Goal: Communication & Community: Answer question/provide support

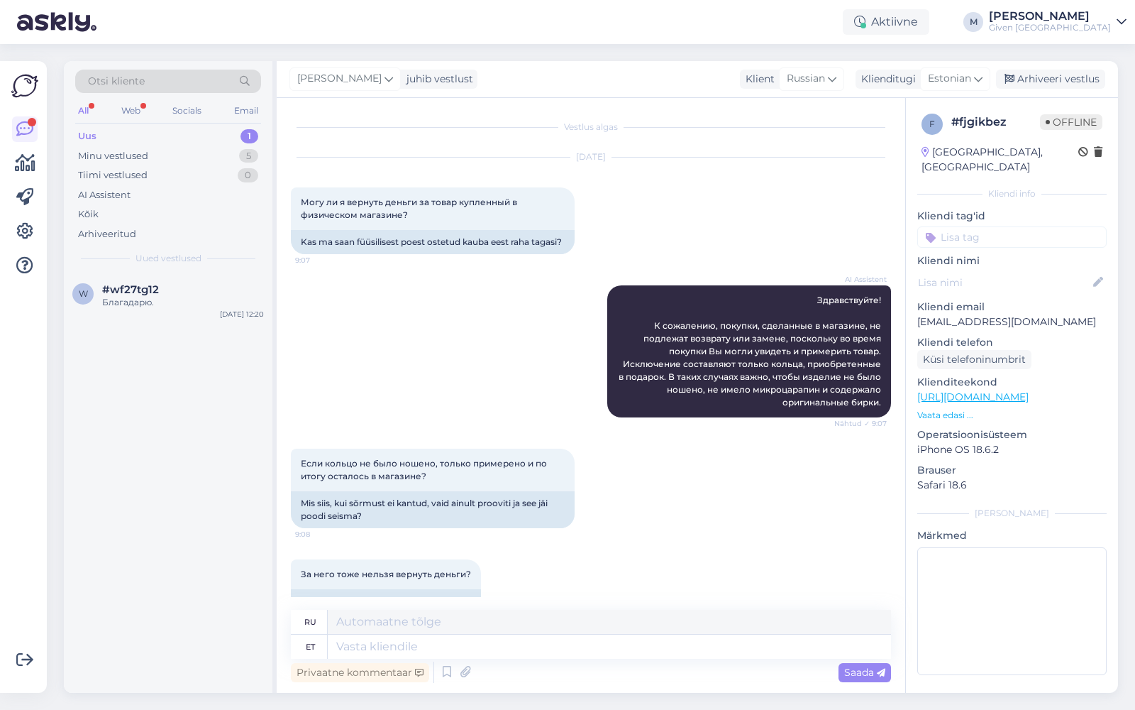
scroll to position [193, 0]
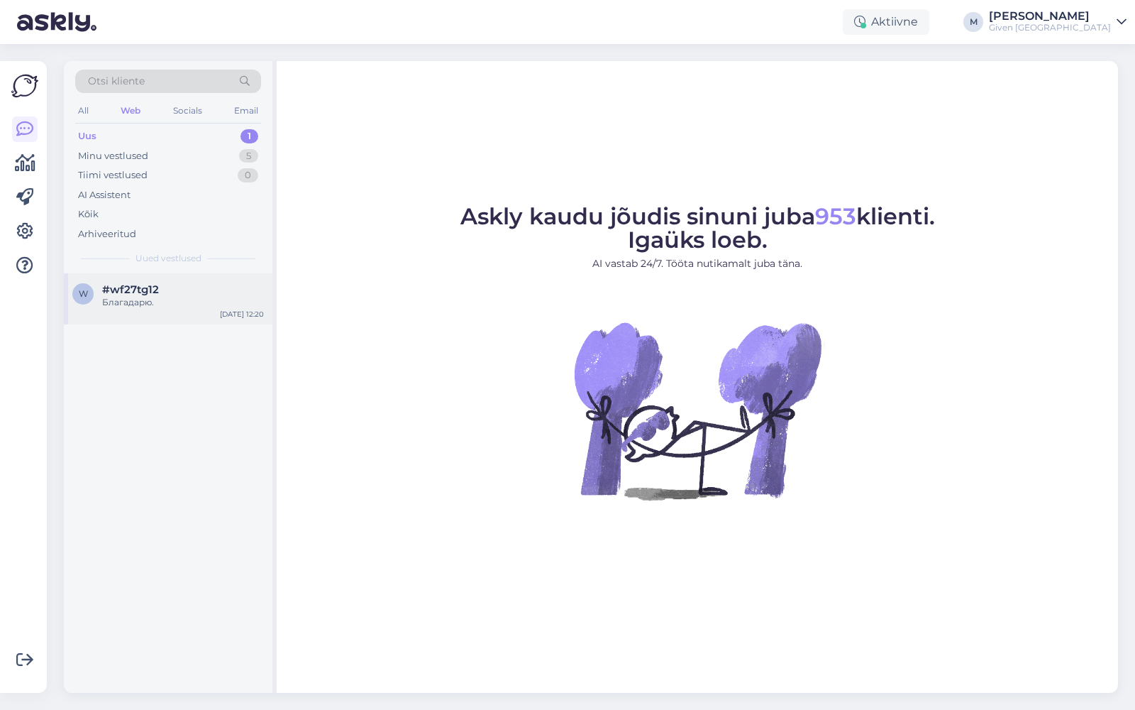
click at [154, 302] on div "Благадарю." at bounding box center [183, 302] width 162 height 13
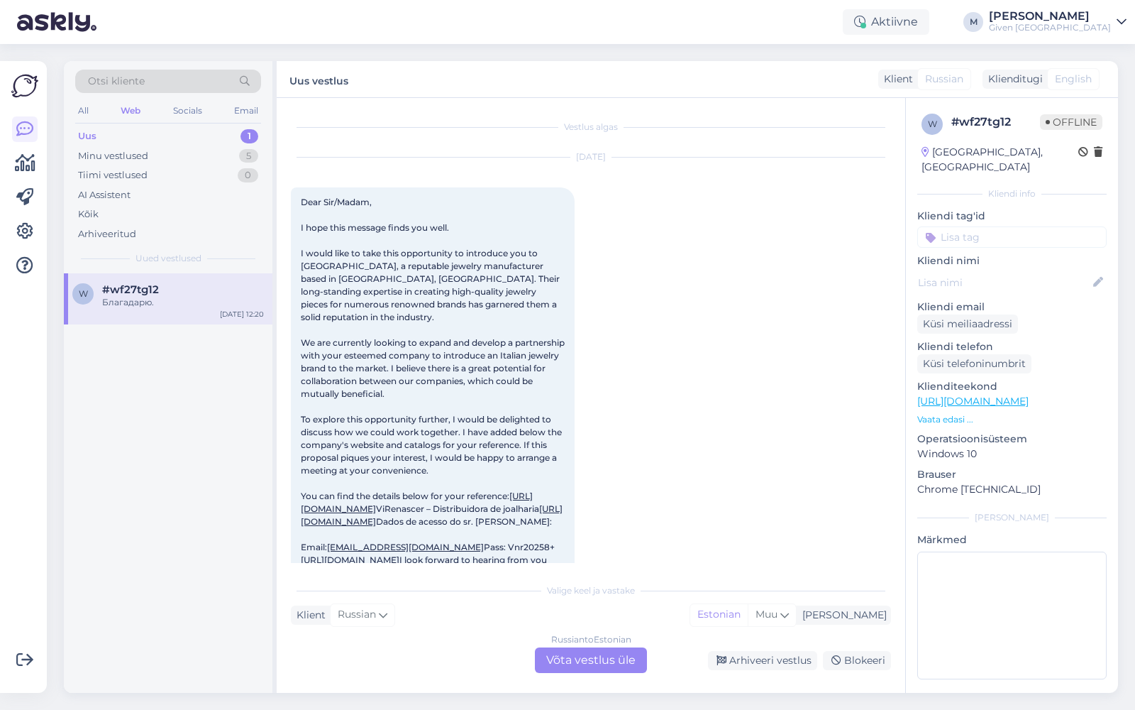
scroll to position [1307, 0]
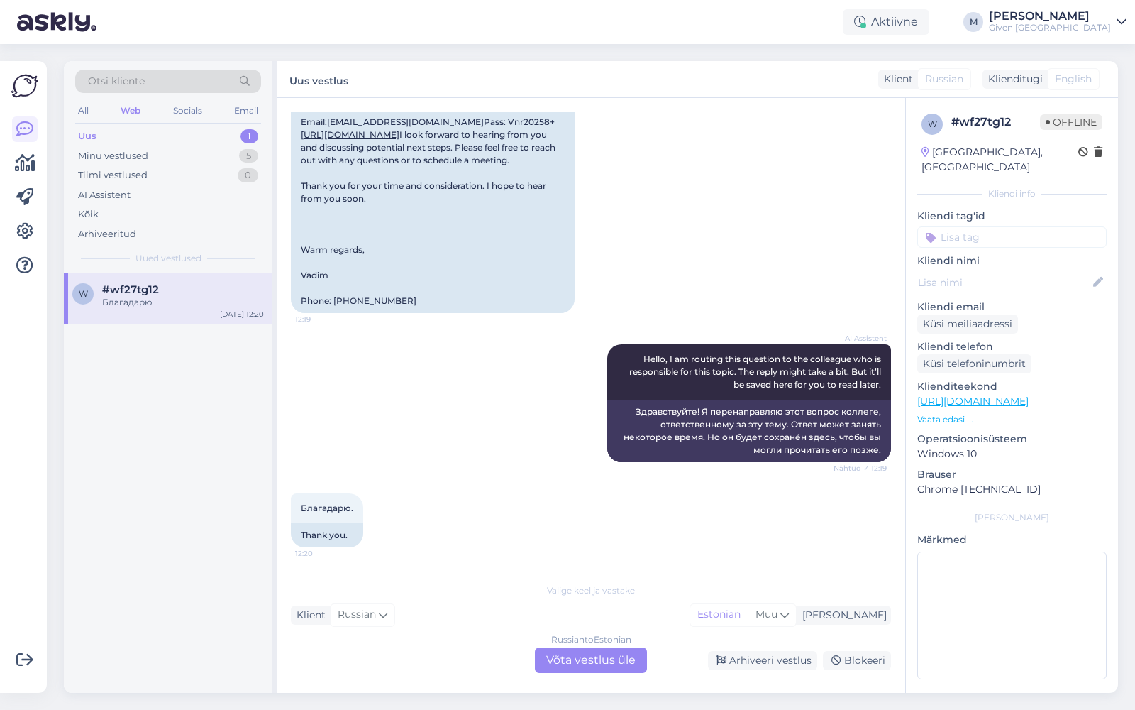
click at [1093, 19] on div "[PERSON_NAME]" at bounding box center [1050, 16] width 122 height 11
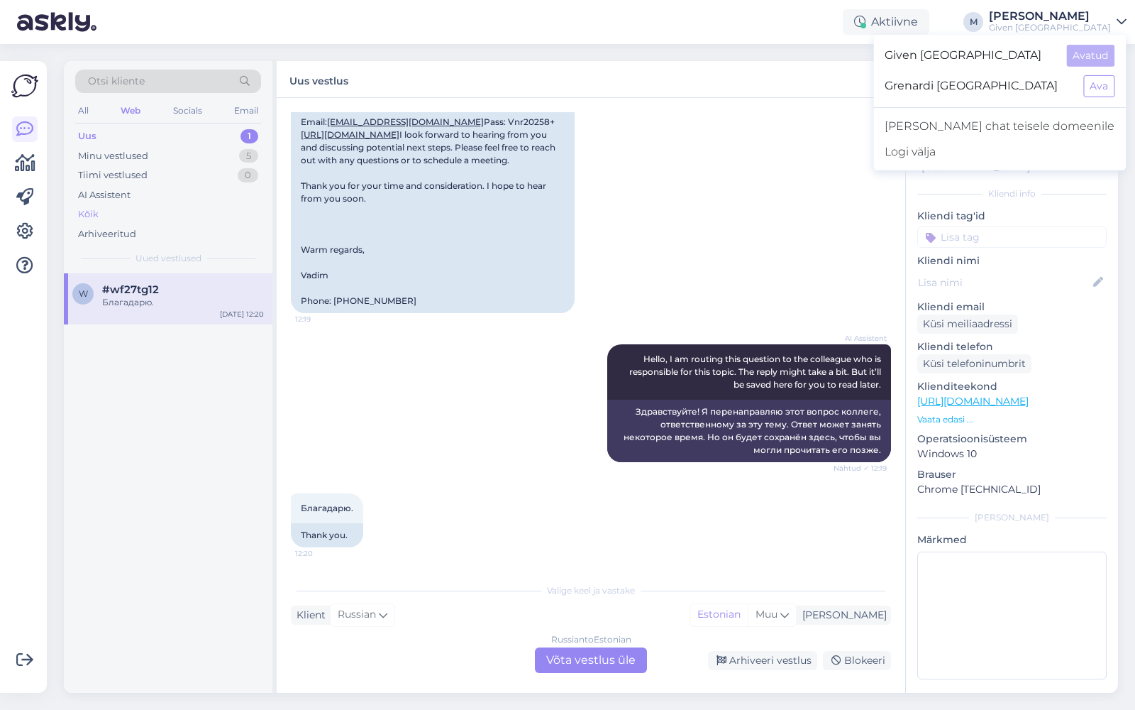
click at [94, 216] on div "Kõik" at bounding box center [88, 214] width 21 height 14
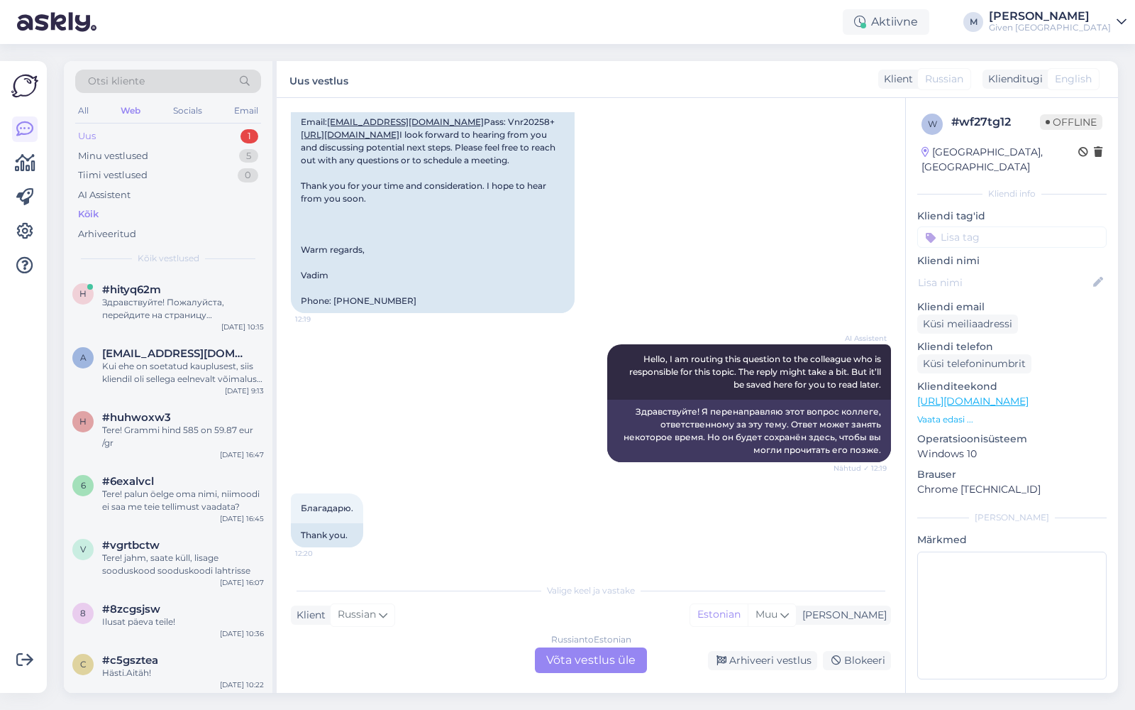
click at [141, 133] on div "Uus 1" at bounding box center [168, 136] width 186 height 20
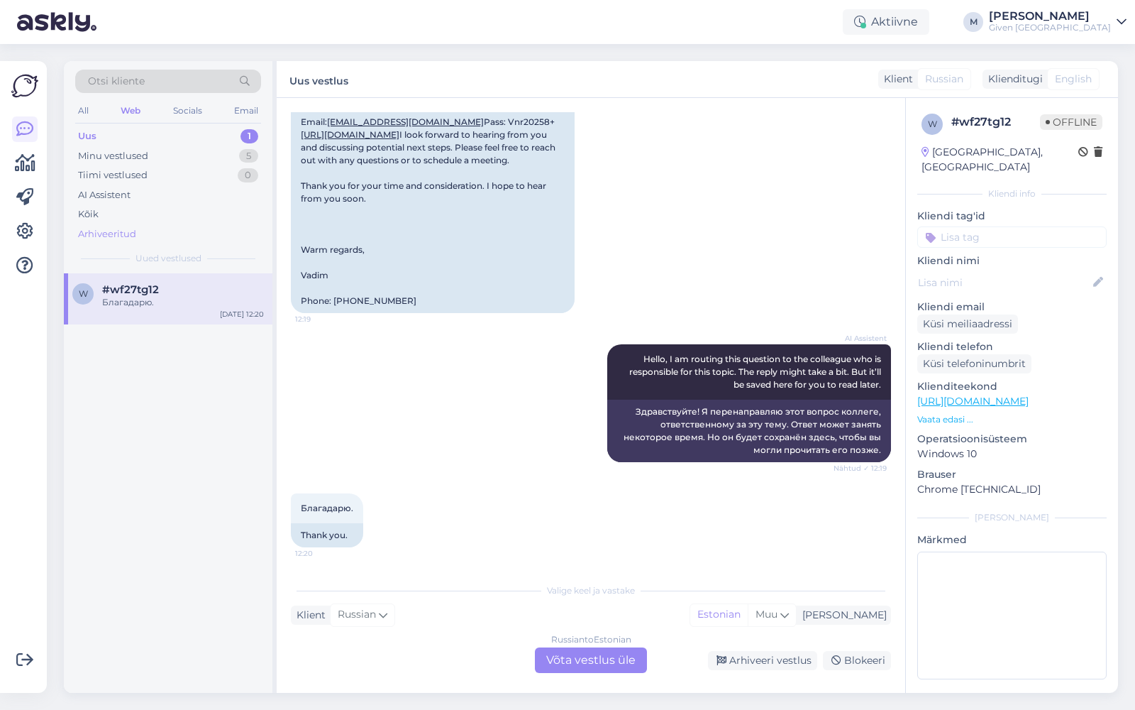
drag, startPoint x: 117, startPoint y: 216, endPoint x: 128, endPoint y: 222, distance: 12.4
click at [117, 216] on div "Kõik" at bounding box center [168, 214] width 186 height 20
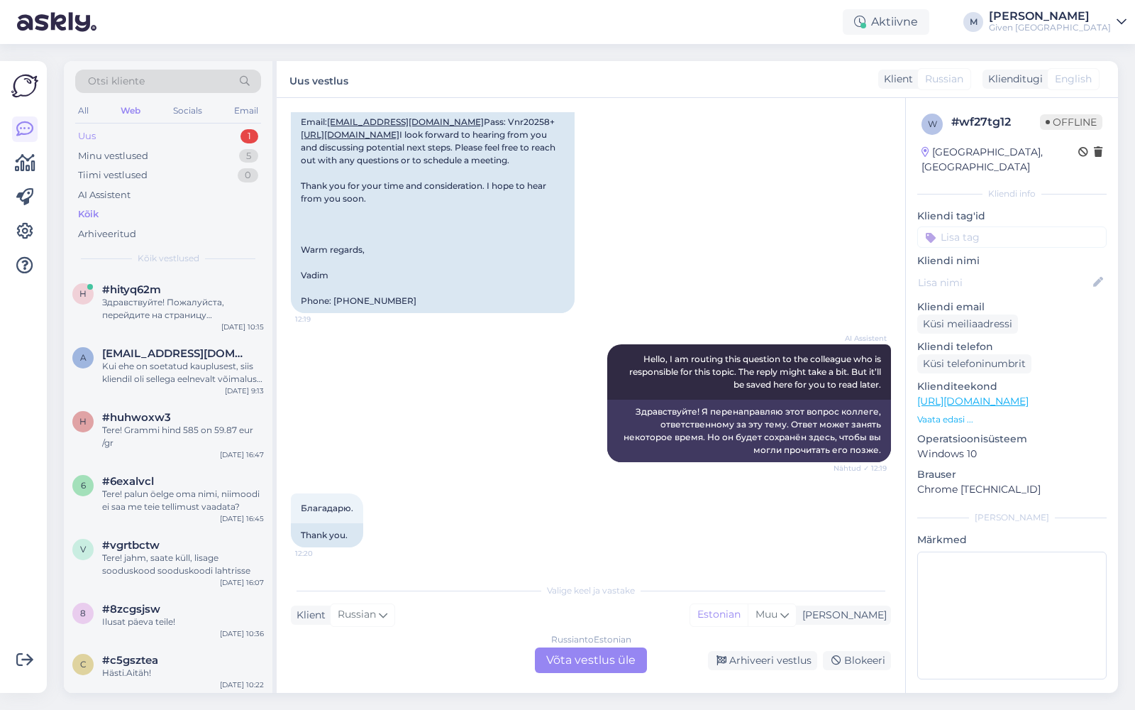
click at [169, 134] on div "Uus 1" at bounding box center [168, 136] width 186 height 20
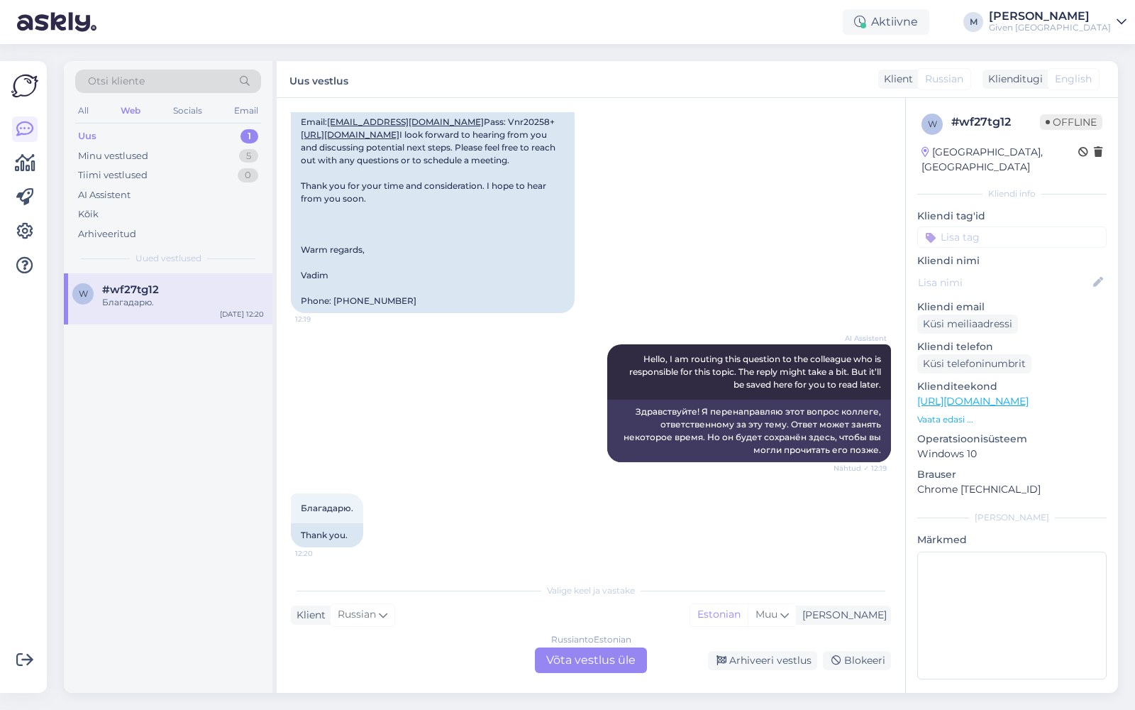
click at [170, 289] on div "#wf27tg12" at bounding box center [183, 289] width 162 height 13
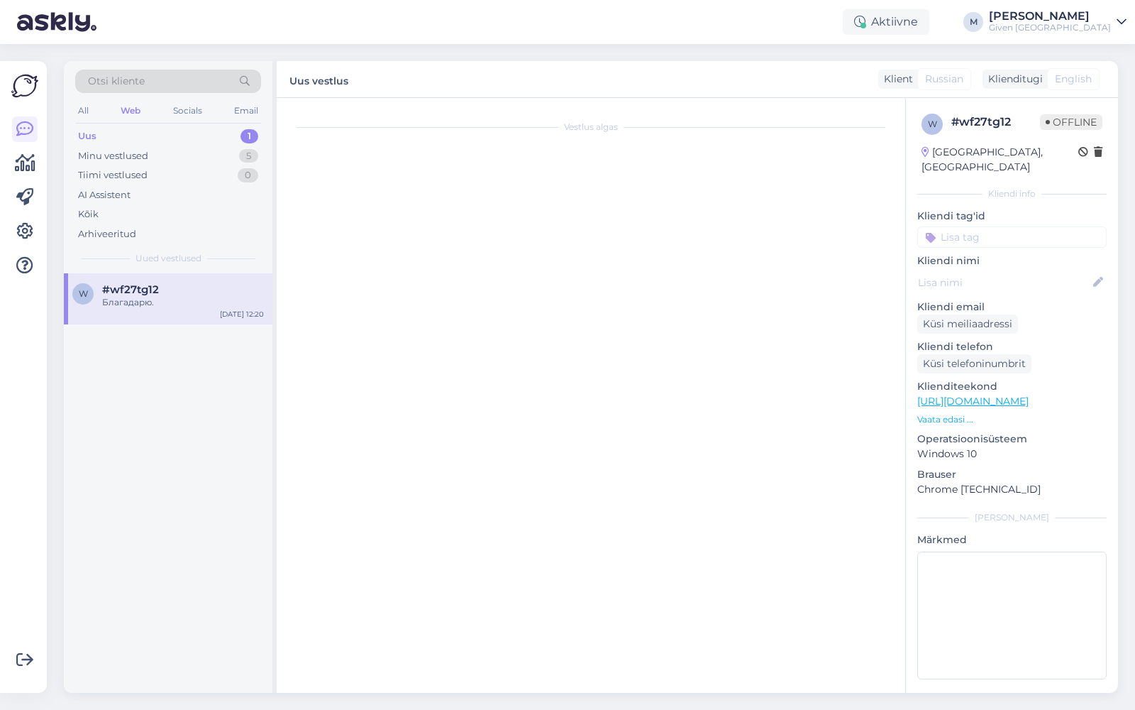
scroll to position [0, 0]
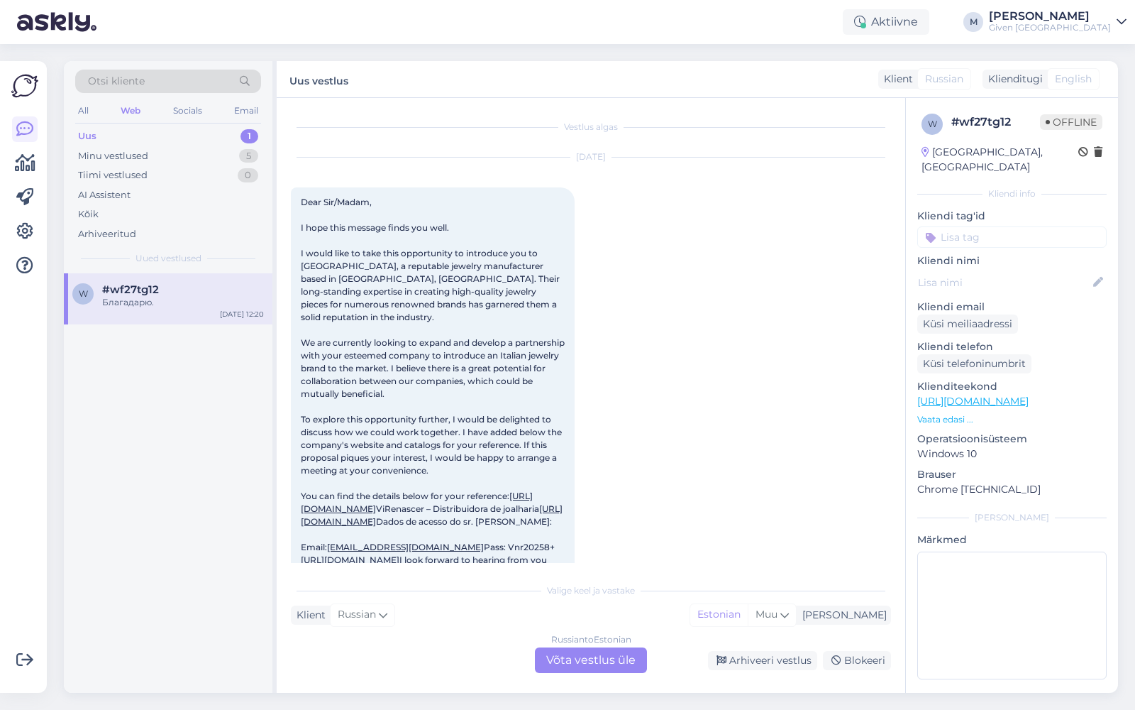
click at [627, 657] on div "Russian to Estonian Võta vestlus üle" at bounding box center [591, 660] width 112 height 26
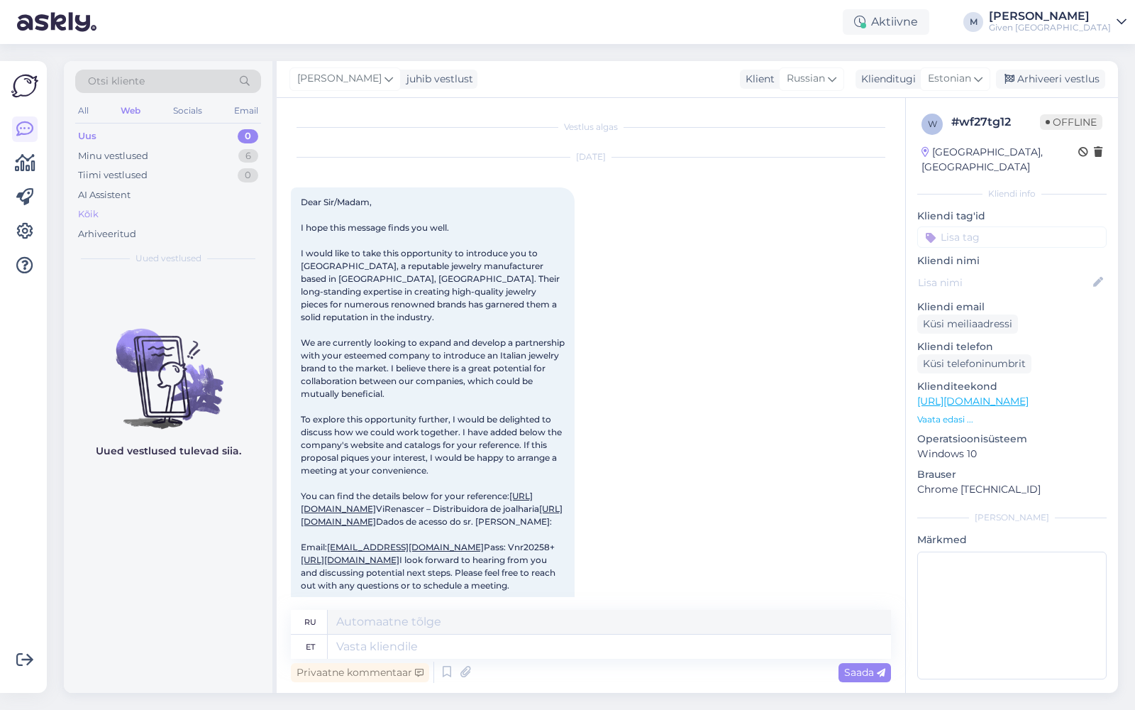
click at [101, 213] on div "Kõik" at bounding box center [168, 214] width 186 height 20
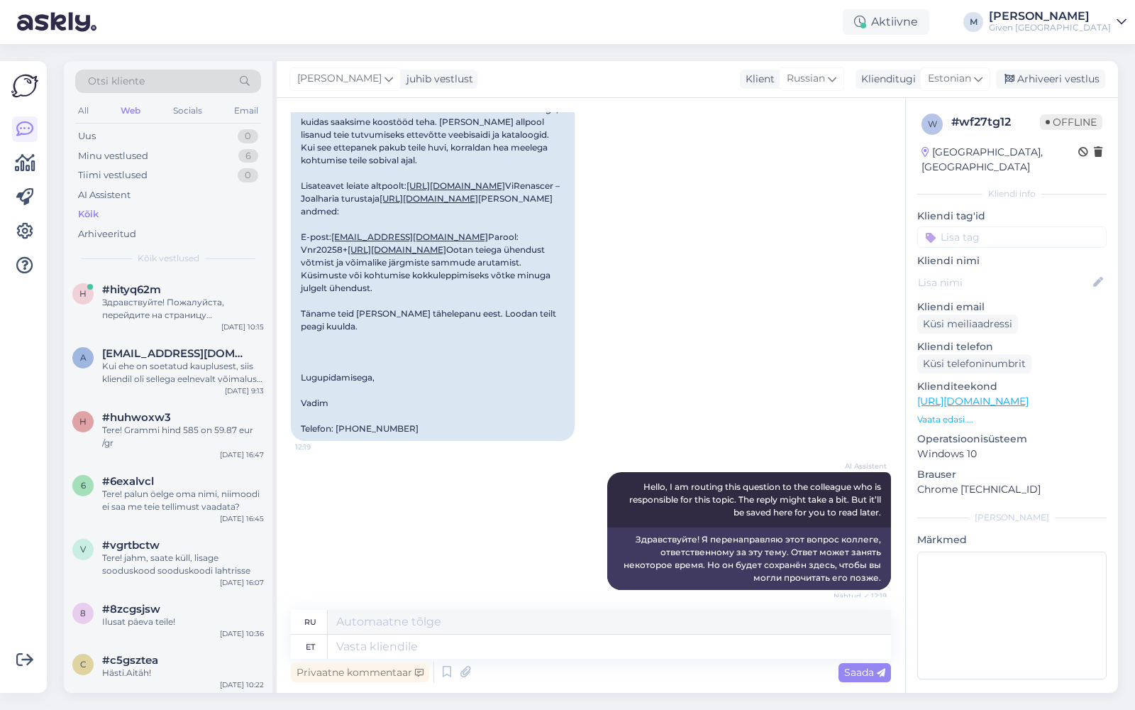
scroll to position [1141, 0]
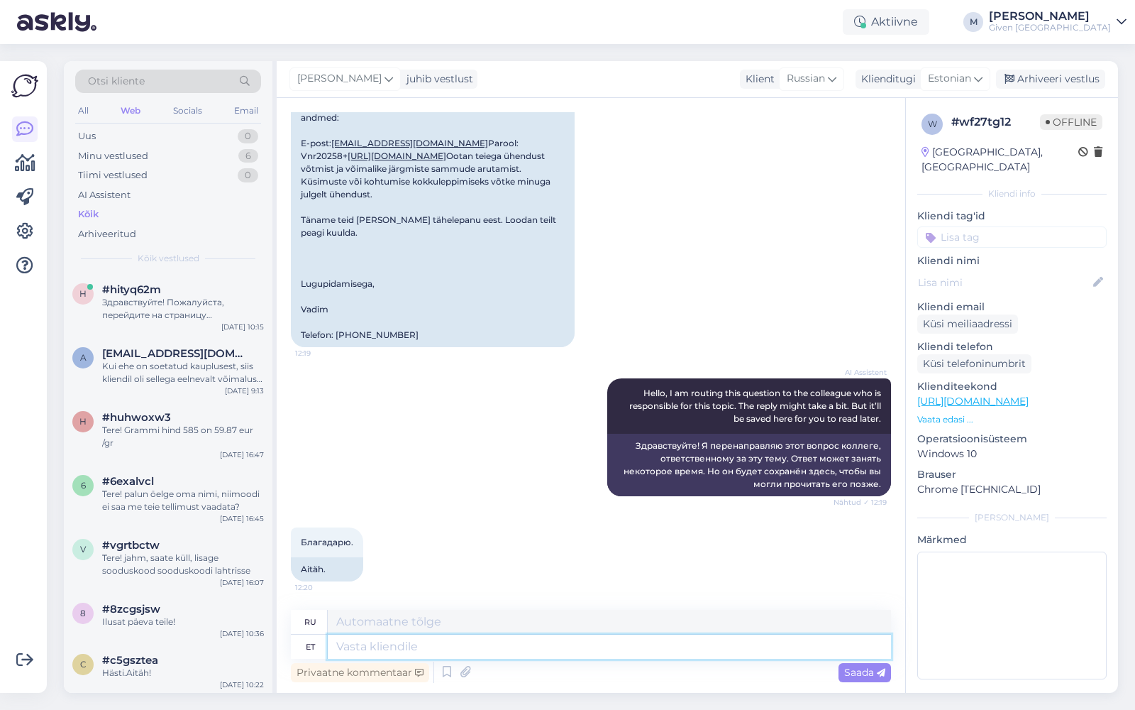
click at [633, 646] on textarea at bounding box center [609, 646] width 563 height 24
type textarea "Tere!"
type textarea "Привет!"
type textarea "Tere! palun v"
type textarea "Здравствуйте! Пожалуйста"
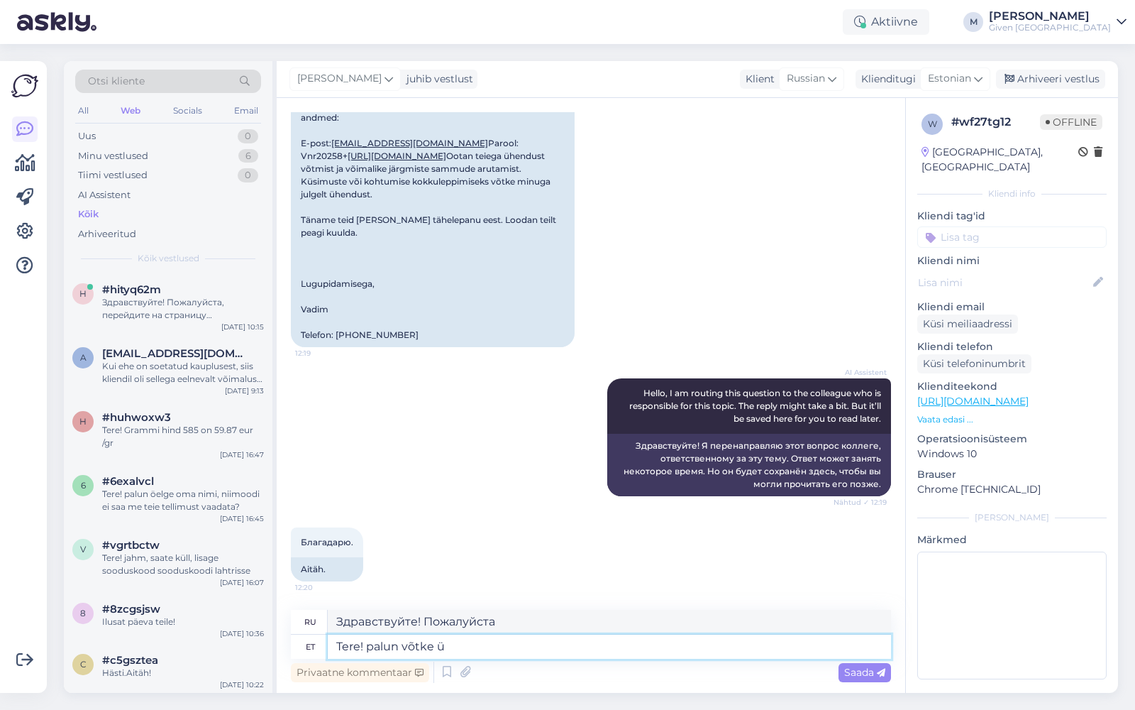
type textarea "Tere! palun võtke üh"
type textarea "Здравствуйте! Пожалуйста, возьмите"
type textarea "Tere! palun võtke ühendust pe"
type textarea "Здравствуйте! Пожалуйста, свяжитесь с нами."
type textarea "Tere! palun võtke ühendust peakontoriga"
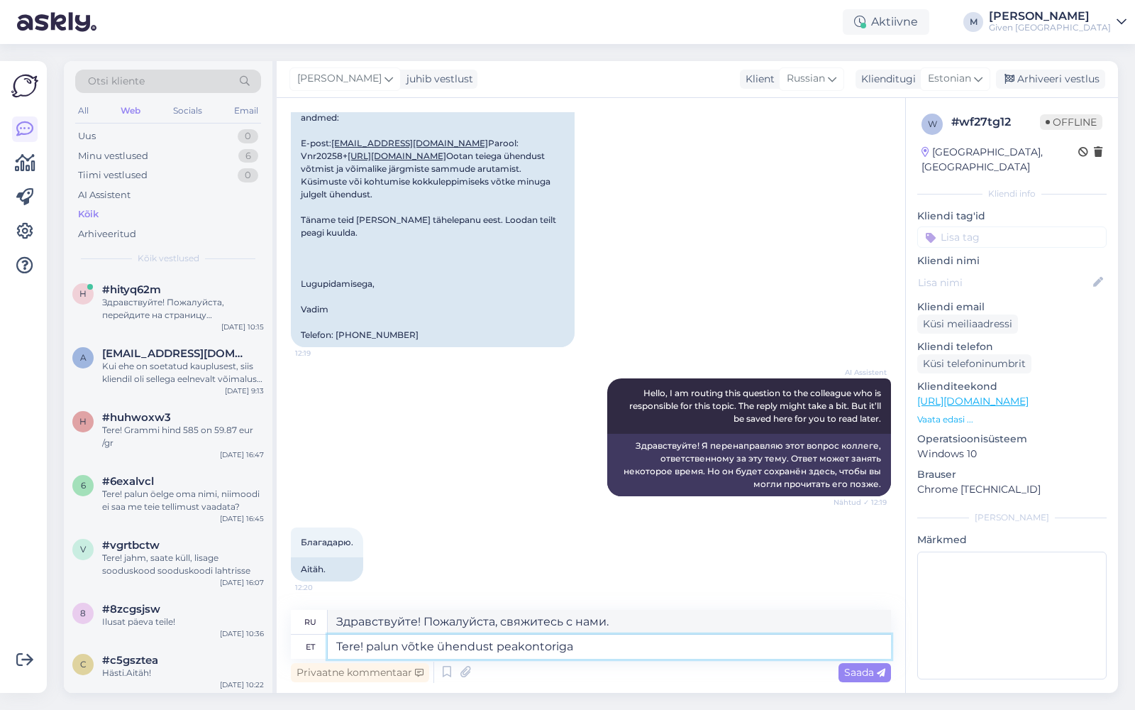
type textarea "Здравствуйте! Пожалуйста, свяжитесь с головным офисом."
type textarea "Tere! palun võtke ühendust peakontoriga [EMAIL_ADDRESS][DOMAIN_NAME]"
type textarea "Здравствуйте! Свяжитесь с головным офисом по [EMAIL_ADDRESS][DOMAIN_NAME]"
click at [493, 647] on textarea "Tere! palun võtke ühendust peakontoriga [EMAIL_ADDRESS][DOMAIN_NAME]" at bounding box center [609, 646] width 563 height 24
type textarea "Tere! palun võtke ühendustmeie peakontoriga [EMAIL_ADDRESS][DOMAIN_NAME]"
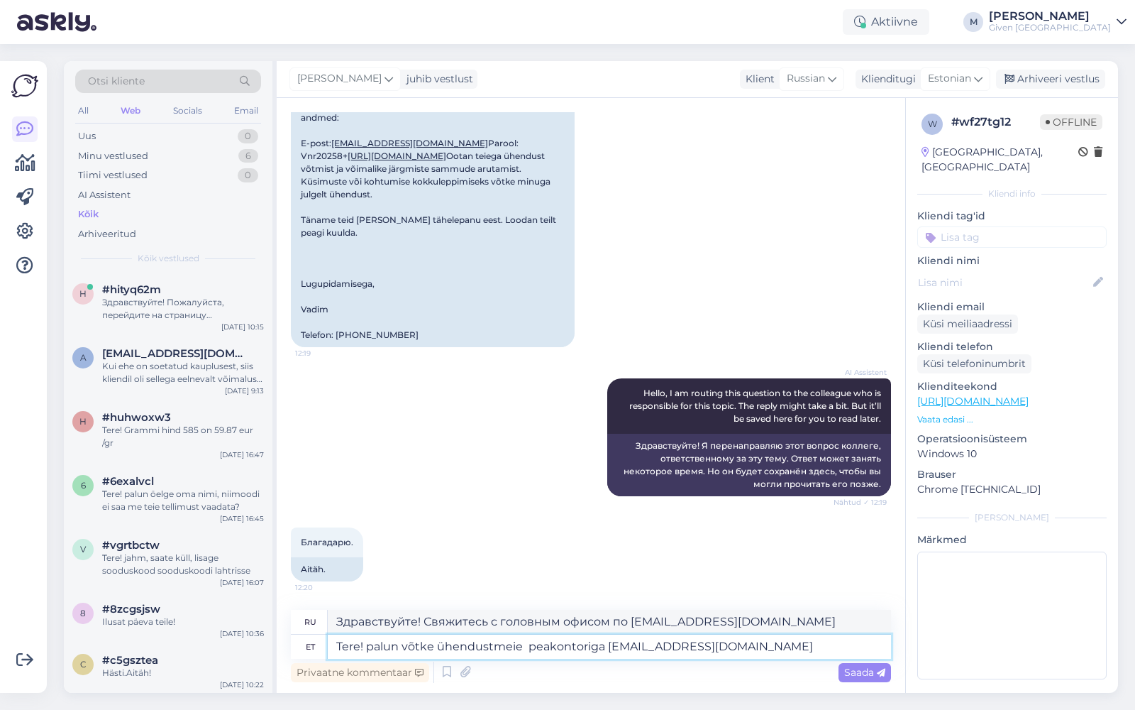
type textarea "Здравствуйте! Свяжитесь с нашим главным офисом по [EMAIL_ADDRESS][DOMAIN_NAME]"
click at [492, 644] on textarea "Tere! palun võtke ühendustmeie peakontoriga [EMAIL_ADDRESS][DOMAIN_NAME]" at bounding box center [609, 646] width 563 height 24
type textarea "Tere! palun võtke ühendust meie peakontoriga [EMAIL_ADDRESS][DOMAIN_NAME]"
click at [868, 674] on span "Saada" at bounding box center [865, 672] width 41 height 13
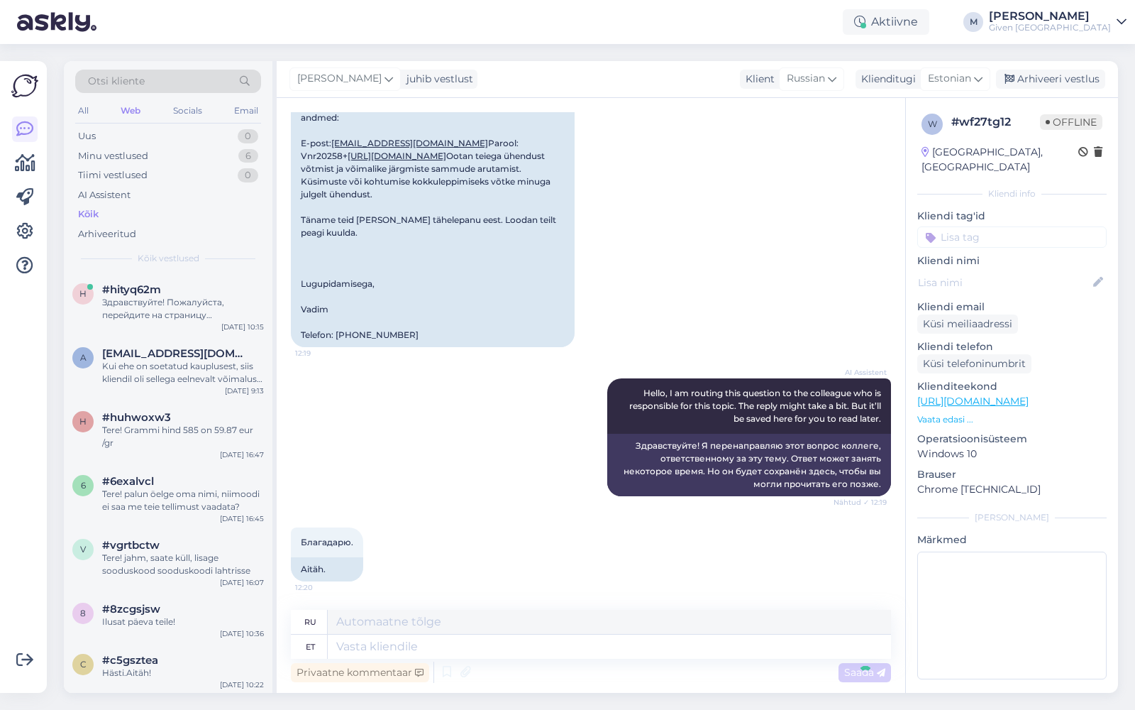
scroll to position [1388, 0]
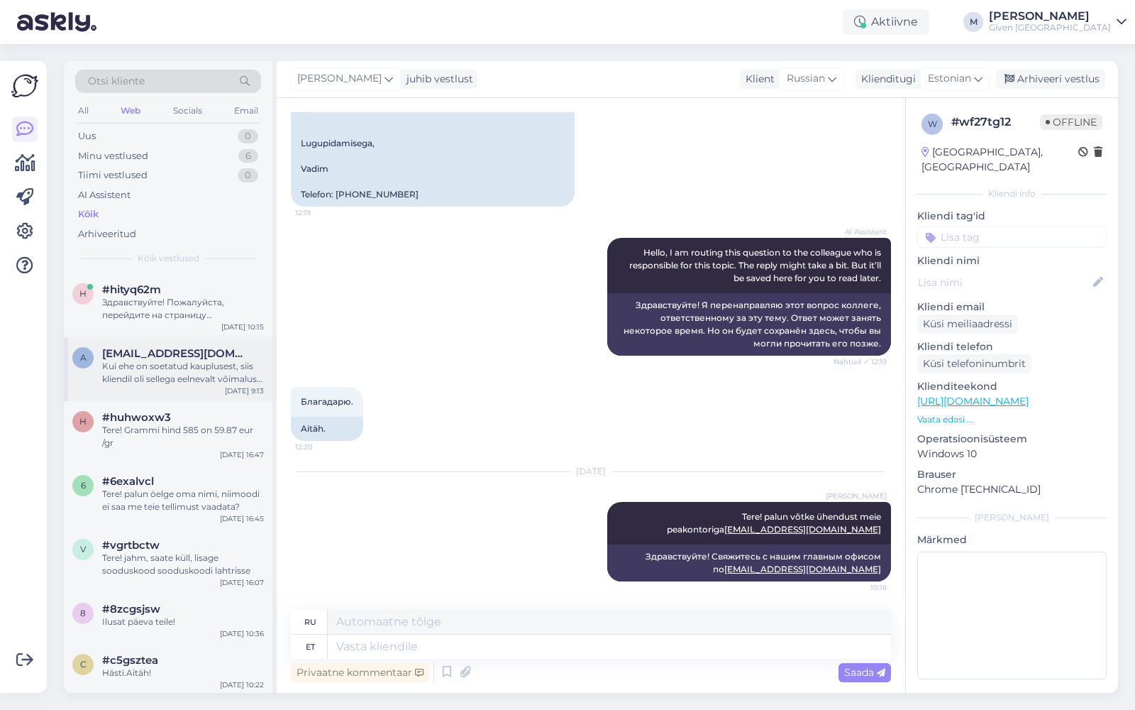
click at [160, 353] on span "[EMAIL_ADDRESS][DOMAIN_NAME]" at bounding box center [176, 353] width 148 height 13
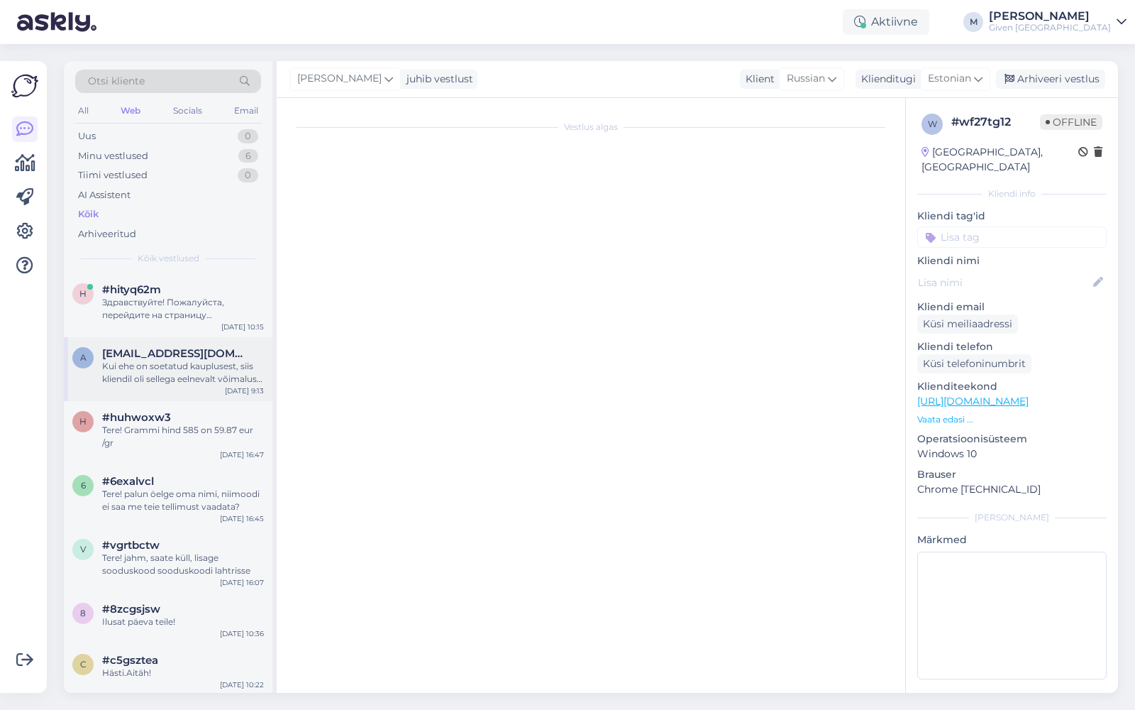
scroll to position [193, 0]
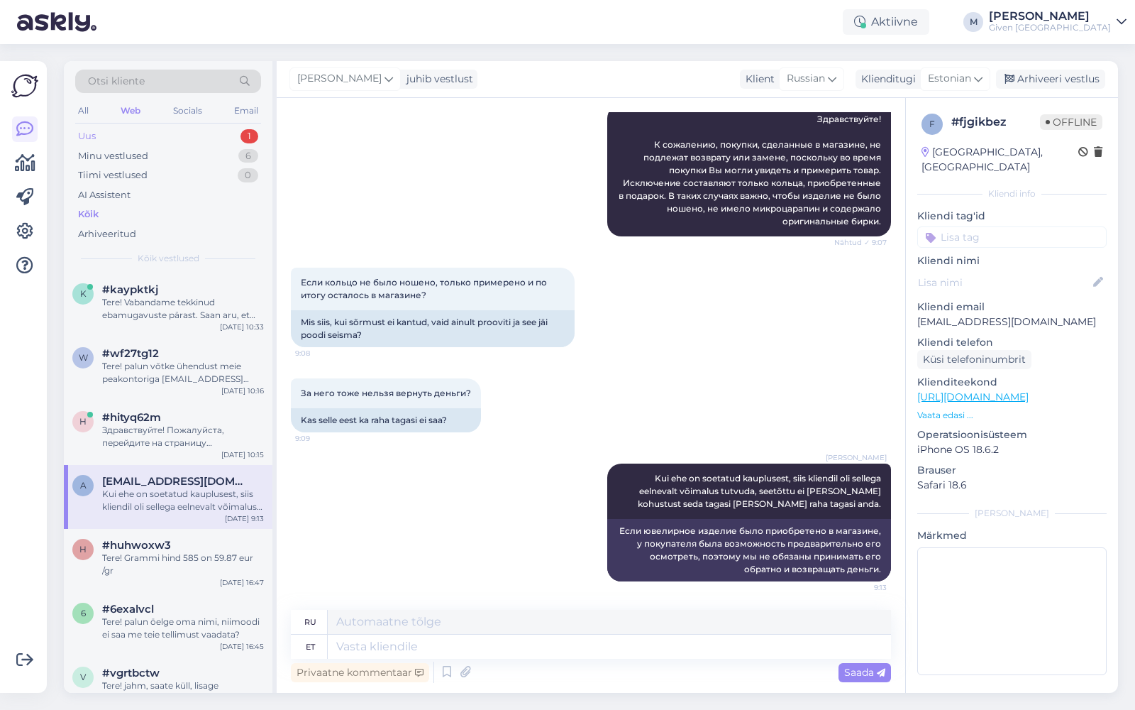
click at [158, 135] on div "Uus 1" at bounding box center [168, 136] width 186 height 20
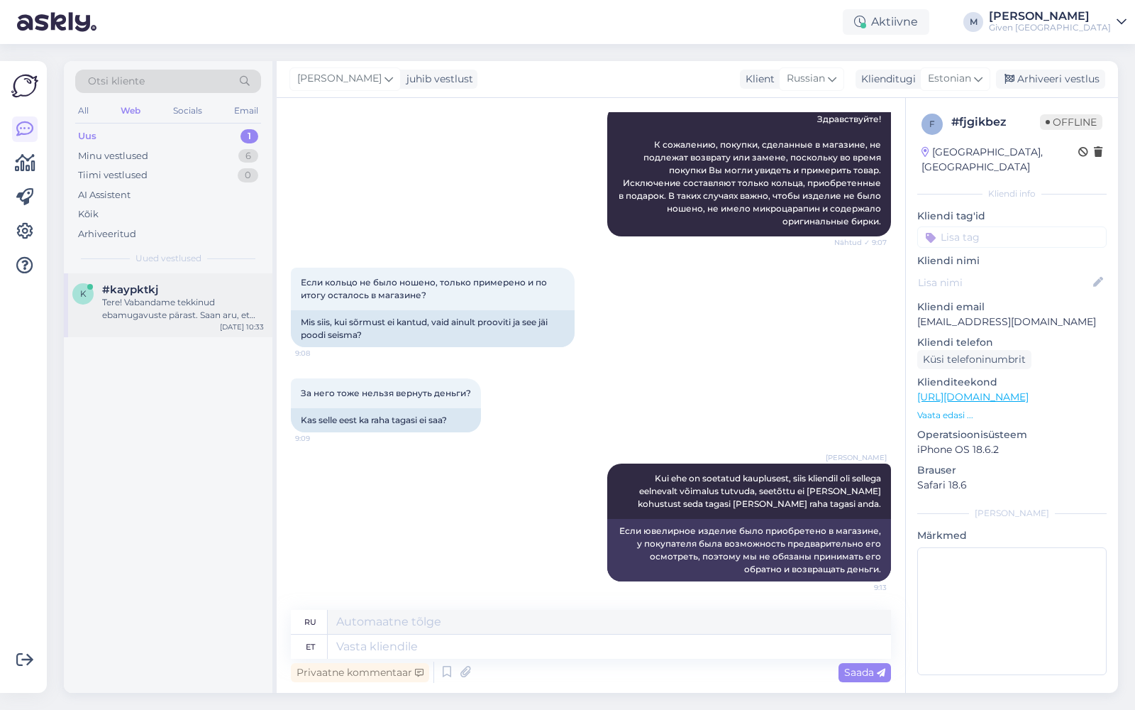
click at [194, 303] on div "Tere! Vabandame tekkinud ebamugavuste pärast. Saan aru, et teil tekkis [PERSON_…" at bounding box center [183, 309] width 162 height 26
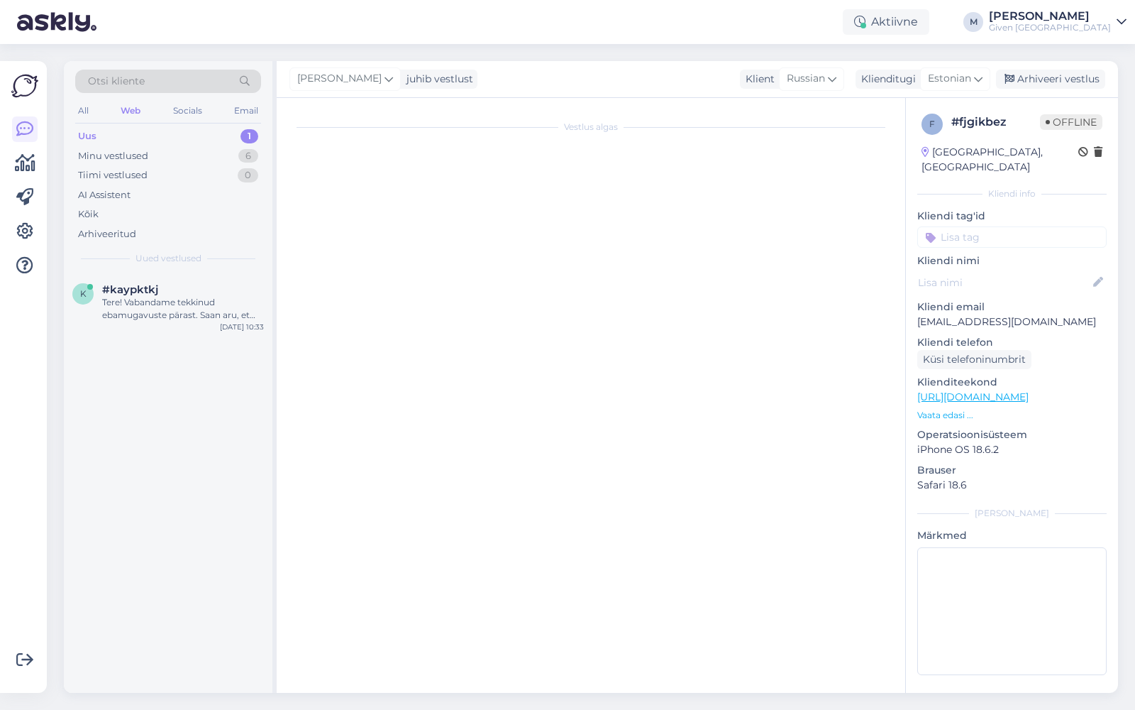
scroll to position [11, 0]
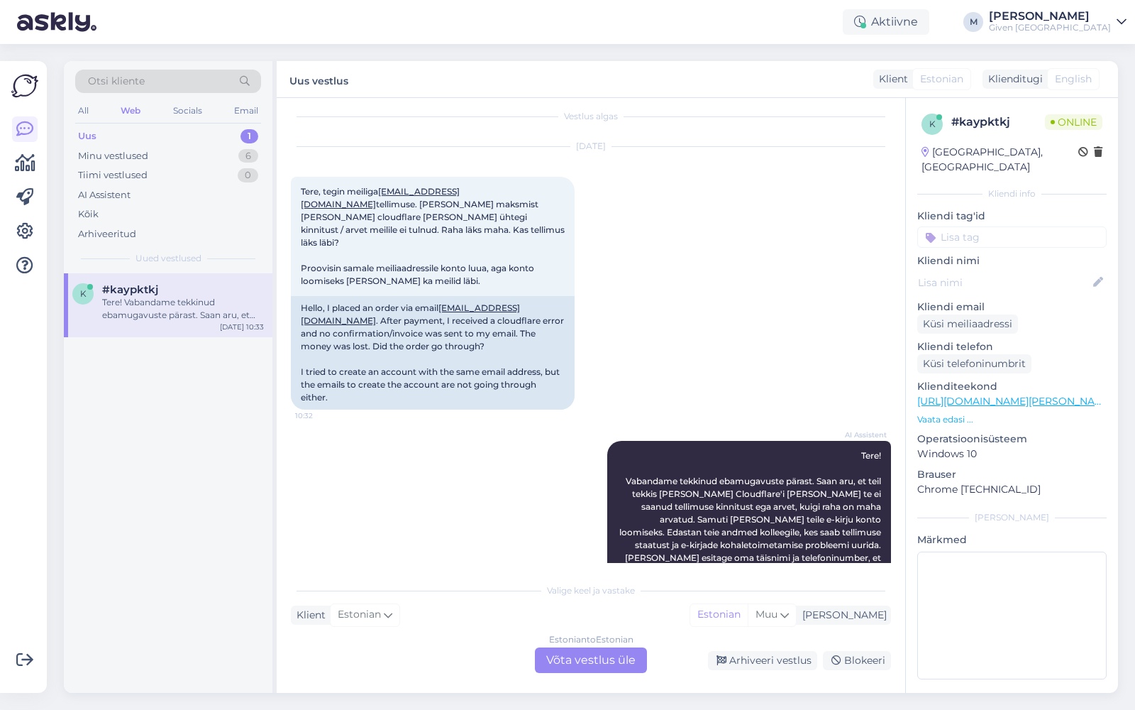
click at [590, 667] on div "Estonian to Estonian Võta vestlus üle" at bounding box center [591, 660] width 112 height 26
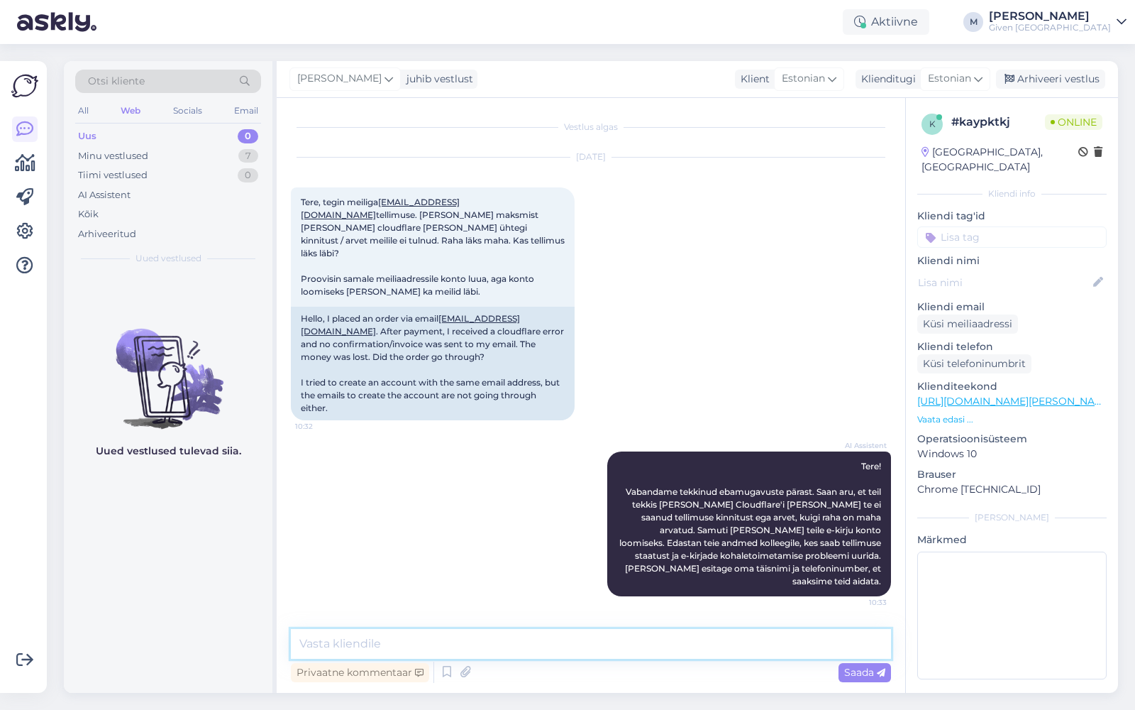
drag, startPoint x: 605, startPoint y: 649, endPoint x: 610, endPoint y: 641, distance: 8.9
click at [605, 649] on textarea at bounding box center [591, 644] width 600 height 30
type textarea "Tere!"
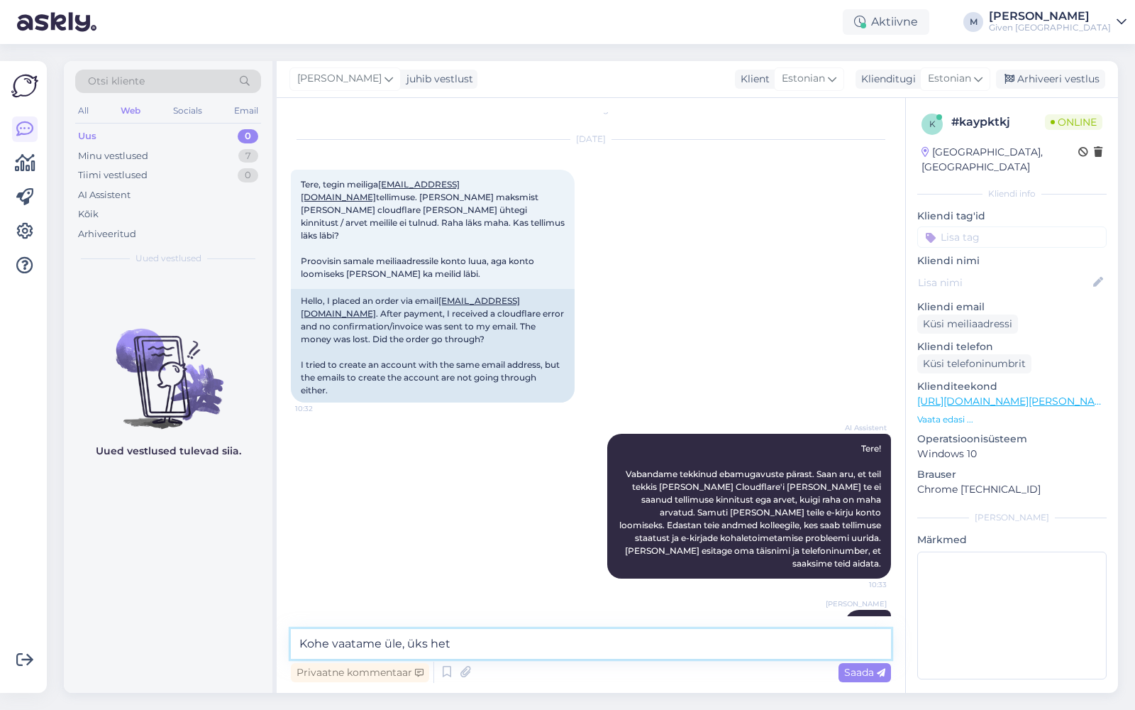
type textarea "Kohe vaatame üle, üks hetk"
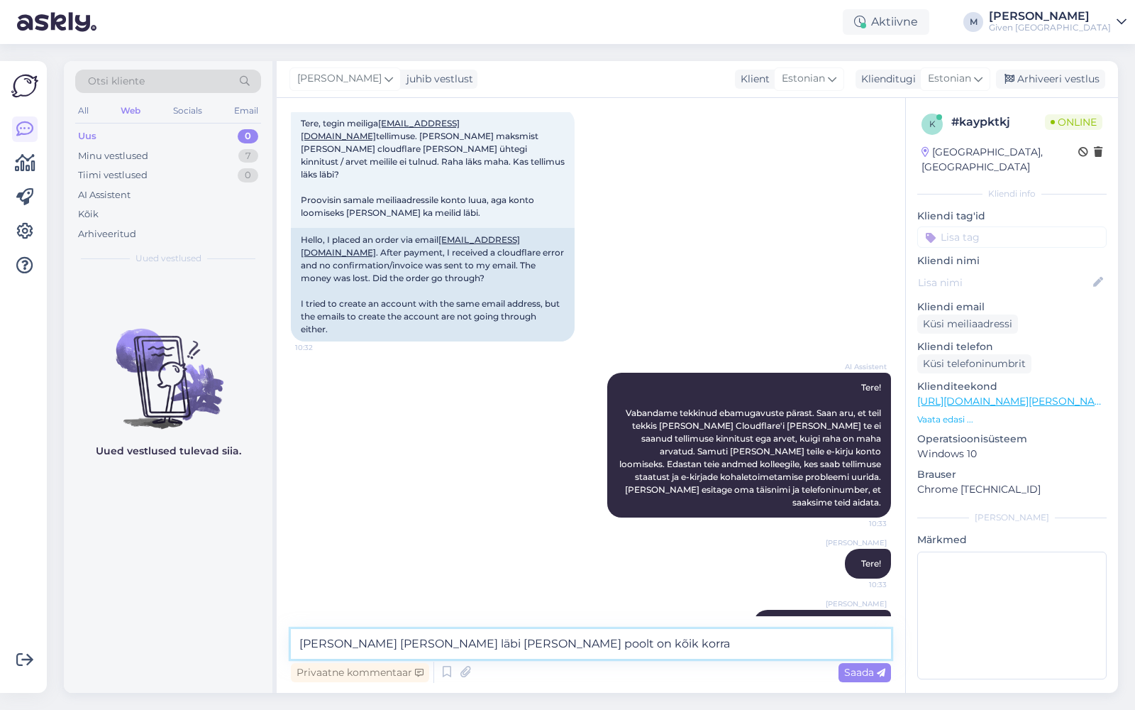
type textarea "[PERSON_NAME] [PERSON_NAME] läbi [PERSON_NAME] poolt on kõik korras"
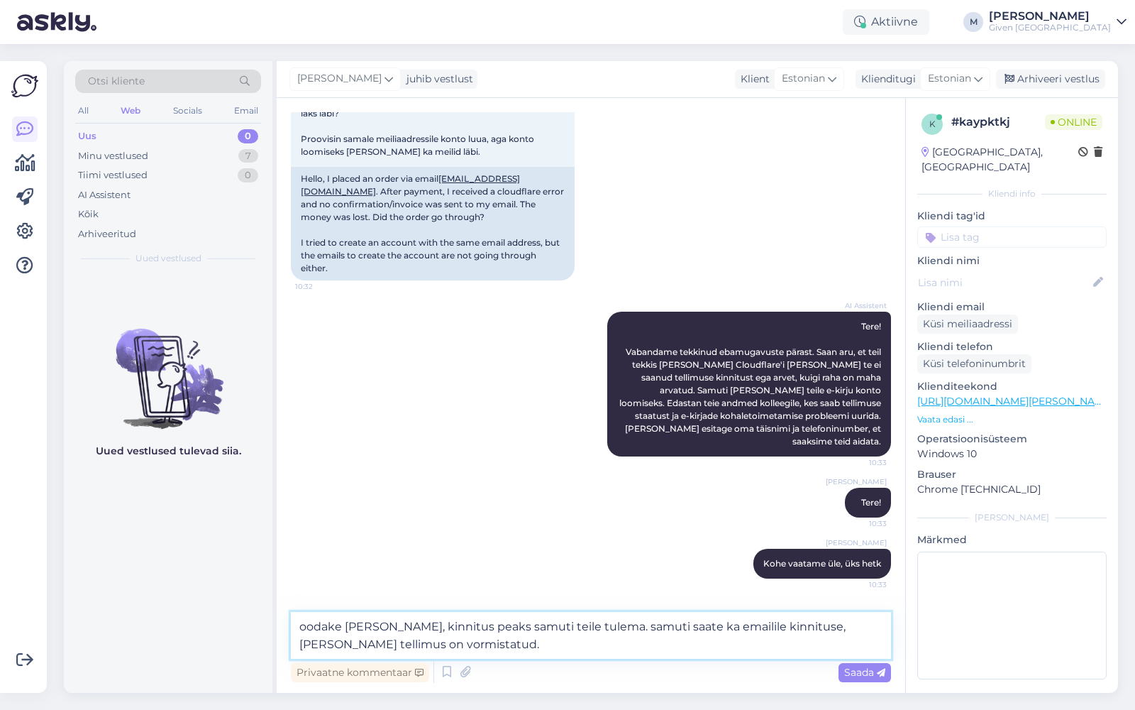
click at [307, 627] on textarea "oodake [PERSON_NAME], kinnitus peaks samuti teile tulema. samuti saate ka email…" at bounding box center [591, 635] width 600 height 47
click at [592, 626] on textarea "Oodake [PERSON_NAME], kinnitus peaks samuti teile tulema. samuti saate ka email…" at bounding box center [591, 635] width 600 height 47
click at [546, 651] on textarea "Oodake [PERSON_NAME], kinnitus peaks samuti teile [GEOGRAPHIC_DATA]. Samuti saa…" at bounding box center [591, 635] width 600 height 47
type textarea "Oodake [PERSON_NAME], kinnitus peaks samuti teile [GEOGRAPHIC_DATA]. Samuti saa…"
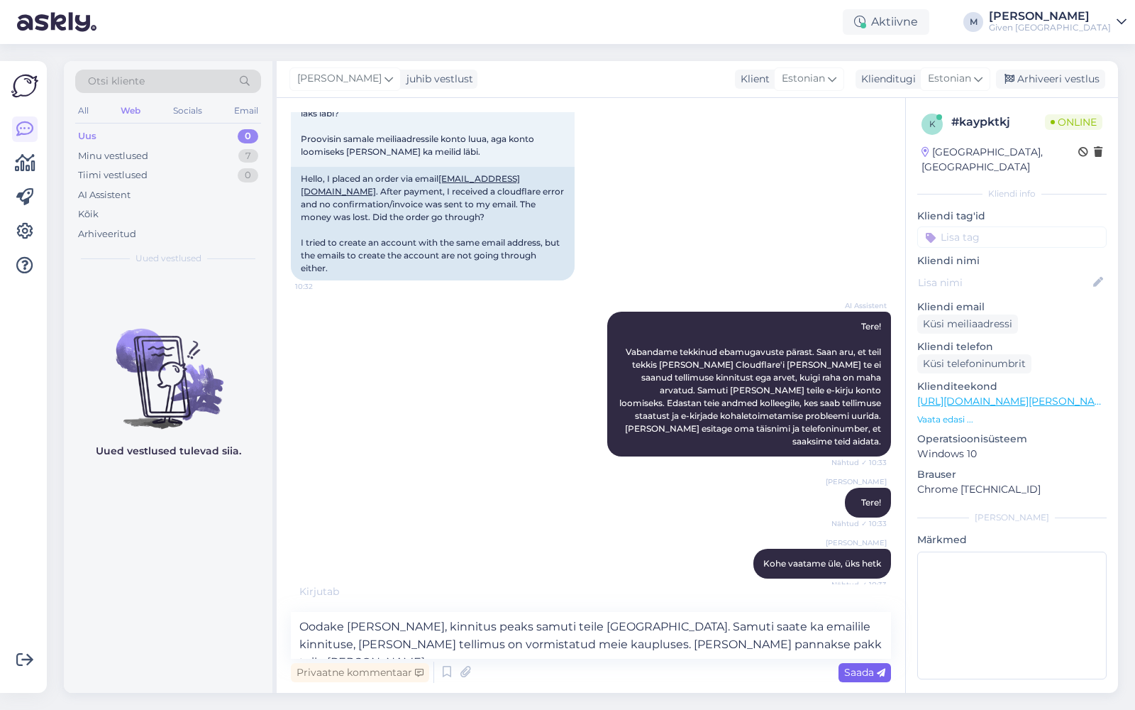
click at [854, 669] on span "Saada" at bounding box center [865, 672] width 41 height 13
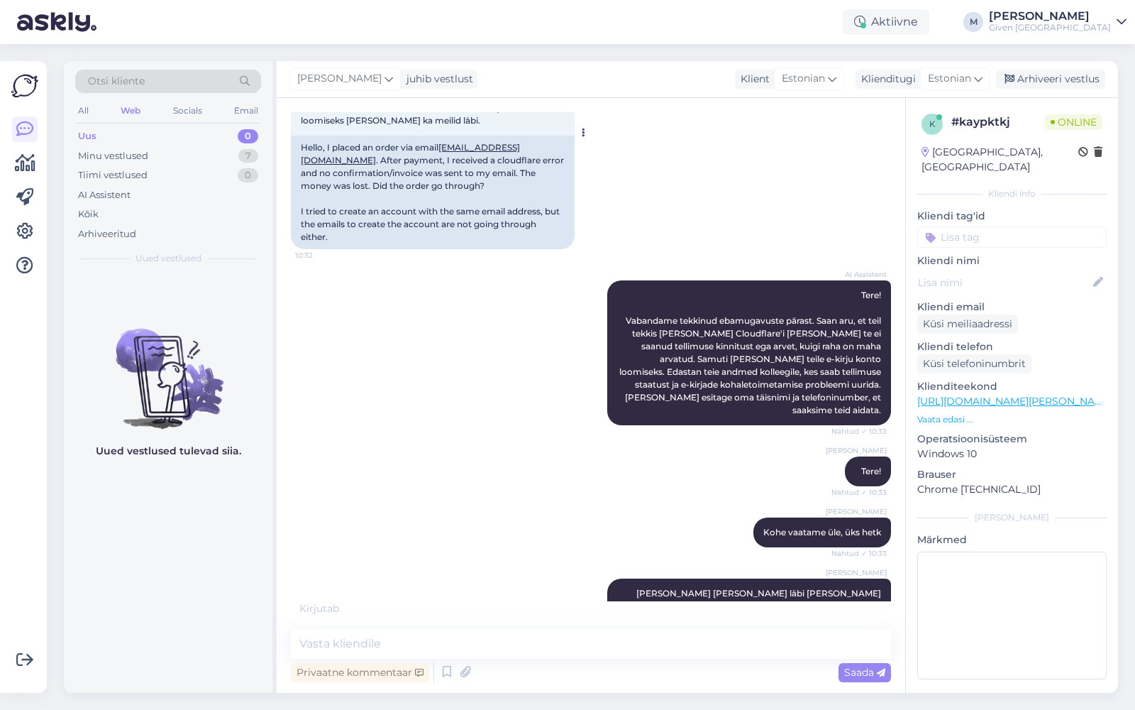
scroll to position [0, 0]
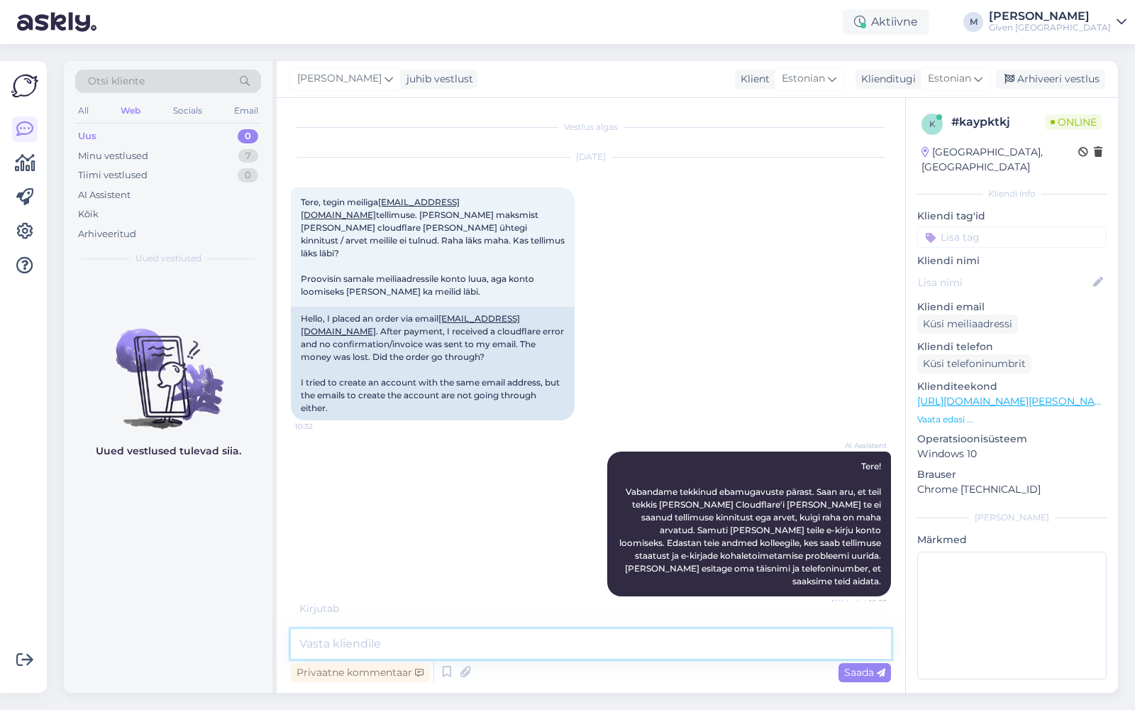
click at [447, 640] on textarea at bounding box center [591, 644] width 600 height 30
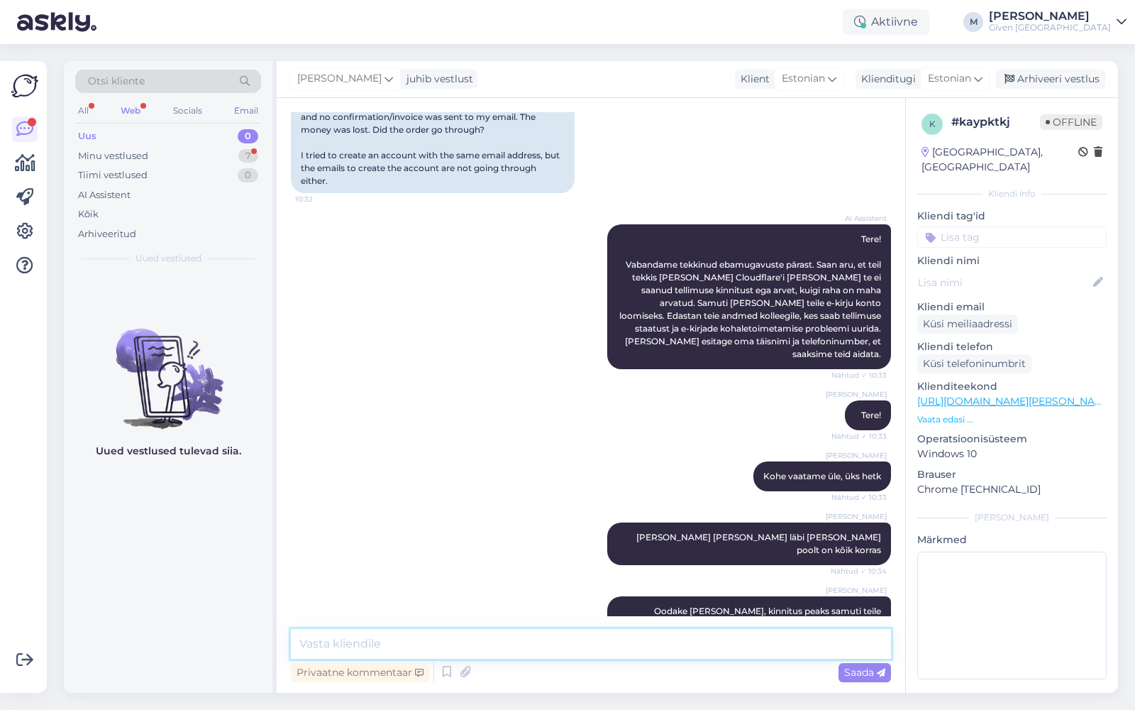
scroll to position [287, 0]
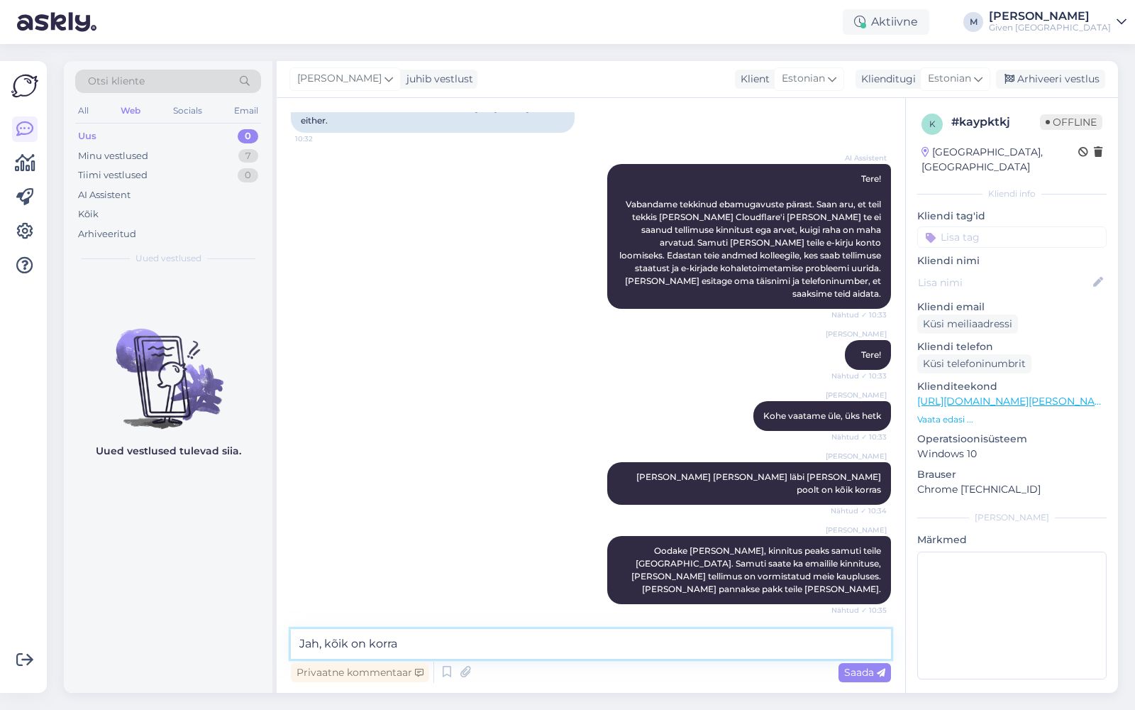
type textarea "Jah, kõik on korras"
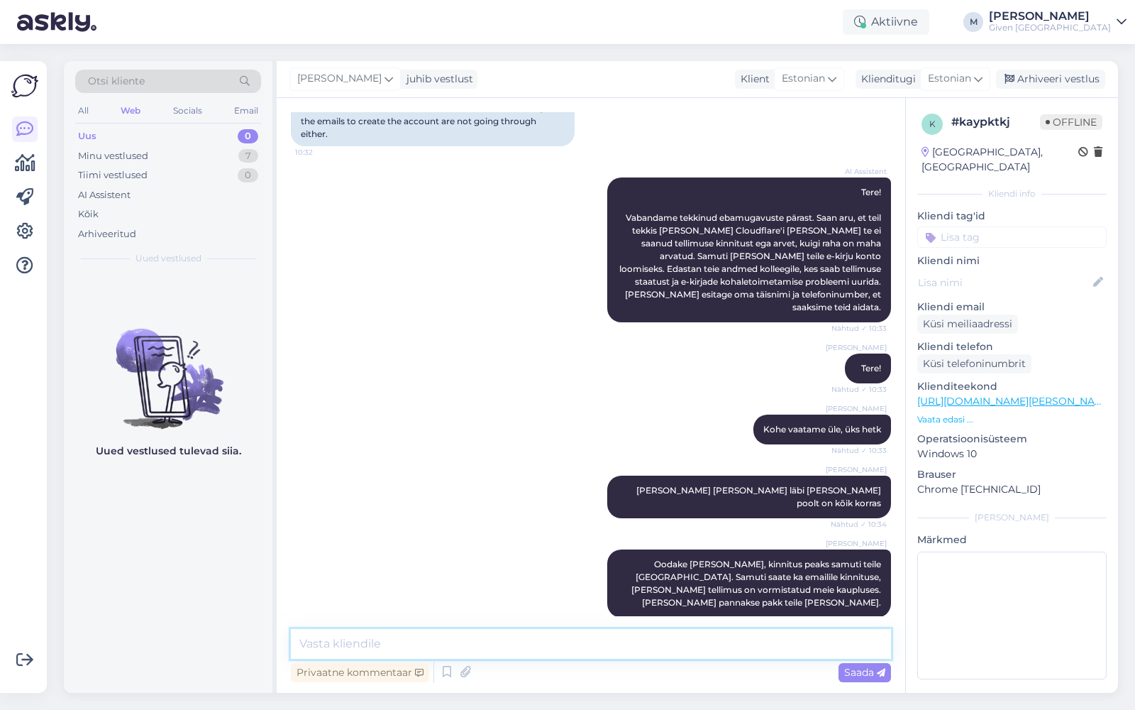
scroll to position [76, 0]
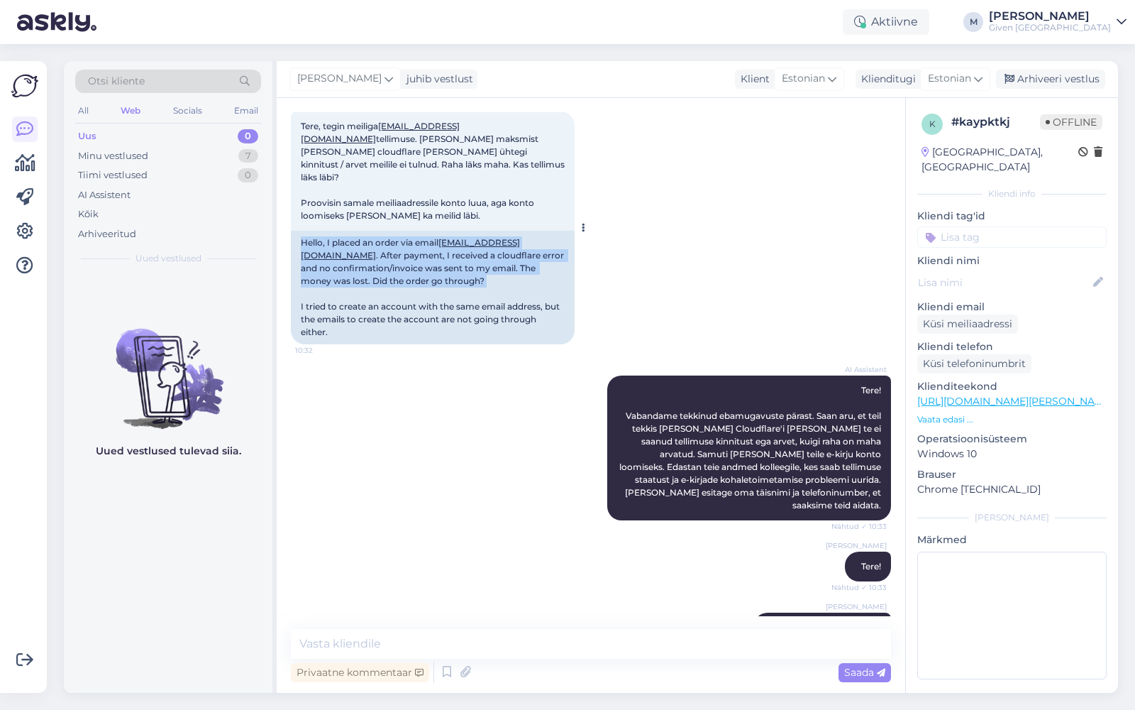
drag, startPoint x: 297, startPoint y: 216, endPoint x: 497, endPoint y: 255, distance: 204.6
click at [497, 255] on div "Hello, I placed an order via email [EMAIL_ADDRESS][DOMAIN_NAME] . After payment…" at bounding box center [433, 288] width 284 height 114
copy div "Hello, I placed an order via email [EMAIL_ADDRESS][DOMAIN_NAME] . After payment…"
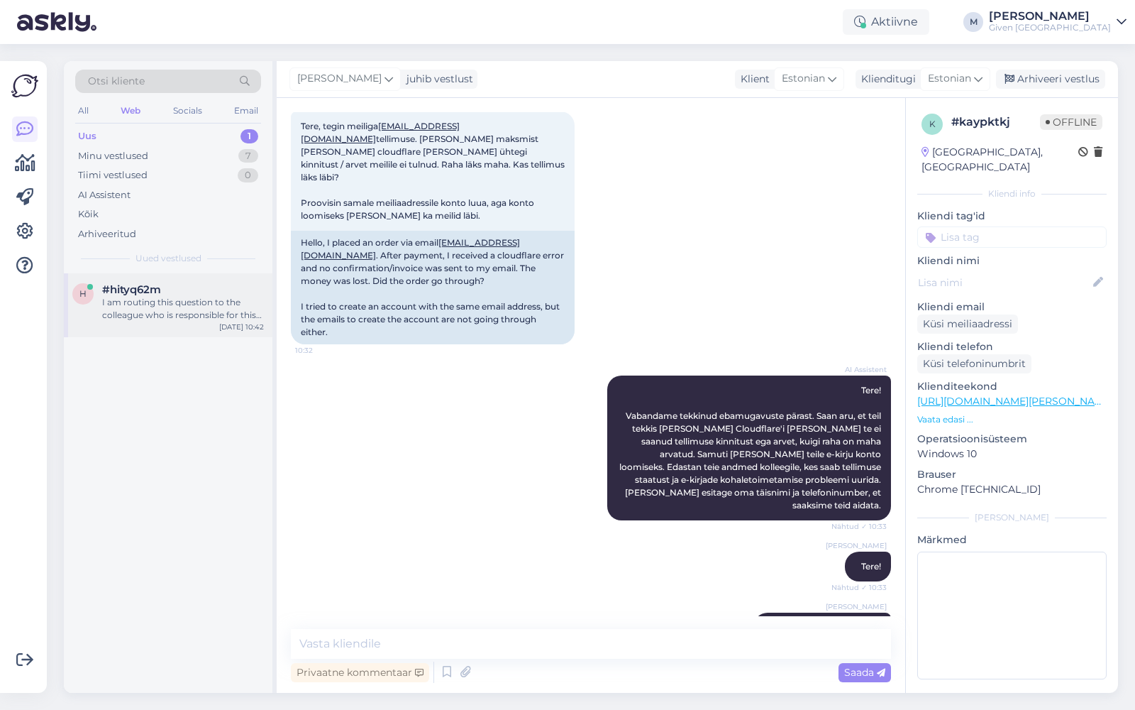
click at [199, 308] on div "I am routing this question to the colleague who is responsible for this topic. …" at bounding box center [183, 309] width 162 height 26
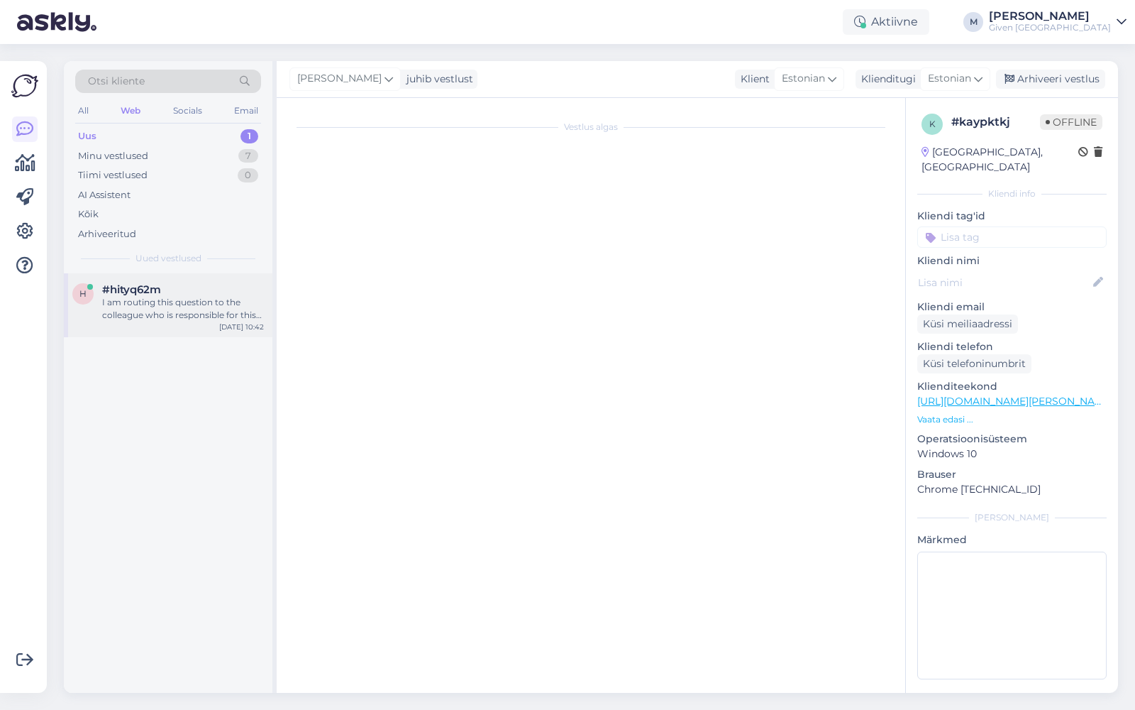
scroll to position [117, 0]
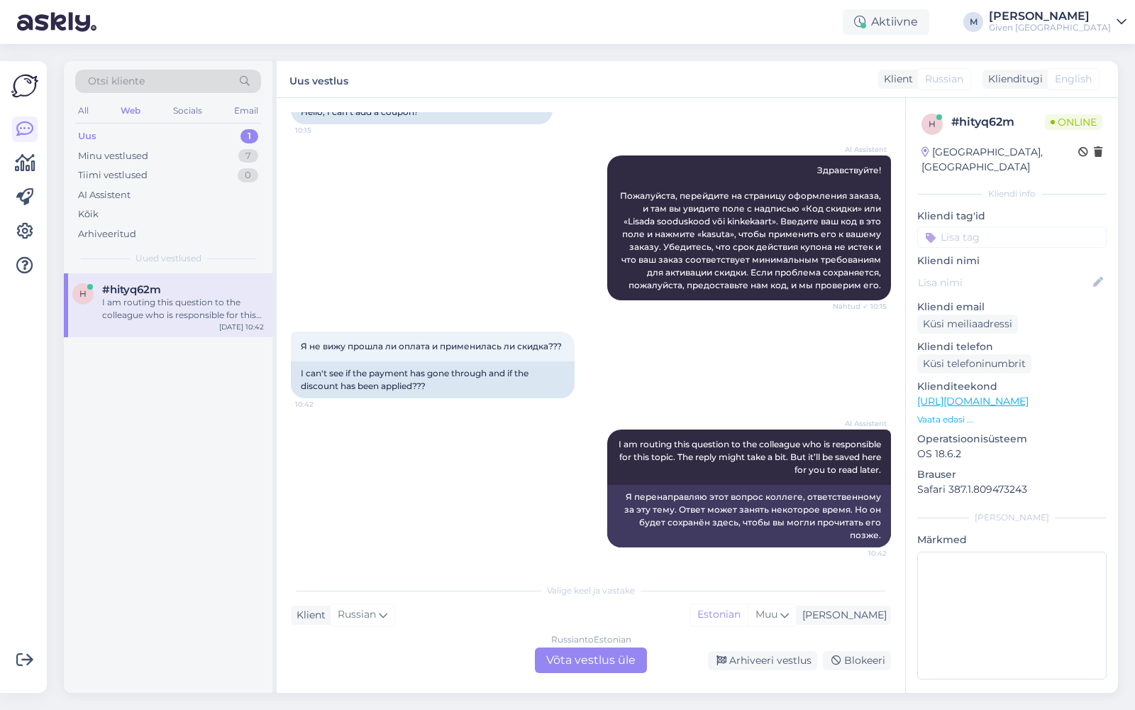
click at [593, 654] on div "Russian to Estonian Võta vestlus üle" at bounding box center [591, 660] width 112 height 26
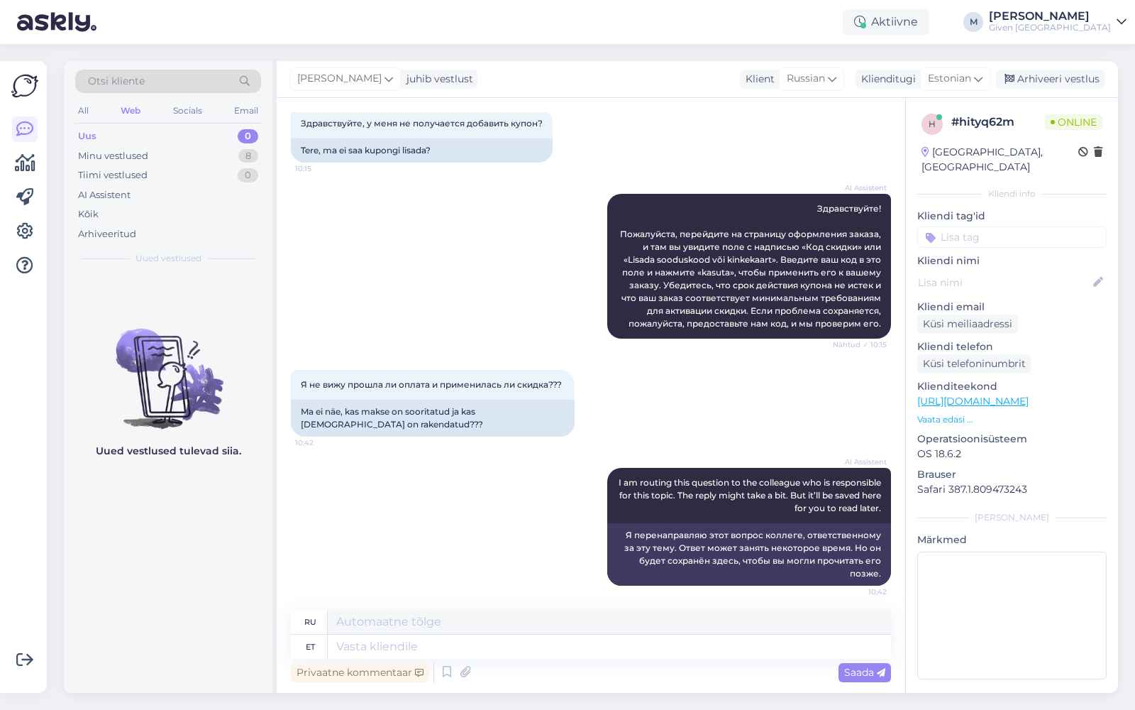
scroll to position [82, 0]
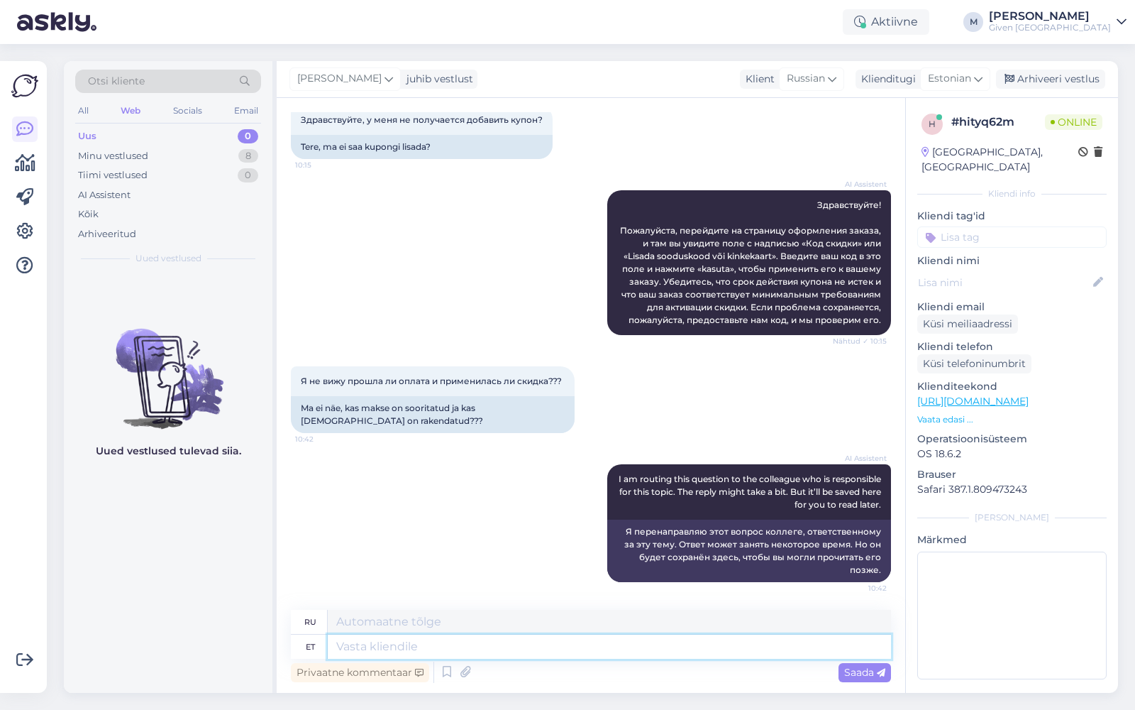
click at [483, 652] on textarea at bounding box center [609, 646] width 563 height 24
type textarea "Kuida son"
type textarea "Как?"
type textarea "Kuida son t"
type textarea "Как вы?"
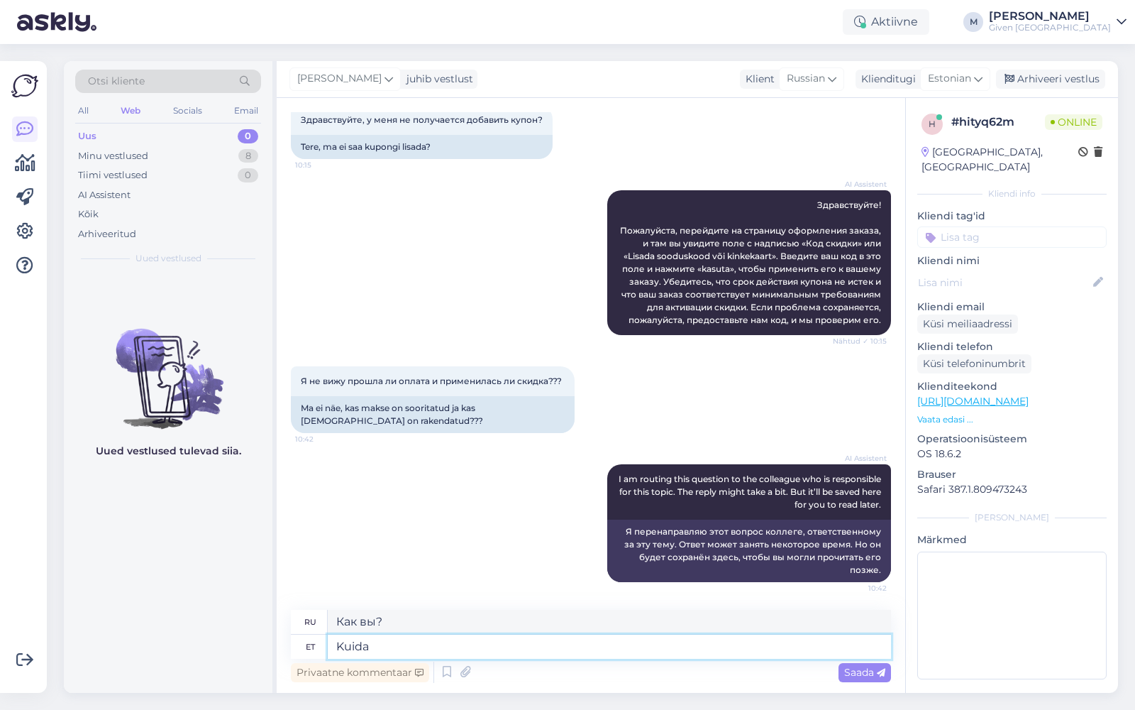
type textarea "Kuida"
type textarea "Как?"
type textarea "Kuidas"
type textarea "Как"
type textarea "Kuidas on t"
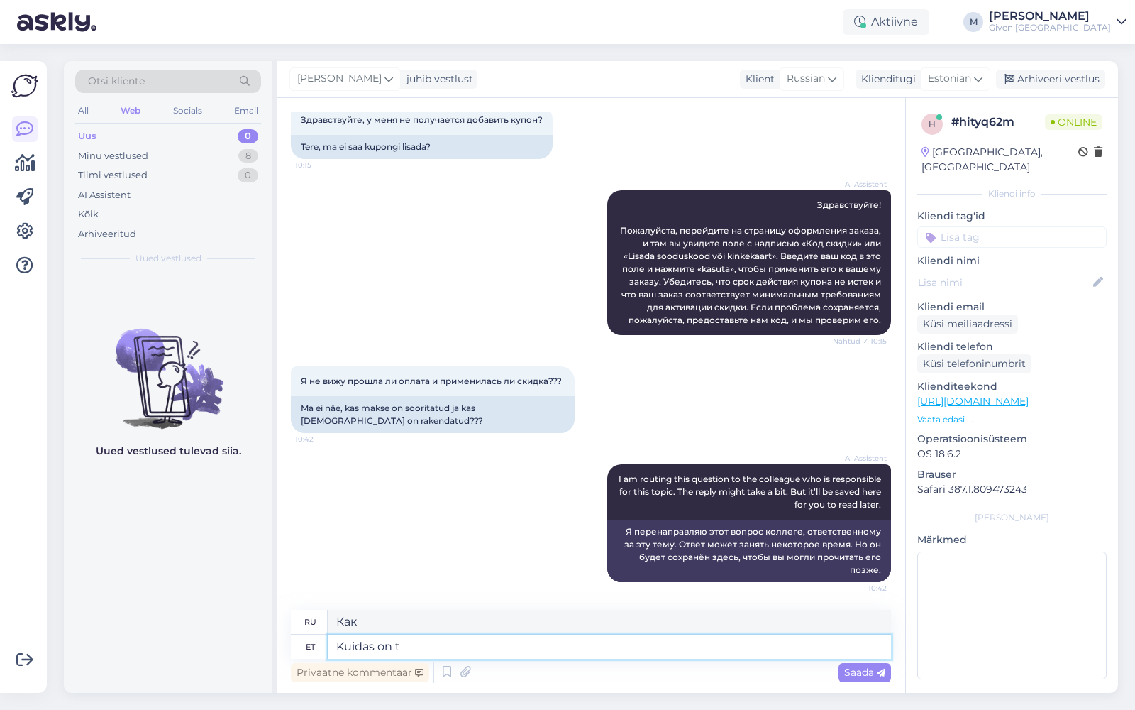
type textarea "Как вы?"
type textarea "Kuidas on [PERSON_NAME], et"
type textarea "Как вас зовут?"
type textarea "Kuidas on [PERSON_NAME], et saa"
type textarea "Как тебя зовут, так что"
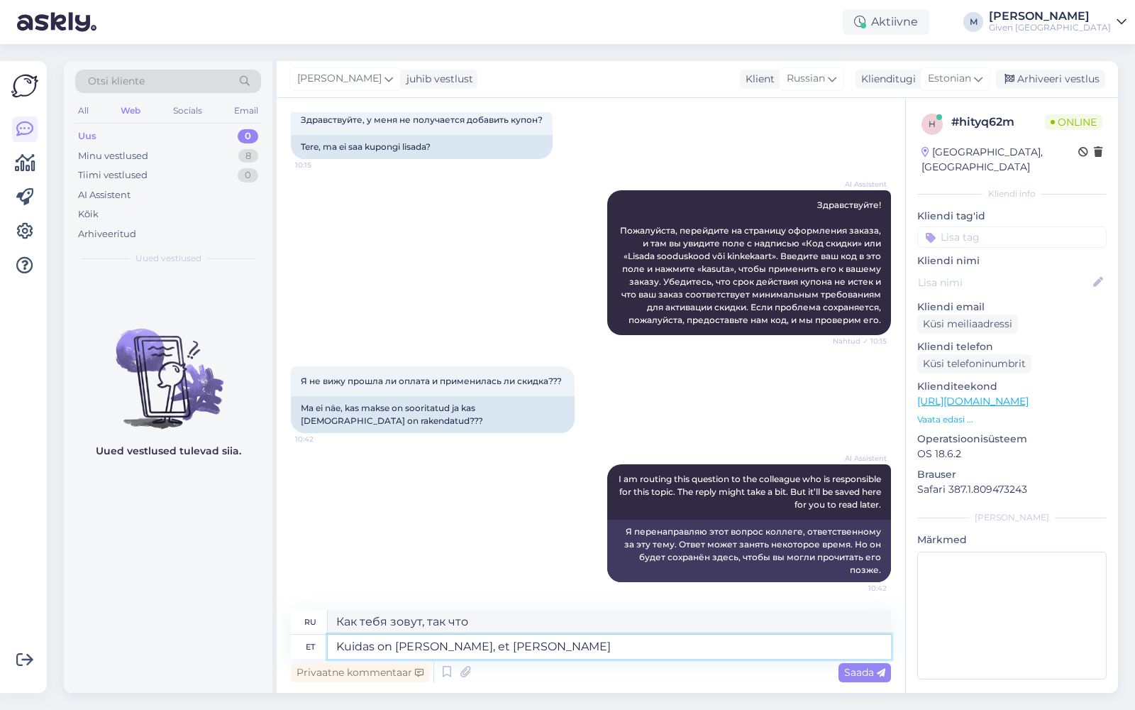
type textarea "Kuidas on [PERSON_NAME], et [PERSON_NAME]"
type textarea "Как вас зовут, чтобы мы могли с вами познакомиться?"
type textarea "Kuidas on [PERSON_NAME], et saakime tellimuse"
type textarea "Как Вас зовут, чтобы мы могли принять Ваш заказ?"
type textarea "Kuidas on [PERSON_NAME], et saakime tellimuse üle k"
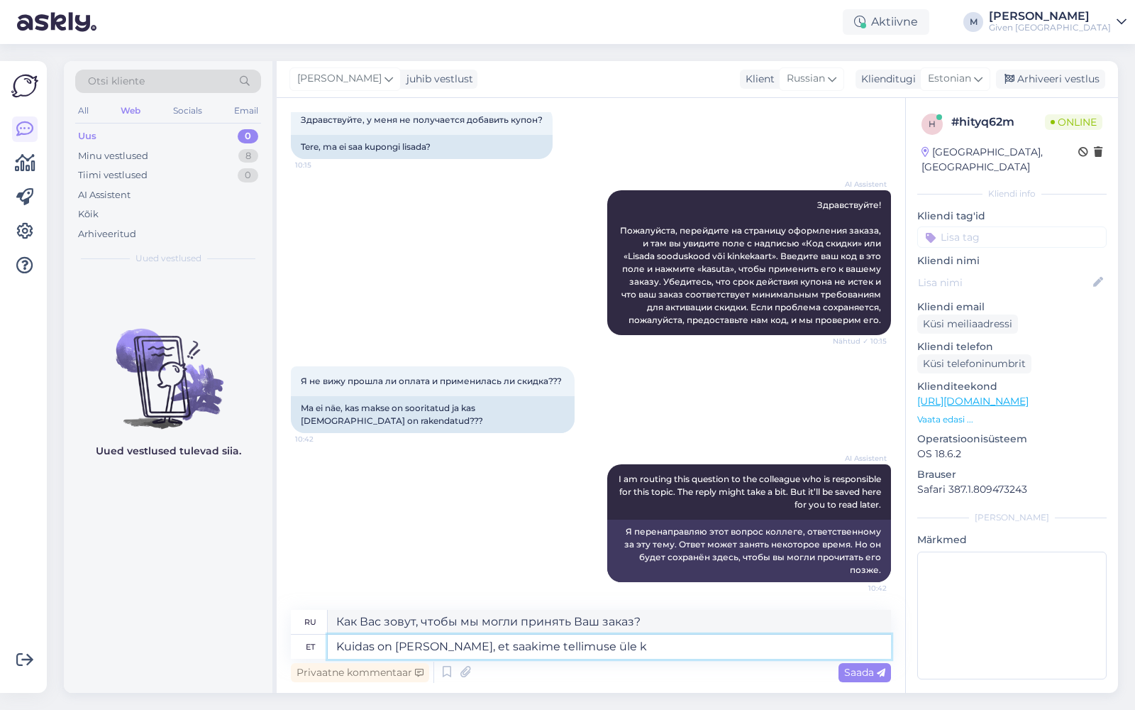
type textarea "Как Вас зовут, чтобы мы могли обработать Ваш заказ?"
type textarea "Kuidas on [PERSON_NAME], et saakime tellimuse üle kontrollida?"
type textarea "Как вас зовут, чтобы мы могли проверить ваш заказ?"
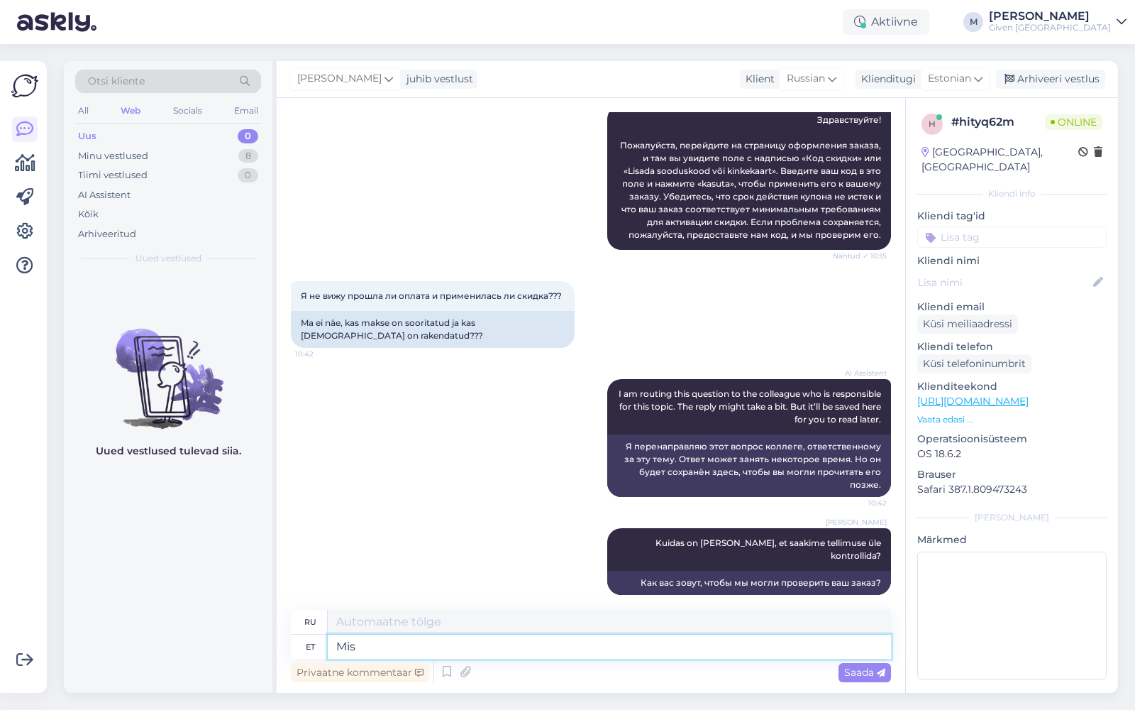
type textarea "Mis"
type textarea "Что"
type textarea "Mis tootel"
type textarea "Что это такое?"
type textarea "Mis tootele s"
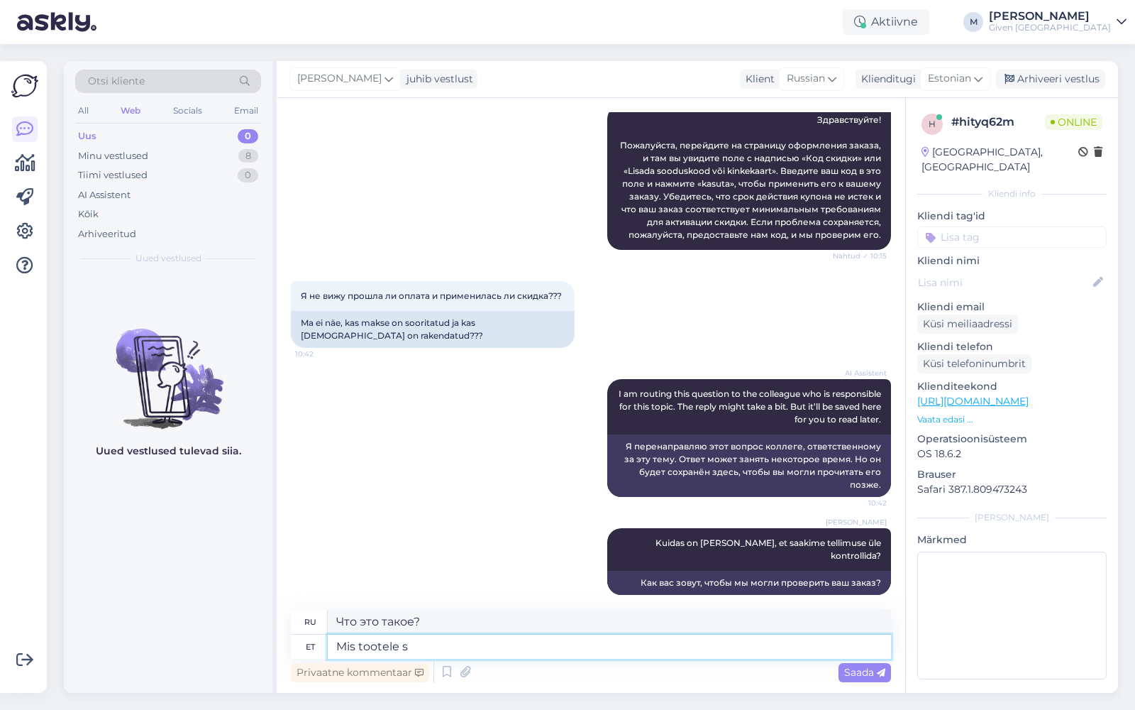
type textarea "Какой продукт"
type textarea "Mis tootele soovite ku"
type textarea "Какой продукт вам нужен?"
type textarea "Mis tootele soovite kupongi li"
type textarea "На какой продукт вы хотели бы получить купон?"
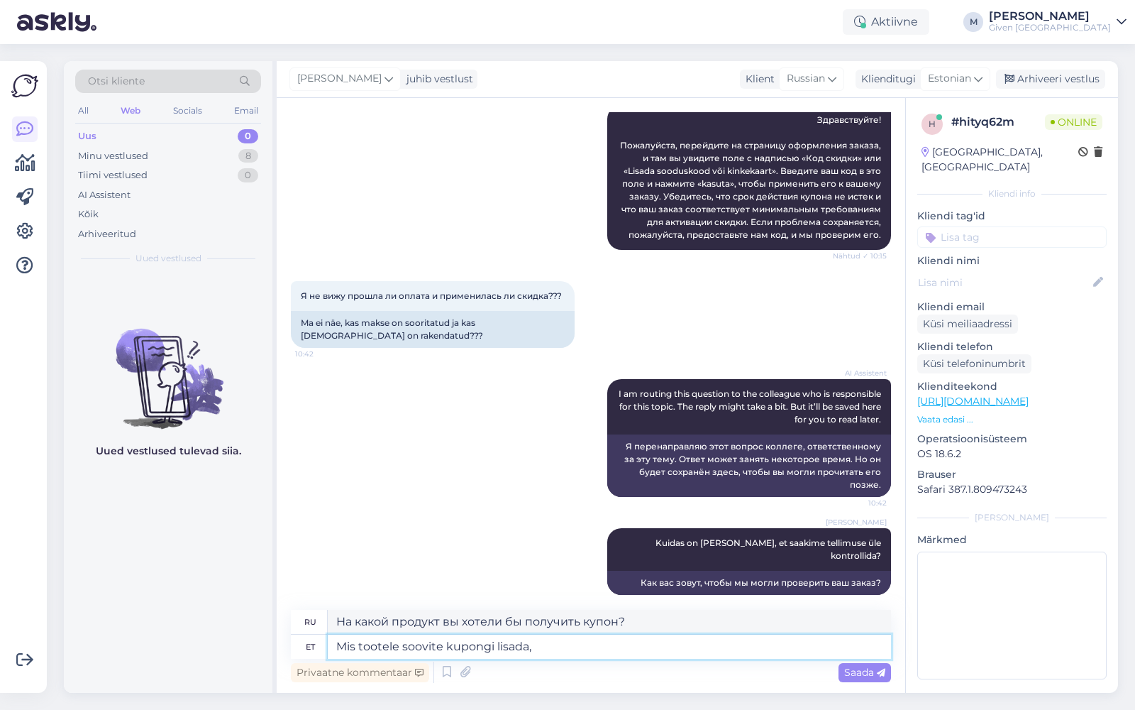
type textarea "Mis tootele soovite kupongi lisada, o"
type textarea "На какой продукт вы хотите добавить купон?"
type textarea "Mis tootele soovite kupongi lisada, kupongi so"
type textarea "К какому продукту вы хотите добавить купон?"
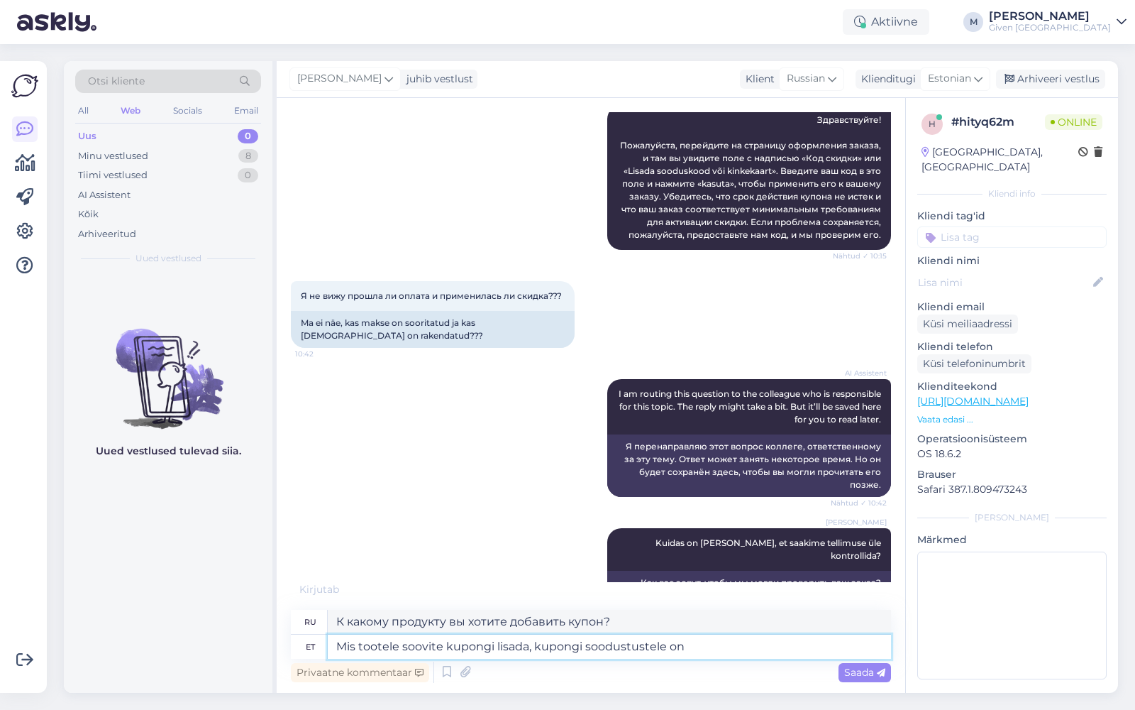
type textarea "Mis tootele soovite kupongi lisada, kupongi soodustustele on"
type textarea "К какому продукту вы хотели бы добавить купон, скидки по купону?"
type textarea "Mis tootele soovite kupongi lisada, kupongi soodustustele on ka"
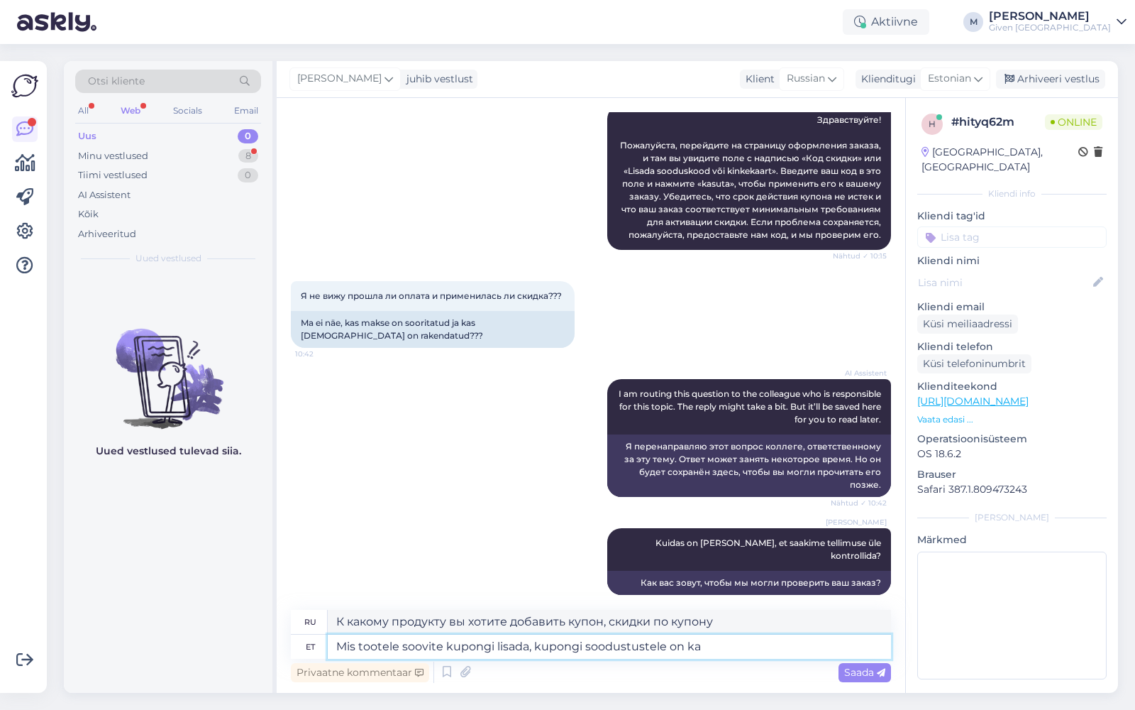
scroll to position [253, 0]
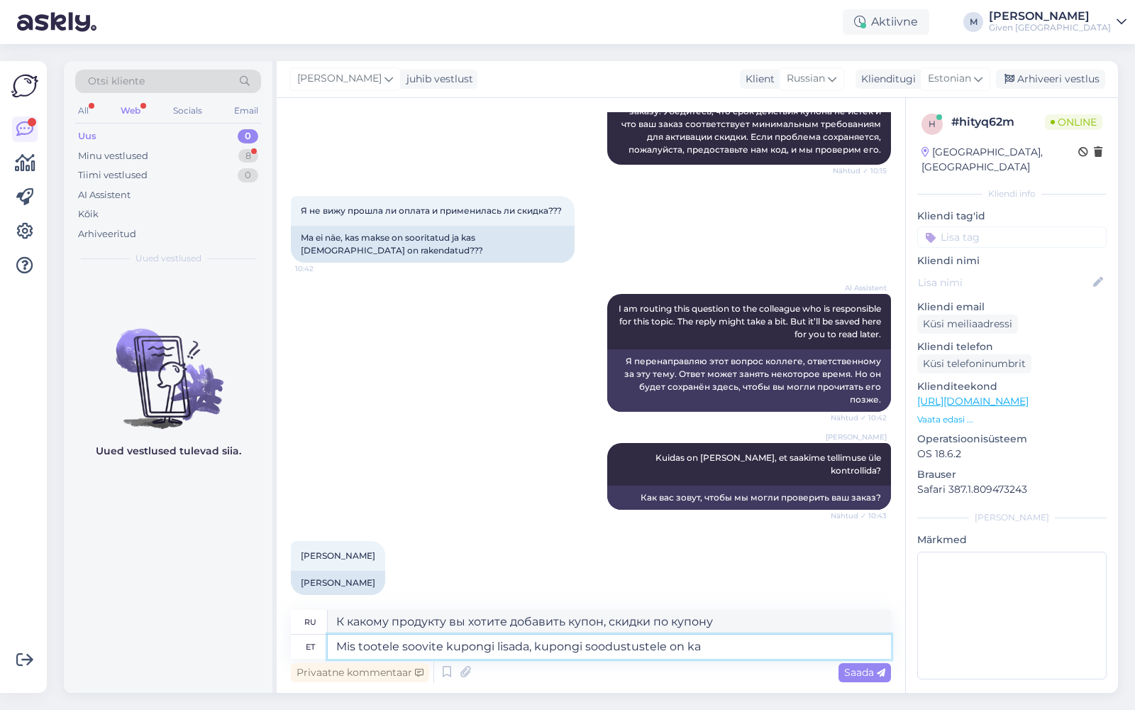
type textarea "К какому продукту вы хотите добавить купон? Скидки по купону также доступны."
type textarea "Mis tootele soovite kupongi lisada, kupongi soodustustele"
type textarea "К какому продукту вы хотите добавить купон, скидки по купону"
type textarea "Mis tootele soovite kupongi lisada, kupongi soodustust"
type textarea "К какому продукту вы хотели бы добавить купон, скидки по купону?"
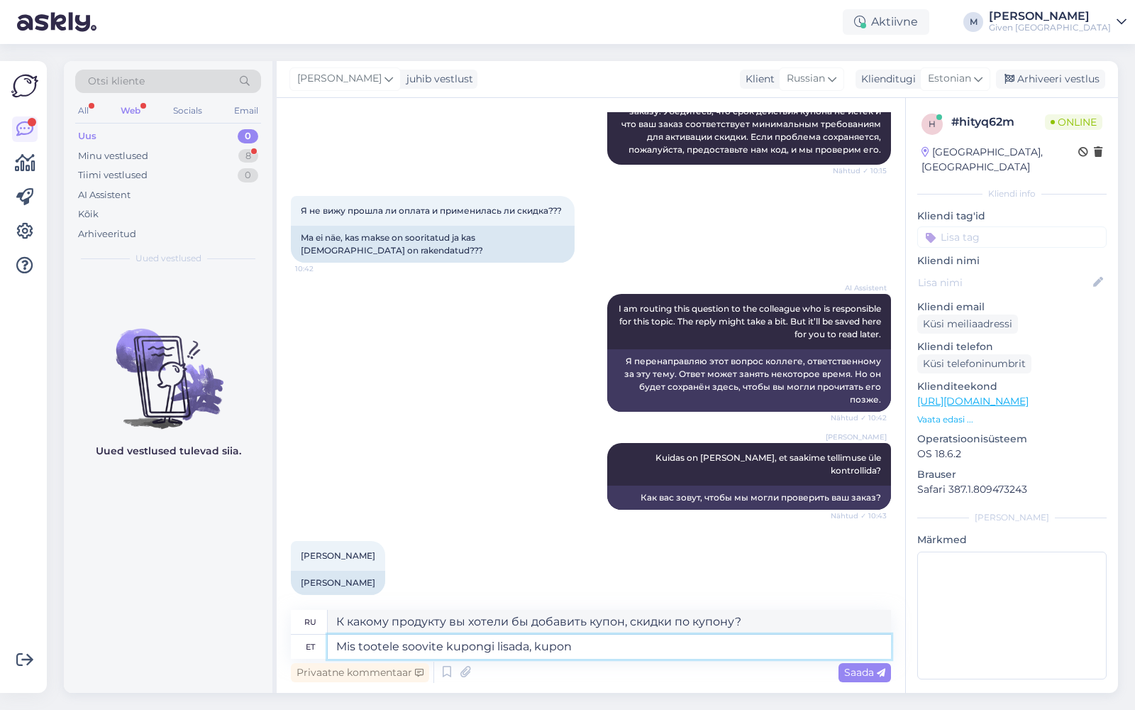
type textarea "Mis tootele soovite kupongi lisada, kupo"
type textarea "К какому продукту вы хотите добавить купон?"
type textarea "Mis tootele soovite kupongi lisada,"
type textarea "На какой продукт вы хотите добавить купон?"
type textarea "Mis tootele soovite kupongi lisada?"
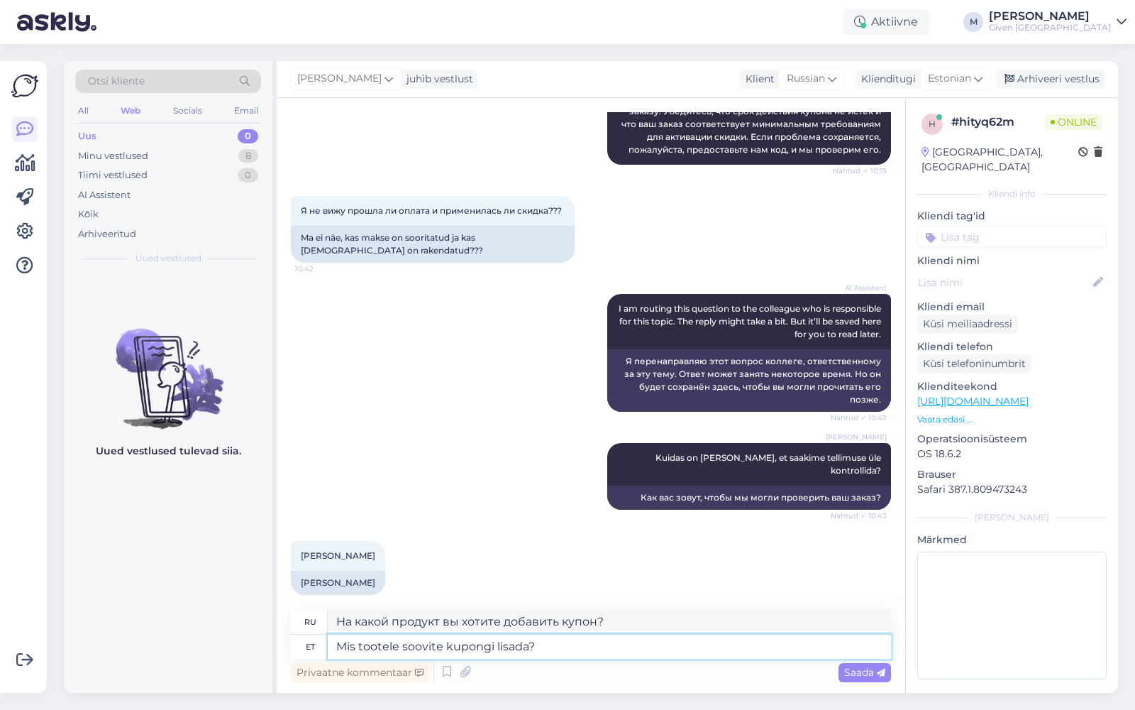
type textarea "На какой продукт вы хотели бы добавить купон?"
type textarea "Mis tootele soovite kupongi lisada?"
click at [855, 678] on div "Saada" at bounding box center [865, 672] width 53 height 19
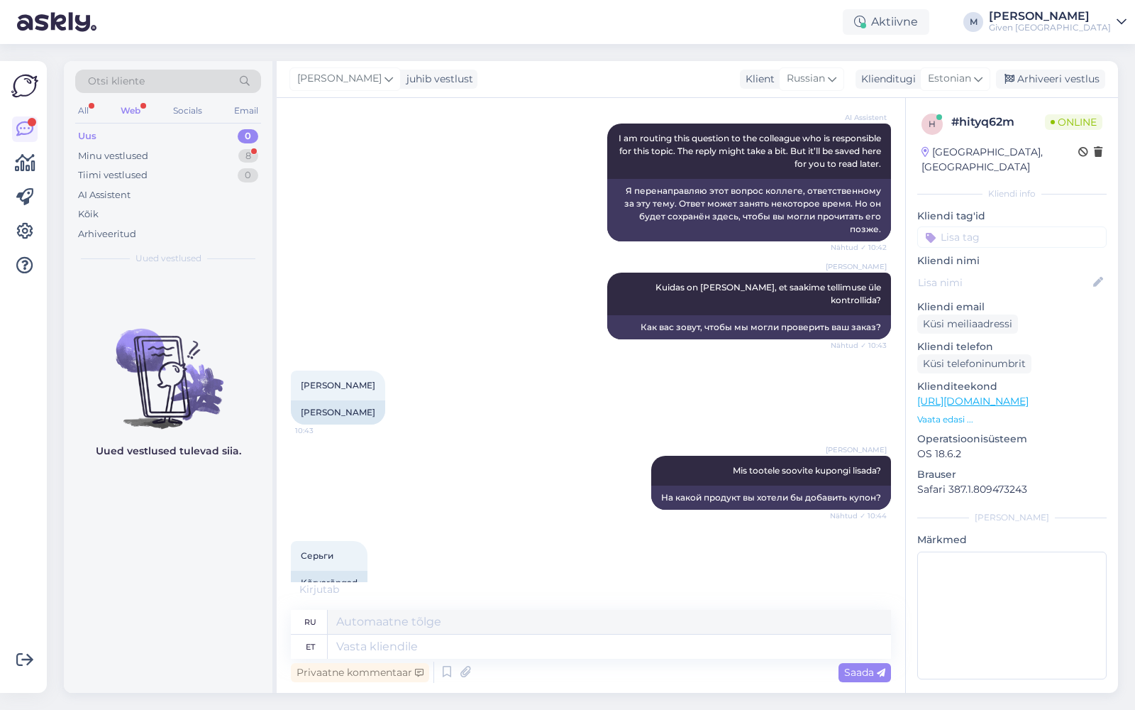
scroll to position [508, 0]
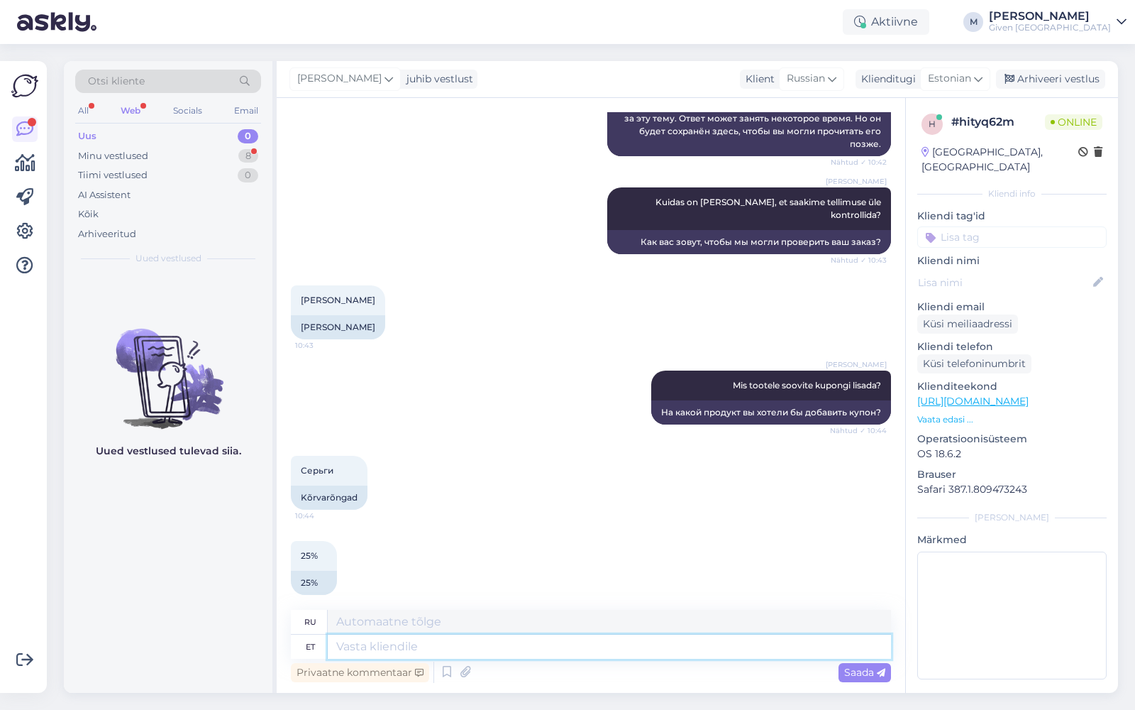
click at [442, 649] on textarea at bounding box center [609, 646] width 563 height 24
type textarea "ma"
type textarea "я"
type textarea "ma näen, et"
type textarea "Я понимаю,"
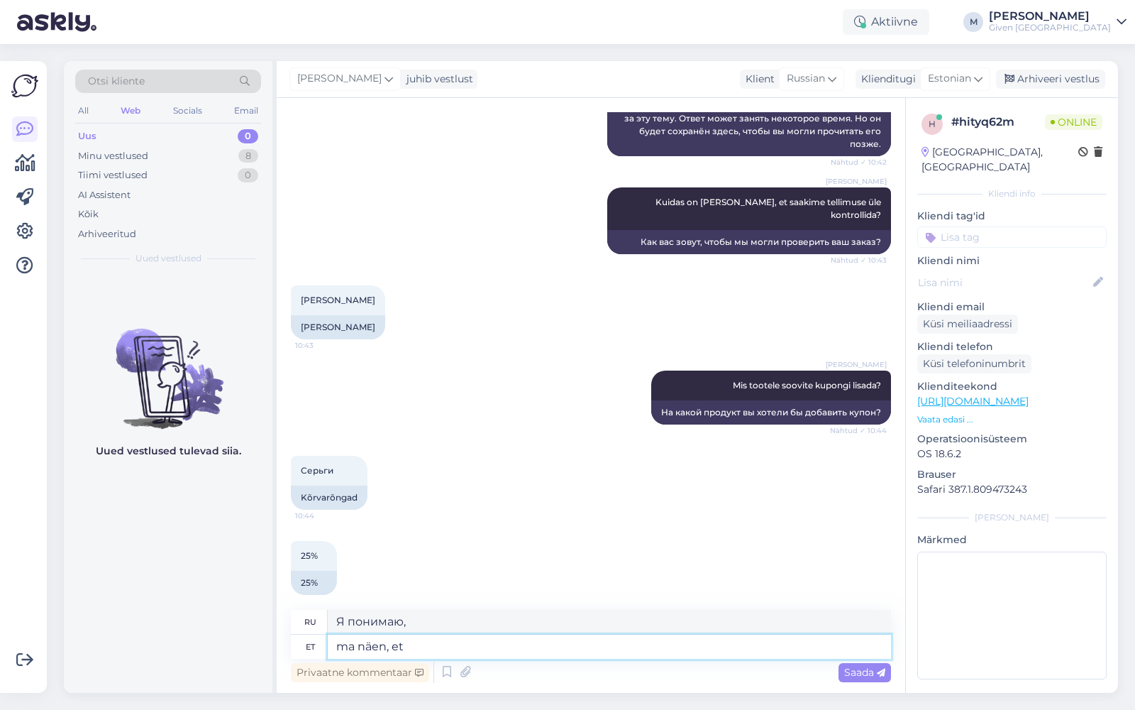
type textarea "ma näen, et k"
type textarea "Я вижу, что"
type textarea "ma näen, et kupong"
type textarea "Я вижу этот купон."
type textarea "ma näen, et kupong on"
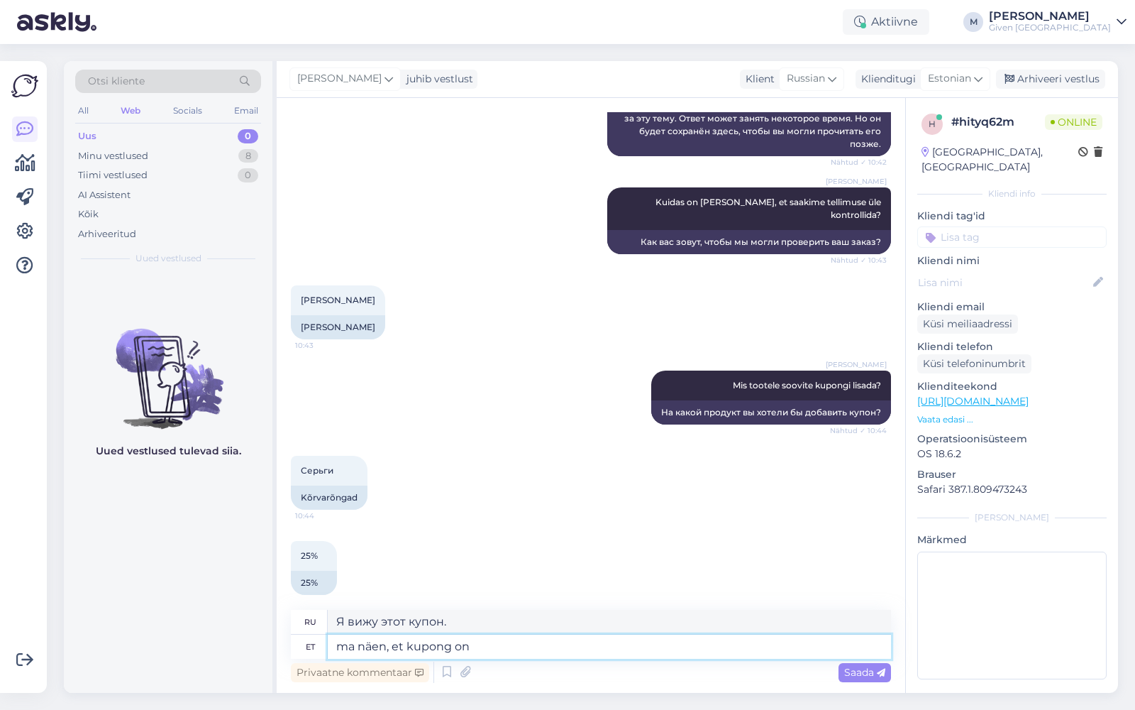
type textarea "Я вижу, что купон"
type textarea "ma näen, et kupong"
type textarea "Я вижу этот купон."
type textarea "ma näen, et kupongi soodsustus on"
type textarea "Я вижу этот купон на скидку."
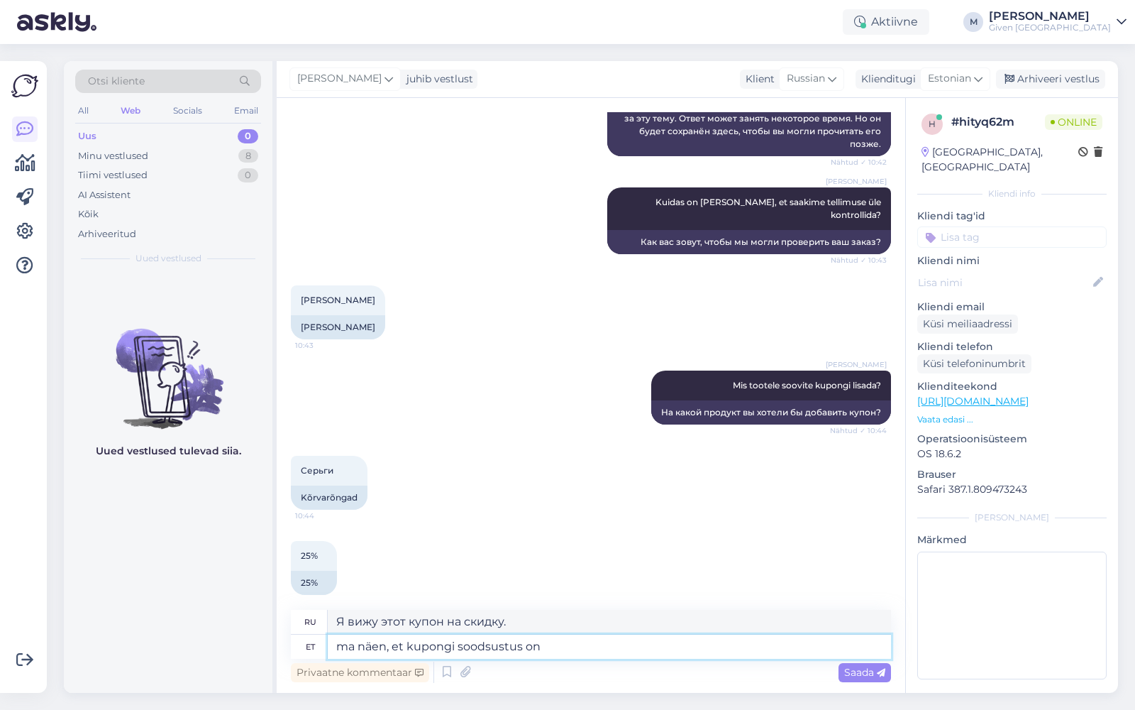
type textarea "ma näen, et kupongi soodsustus on l"
type textarea "Я вижу, что скидка по купону составляет"
type textarea "ma näen, et kupongi soodsustus on lisatud ja"
type textarea "Я вижу, что скидка по купону добавлена."
type textarea "ma näen, et kupongi soodsustus on lisatud aga"
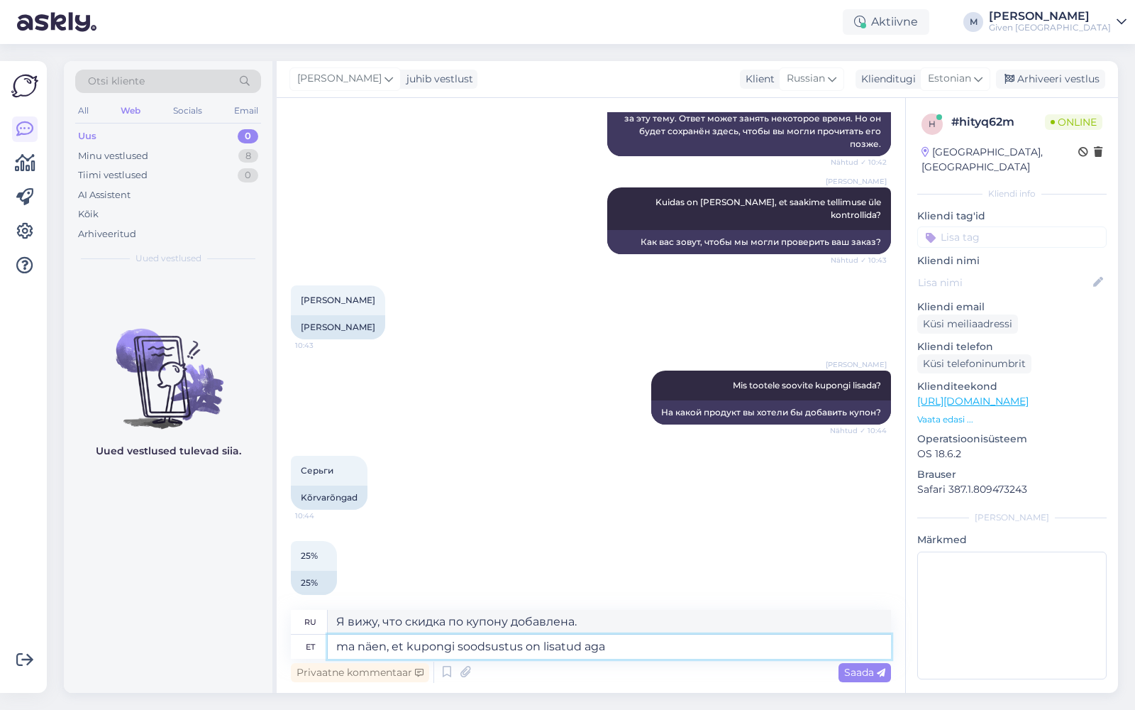
type textarea "Я вижу, что скидка по купону была добавлена, но"
type textarea "ma näen, et kupongi soodsustus on lisatud aga makset ei"
type textarea "Я вижу, что скидка по купону была добавлена, но оплата"
type textarea "ma näen, et kupongi soodsustus on lisatud aga makset ei o"
type textarea "Я вижу, что скидка по купону была применена, но оплата не была произведена."
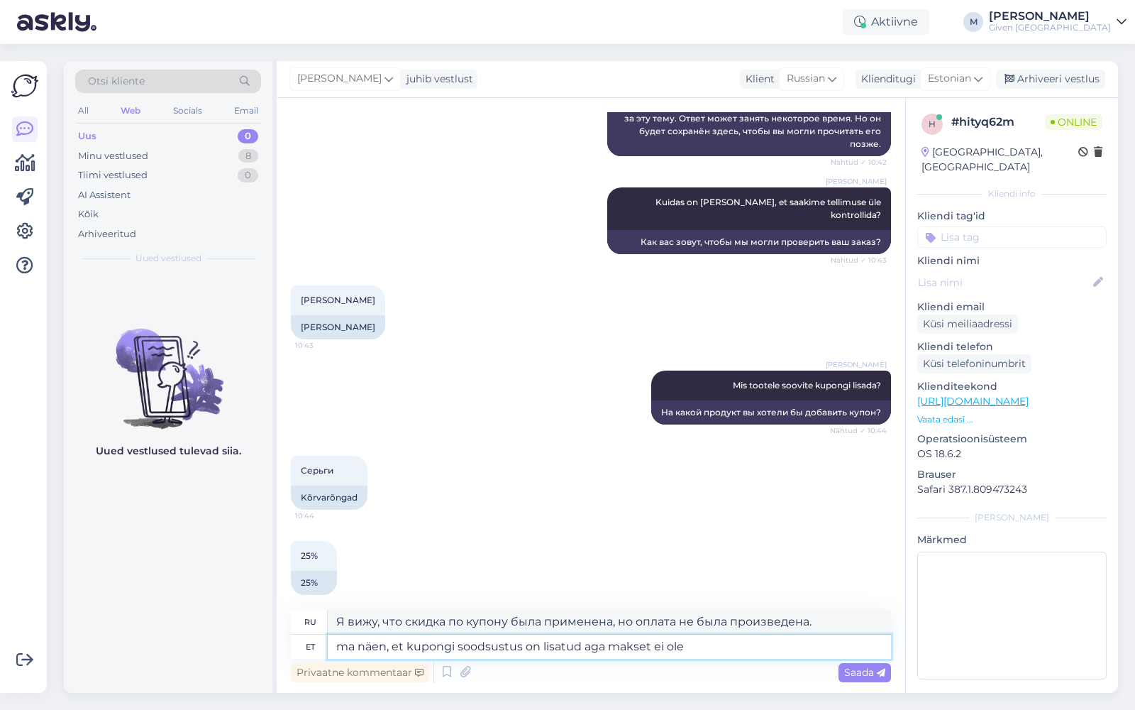
type textarea "ma näen, et kupongi soodsustus on lisatud aga makset ei ole l"
type textarea "Я вижу, что скидка по купону применена, но оплата не произведена."
type textarea "ma näen, et kupongi soodsustus on lisatud aga makset ei ole laekunud me"
type textarea "Я вижу, что скидка по купону была применена, но оплата не поступила."
type textarea "ma näen, et kupongi soodsustus on lisatud aga makset ei ole laekunud meile"
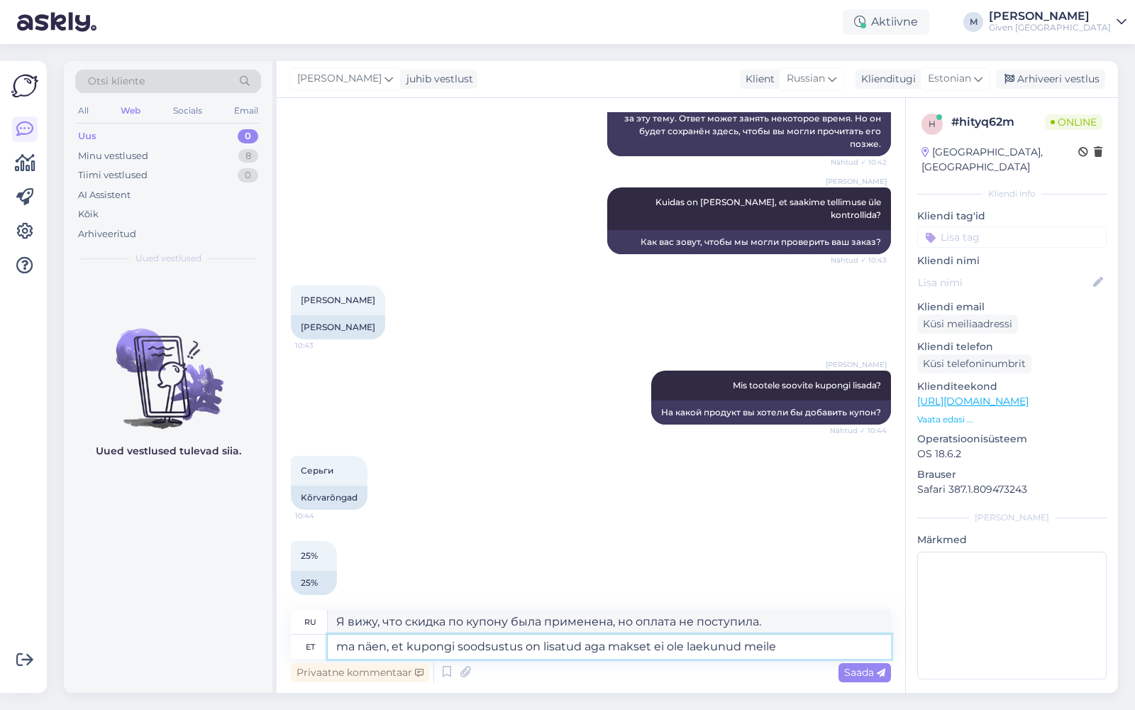
type textarea "Я вижу, что скидка по купону была применена, но мы не получили оплату."
type textarea "ma näen, et kupongi soodsustus on lisatud aga makset ei ole laekunud meile,"
type textarea "Я вижу, что скидка по купону была применена, но мы не получили оплату,"
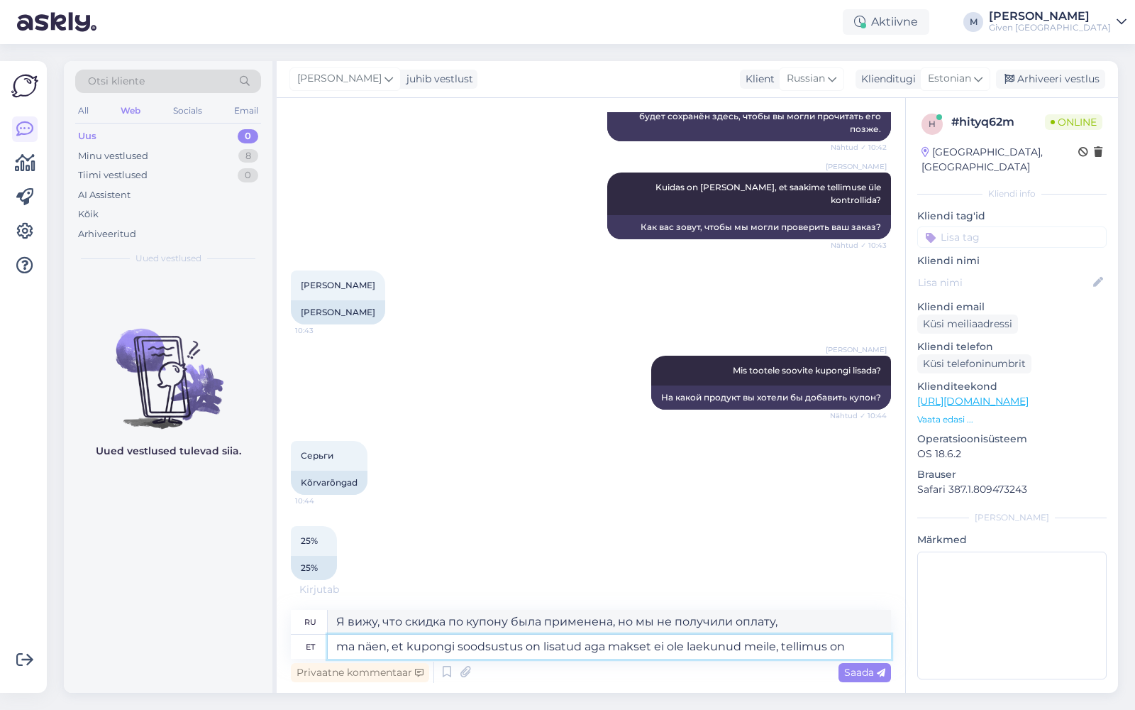
type textarea "ma näen, et kupongi soodsustus on lisatud aga makset ei ole laekunud meile, tel…"
type textarea "Я вижу, что скидка по купону была применена, но оплата нами не получена, заказ"
type textarea "ma näen, et kupongi soodsustus on lisatud aga makset ei ole laekunud meile, tel…"
type textarea "Я вижу, что скидка по купону была применена, но мы не получили оплату, заказ"
type textarea "ma näen, et kupongi soodsustus on lisatud aga makset ei ole laekunud meile, tel…"
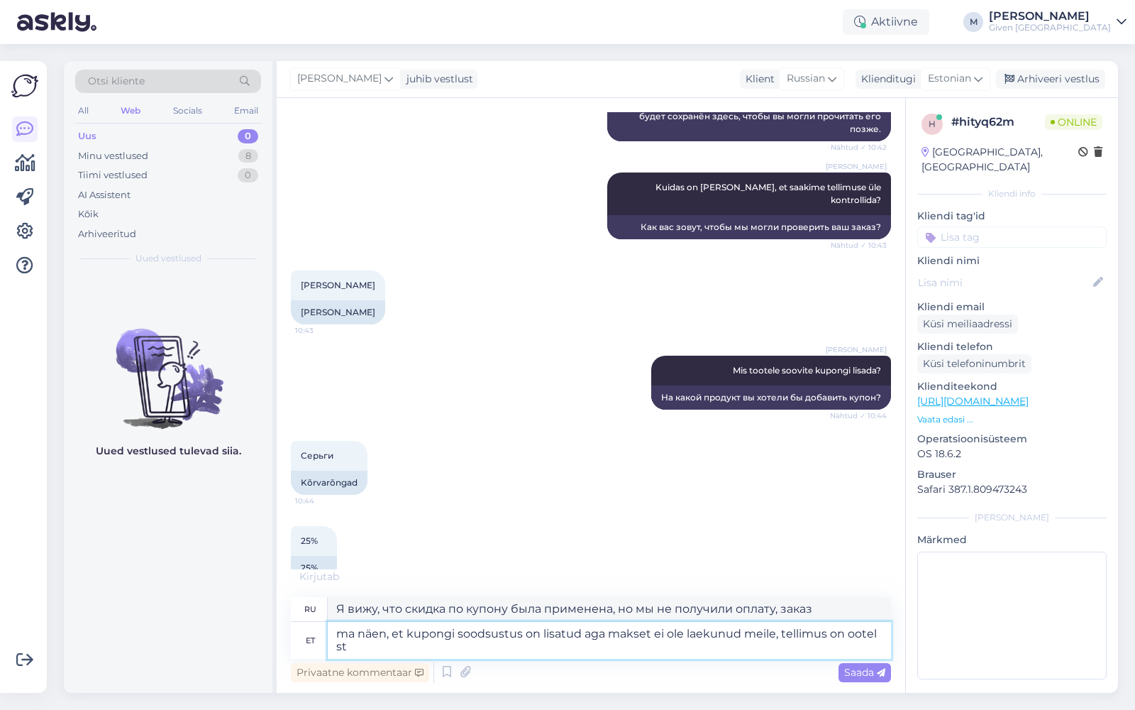
type textarea "Я вижу, что скидка по купону была применена, но мы не получили оплату, заказ на…"
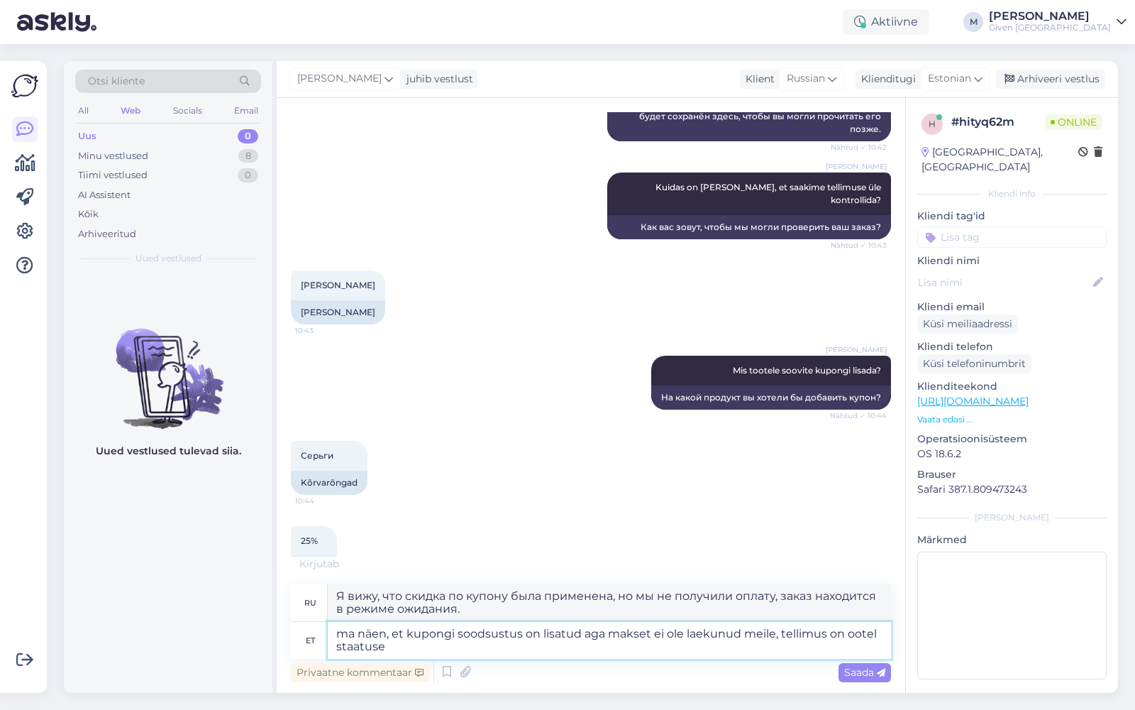
type textarea "ma näen, et kupongi soodsustus on lisatud aga makset ei ole laekunud meile, tel…"
type textarea "Я вижу, что скидка по купону была применена, но мы не получили оплату, заказ на…"
type textarea "ma näen, et kupongi soodsustus on lisatud aga makset ei ole laekunud meile, tel…"
click at [868, 677] on span "Saada" at bounding box center [865, 672] width 41 height 13
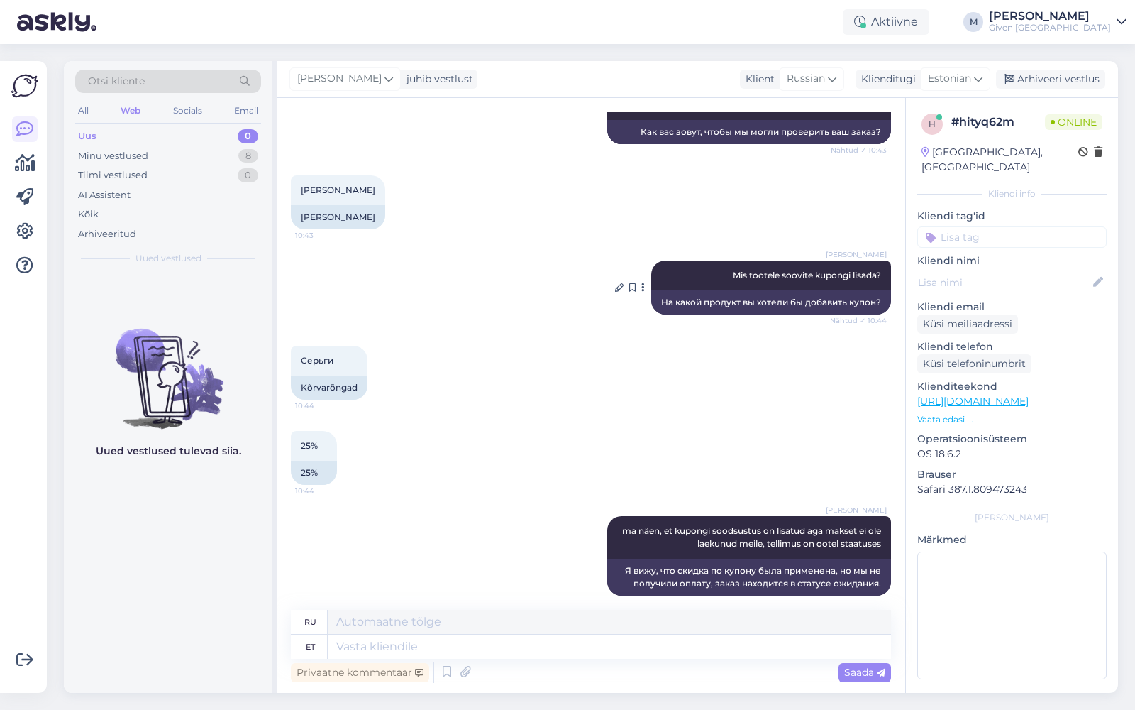
scroll to position [618, 0]
click at [539, 646] on textarea at bounding box center [609, 646] width 563 height 24
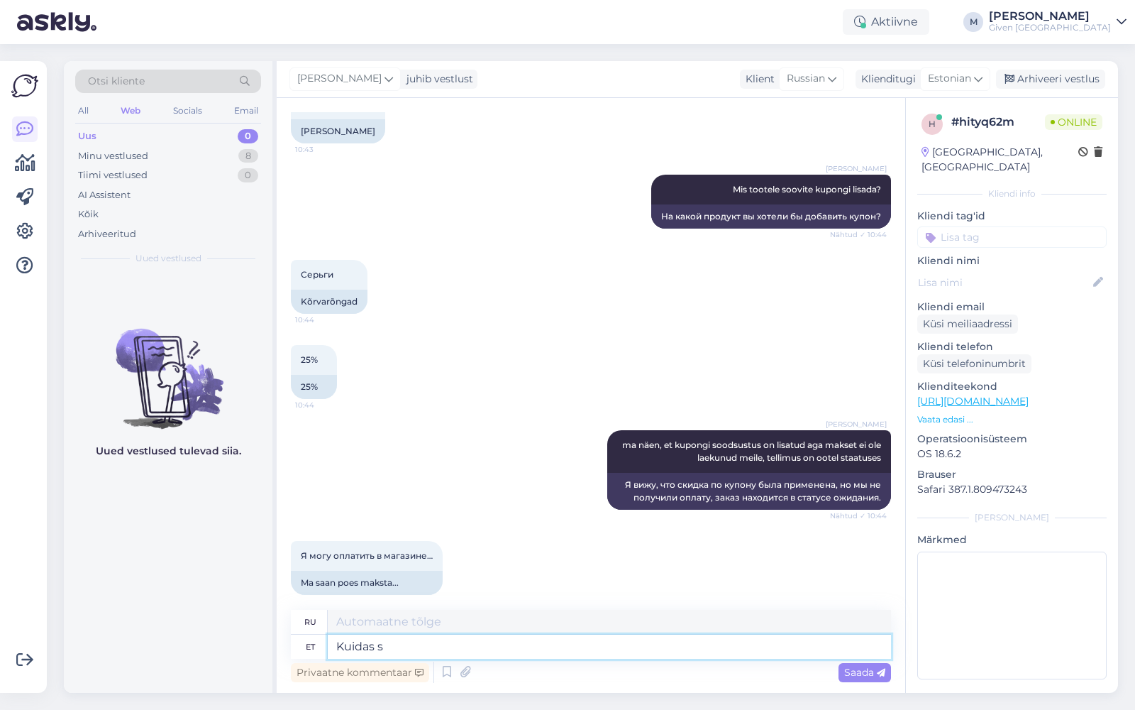
type textarea "Kuidas so"
type textarea "Как"
type textarea "K"
type textarea "Poes"
type textarea "В магазине"
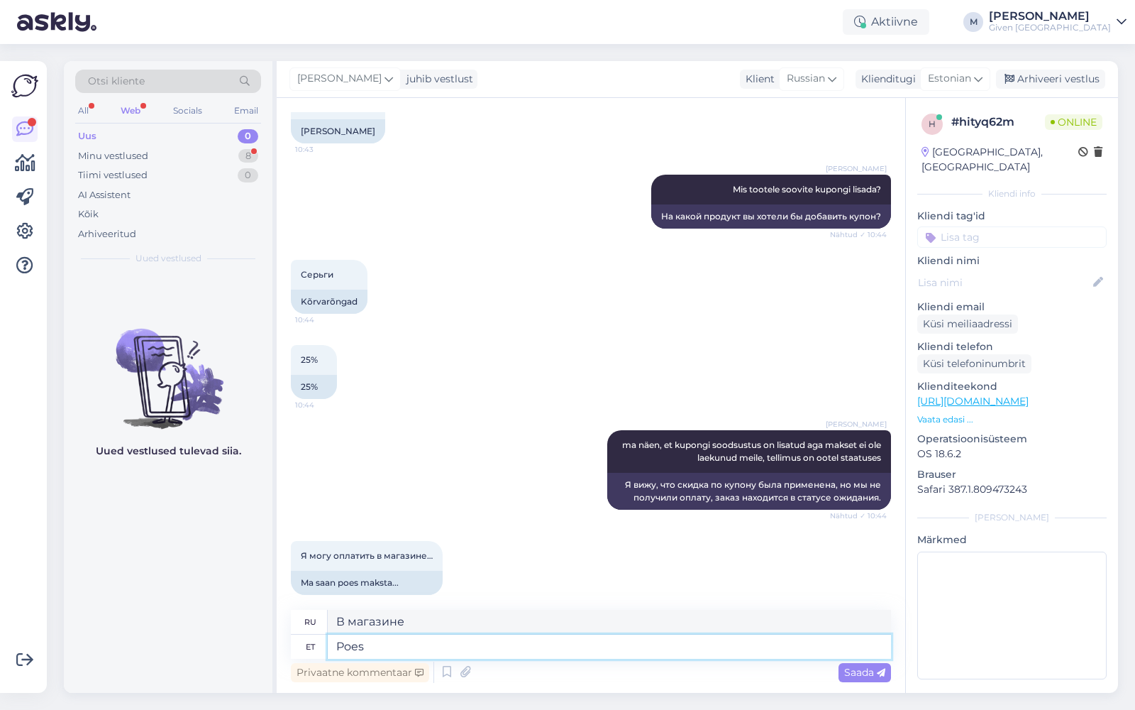
scroll to position [789, 0]
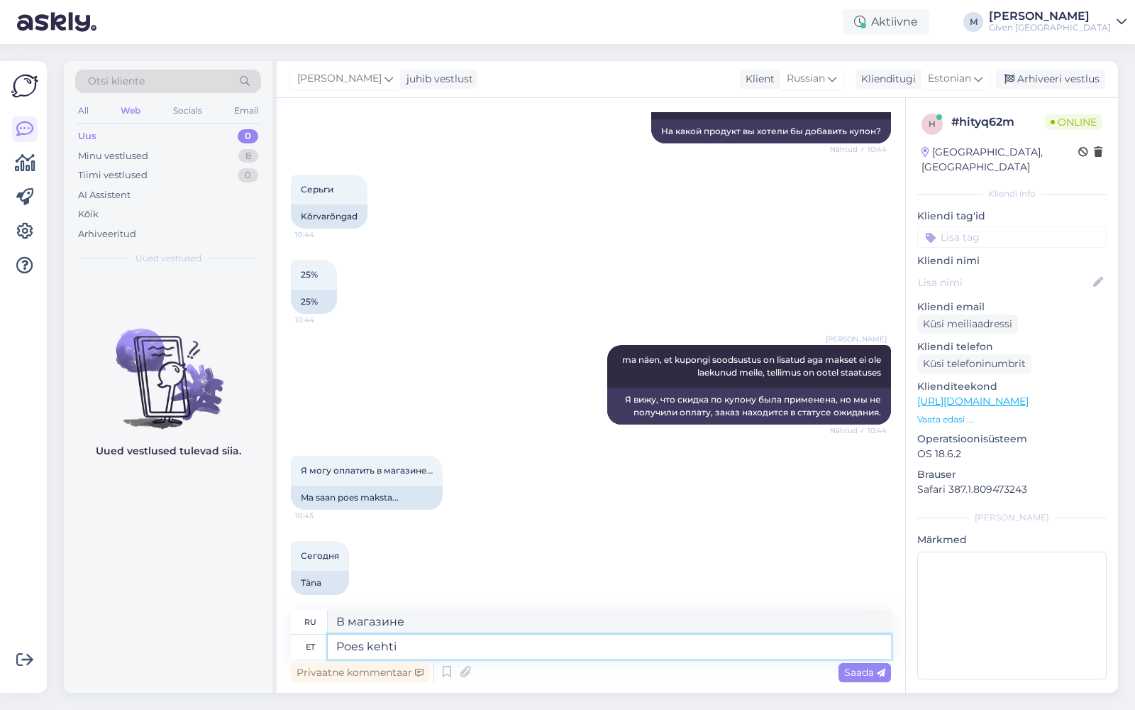
type textarea "Poes kehtib"
type textarea "Действительно в магазине"
type textarea "Poes"
type textarea "В магазине"
type textarea "P"
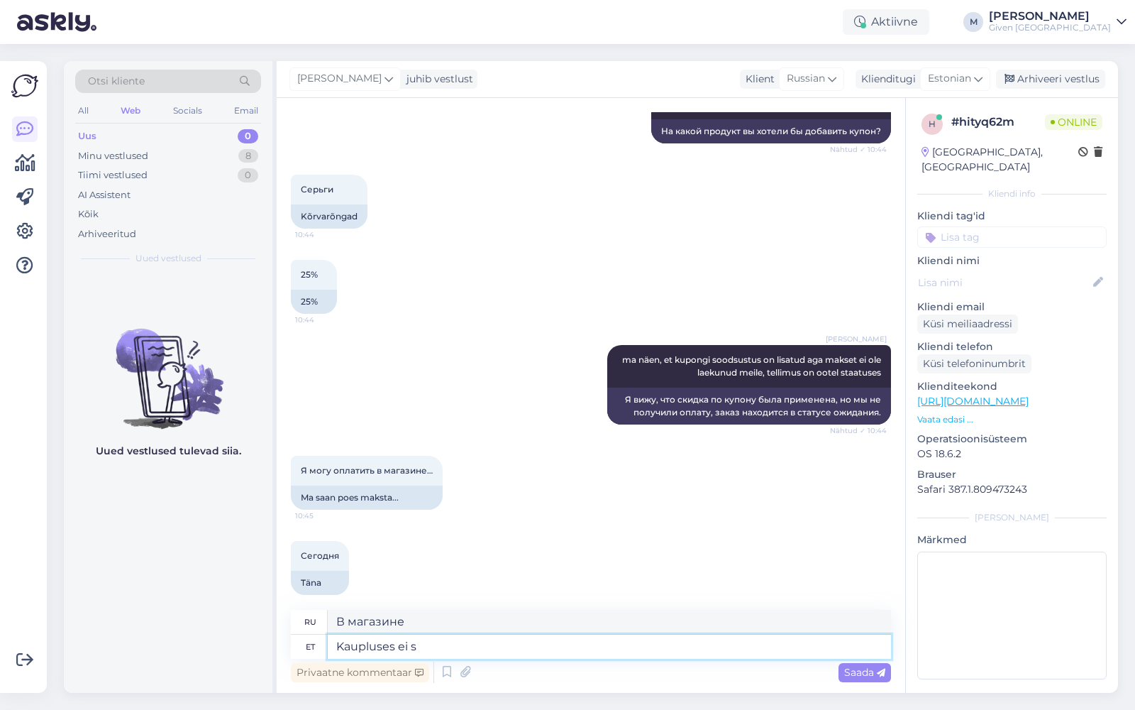
type textarea "Kaupluses ei sa"
type textarea "Нет в магазине"
type textarea "Kaupluses ei saa ka"
type textarea "Нет в наличии в магазине"
type textarea "Kaupluses ei saa kasutada e-"
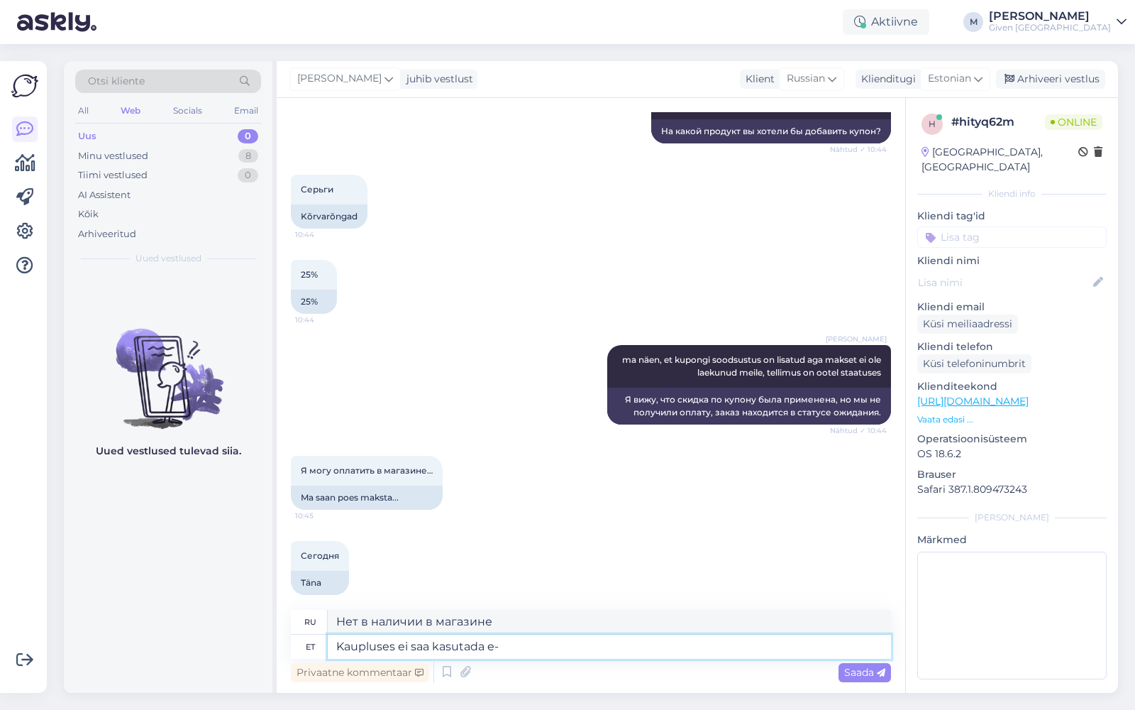
type textarea "Не может быть использован в магазине."
type textarea "Kaupluses ei saa kasutada e-[PERSON_NAME] k"
type textarea "Магазин не может использовать интернет-магазин."
type textarea "Kaupluses ei saa kasutada e-[PERSON_NAME] kupongi kah"
type textarea "Вы не можете использовать купон интернет-магазина в магазине."
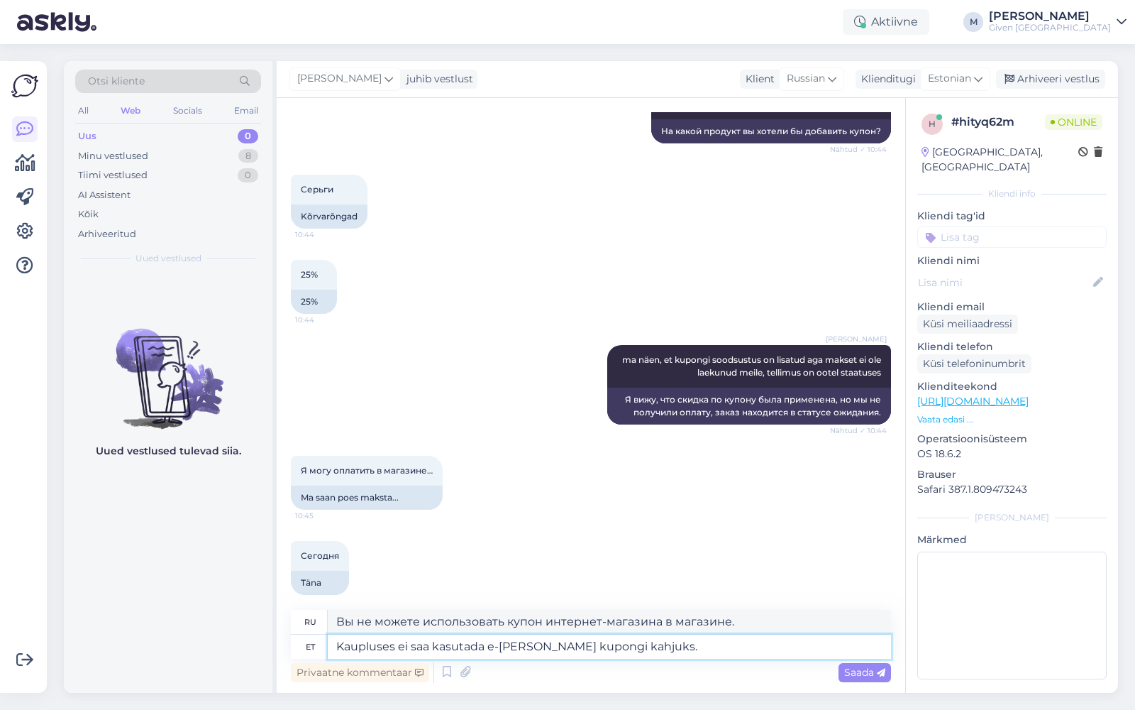
type textarea "Kaupluses ei saa kasutada e-[PERSON_NAME] kupongi kahjuks. P"
type textarea "К сожалению, купон интернет-магазина нельзя использовать в магазине."
type textarea "Kaupluses ei saa kasutada e-[PERSON_NAME] kupongi kahjuks. Poes sa"
type textarea "К сожалению, купон интернет-магазина нельзя использовать в магазине. В магазине"
type textarea "Kaupluses ei saa kasutada e-[PERSON_NAME] kupongi kahjuks. Poes saate"
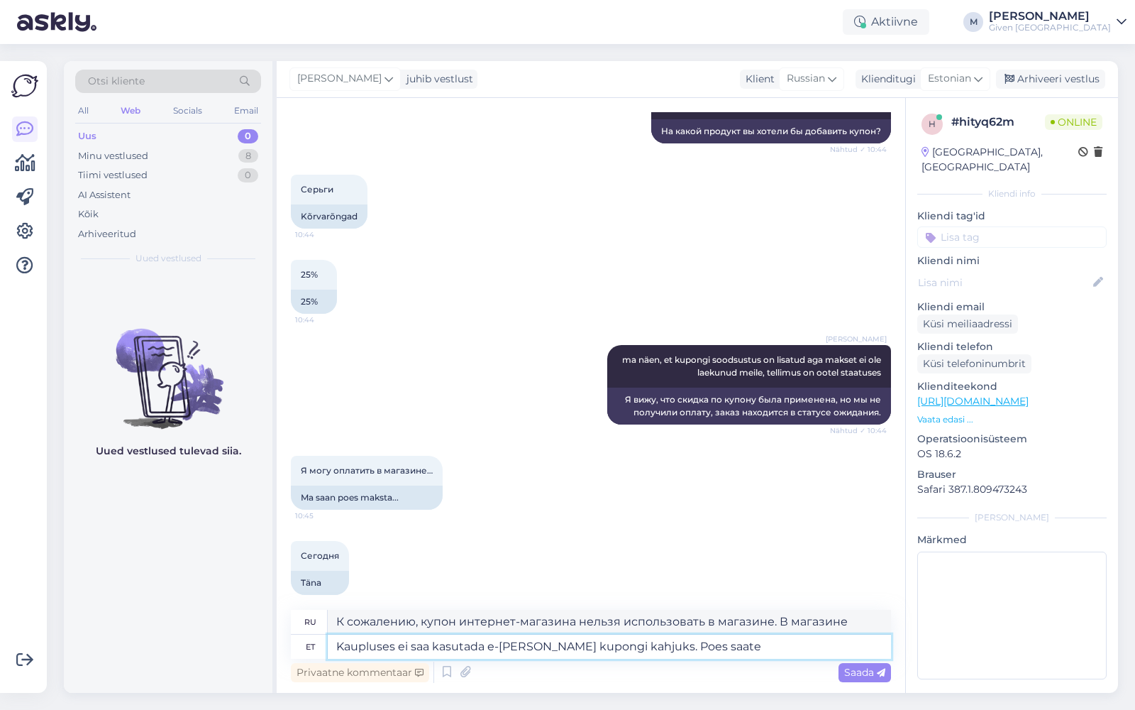
type textarea "К сожалению, вы не можете использовать купон интернет-магазина в магазине. В ма…"
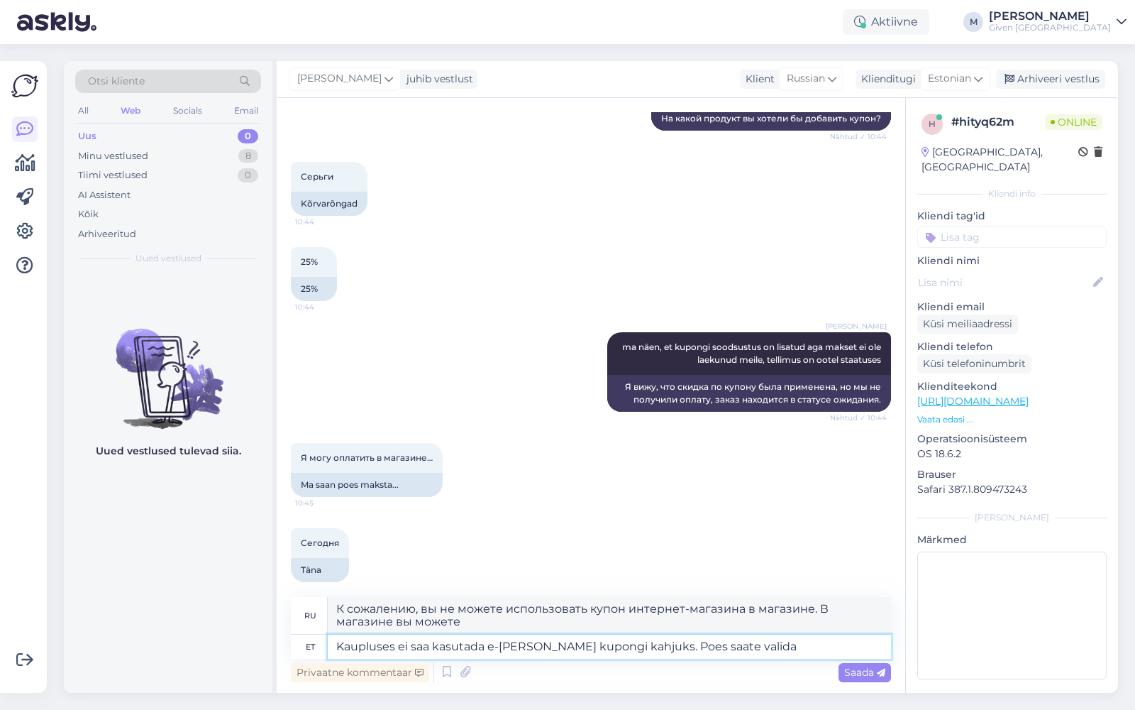
type textarea "Kaupluses ei saa kasutada e-[PERSON_NAME] kupongi kahjuks. Poes saate valida u"
type textarea "К сожалению, вы не можете использовать купон интернет-магазина в магазине. Вы м…"
type textarea "Kaupluses ei saa kasutada e-[PERSON_NAME] kupongi kahjuks. Poes saate valida uu…"
type textarea "К сожалению, купон интернет-магазина нельзя использовать в магазине. Вы можете …"
type textarea "Kaupluses ei saa kasutada e-[PERSON_NAME] kupongi kahjuks. Poes saate valida uu…"
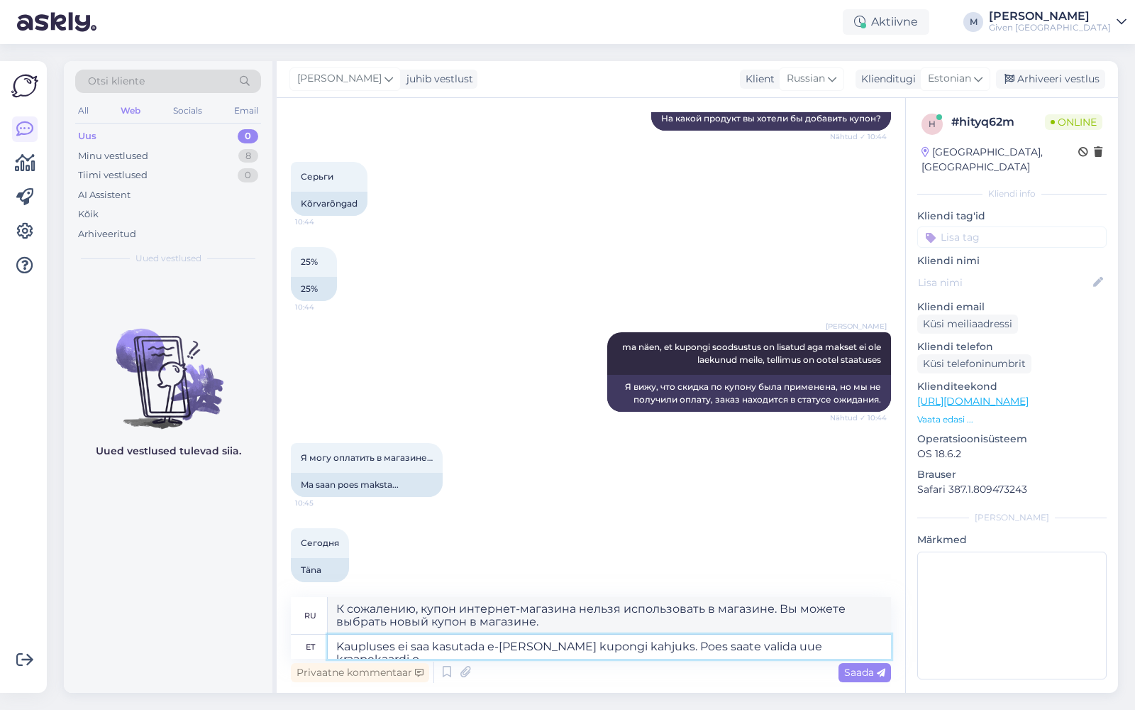
type textarea "К сожалению, онлайн-купон нельзя использовать в магазине. Вы можете выбрать нов…"
type textarea "Kaupluses ei saa kasutada e-[PERSON_NAME] kupongi kahjuks. Poes saate valida uu…"
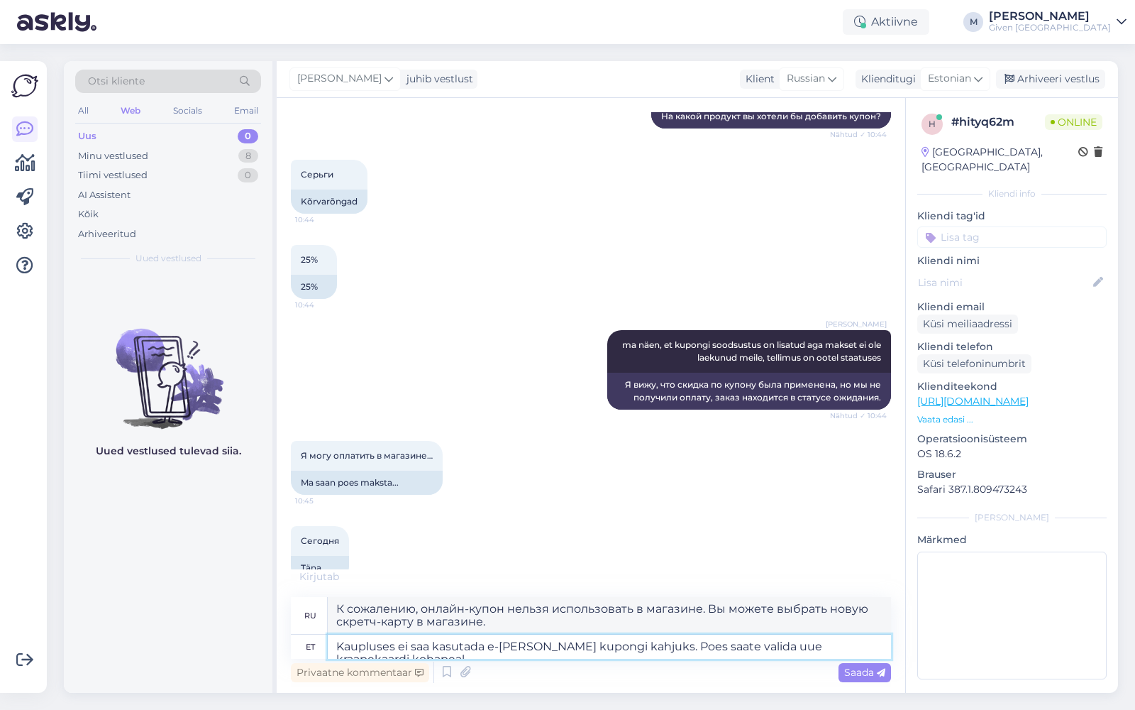
type textarea "К сожалению, вы не можете использовать онлайн-купон в магазине. Вы можете выбра…"
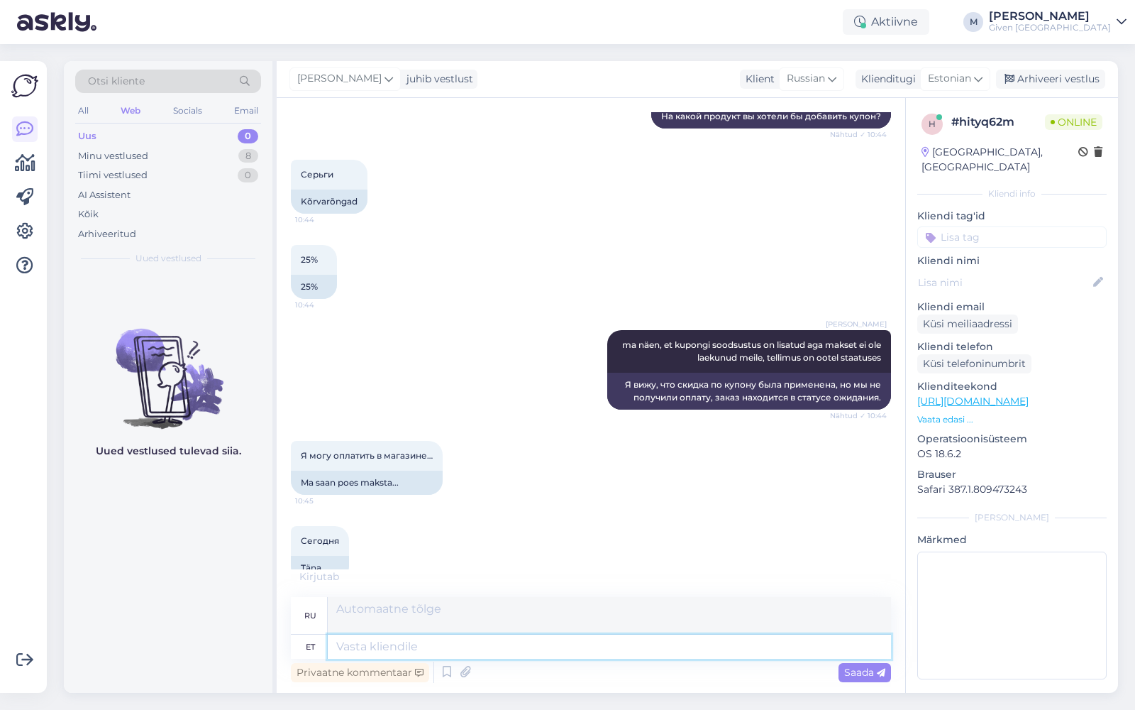
scroll to position [913, 0]
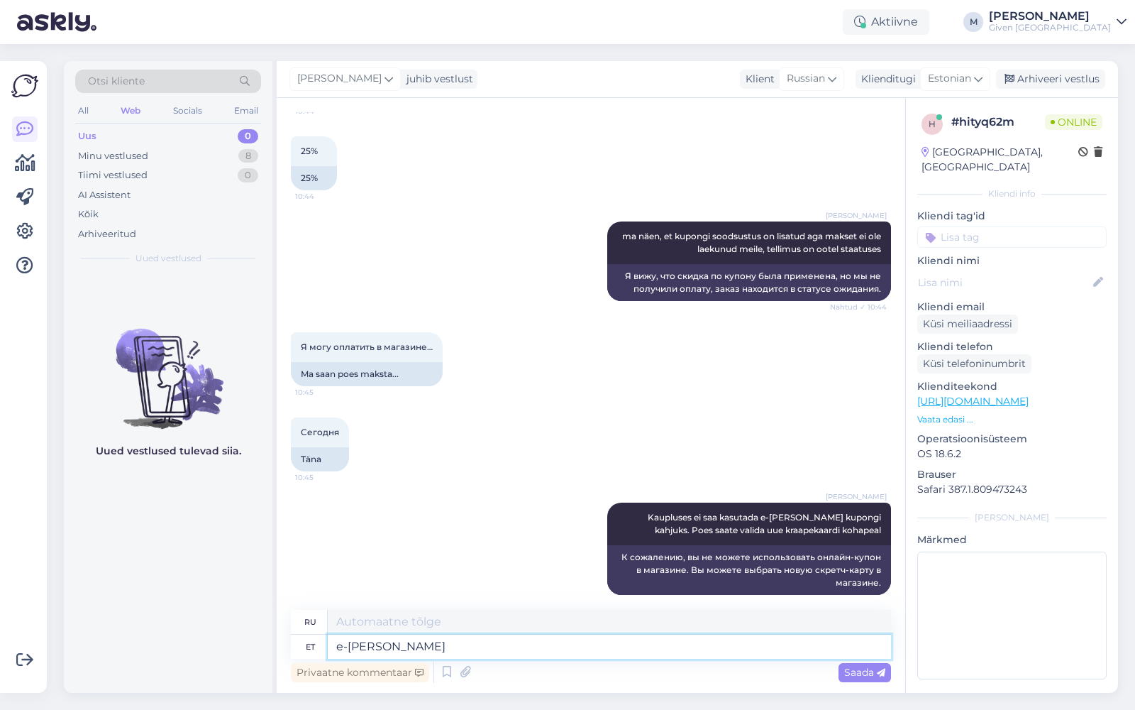
type textarea "e-[PERSON_NAME]"
type textarea "интернет-магазин"
type textarea "e"
type textarea "Te s"
type textarea "Ты"
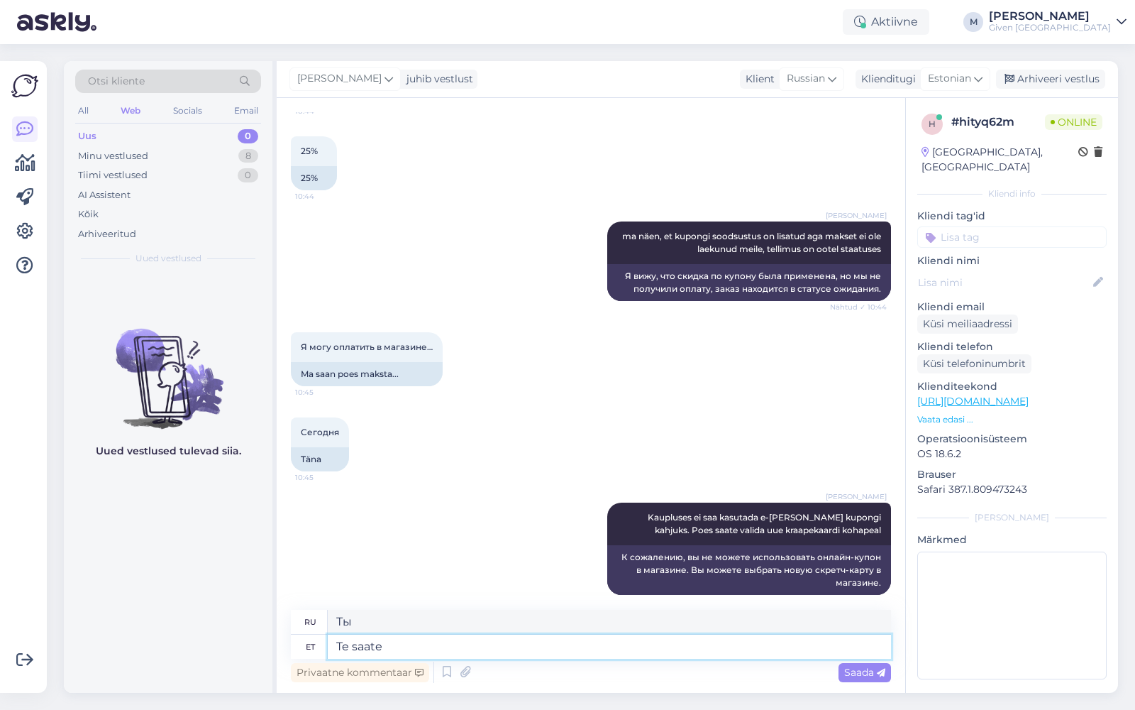
type textarea "Te saate"
type textarea "Ты можешь"
type textarea "Te"
type textarea "Ты"
type textarea "T"
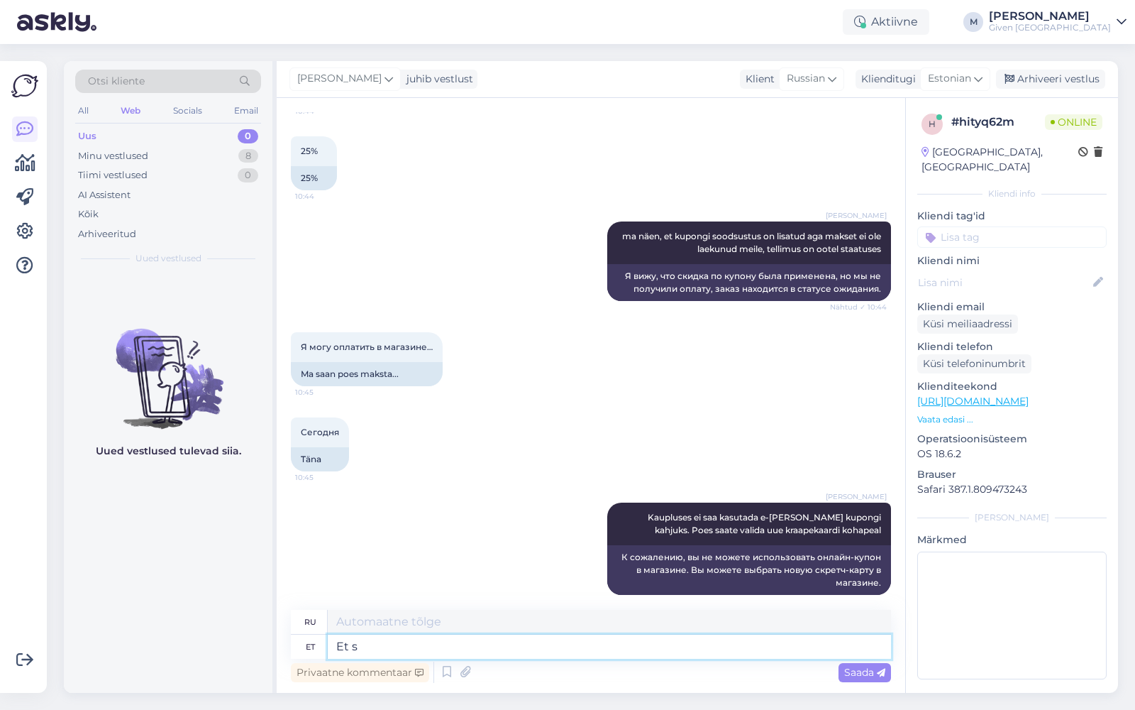
type textarea "Et sa"
type textarea "Что"
type textarea "Et saada"
type textarea "Получить"
type textarea "Et saada e-[PERSON_NAME]"
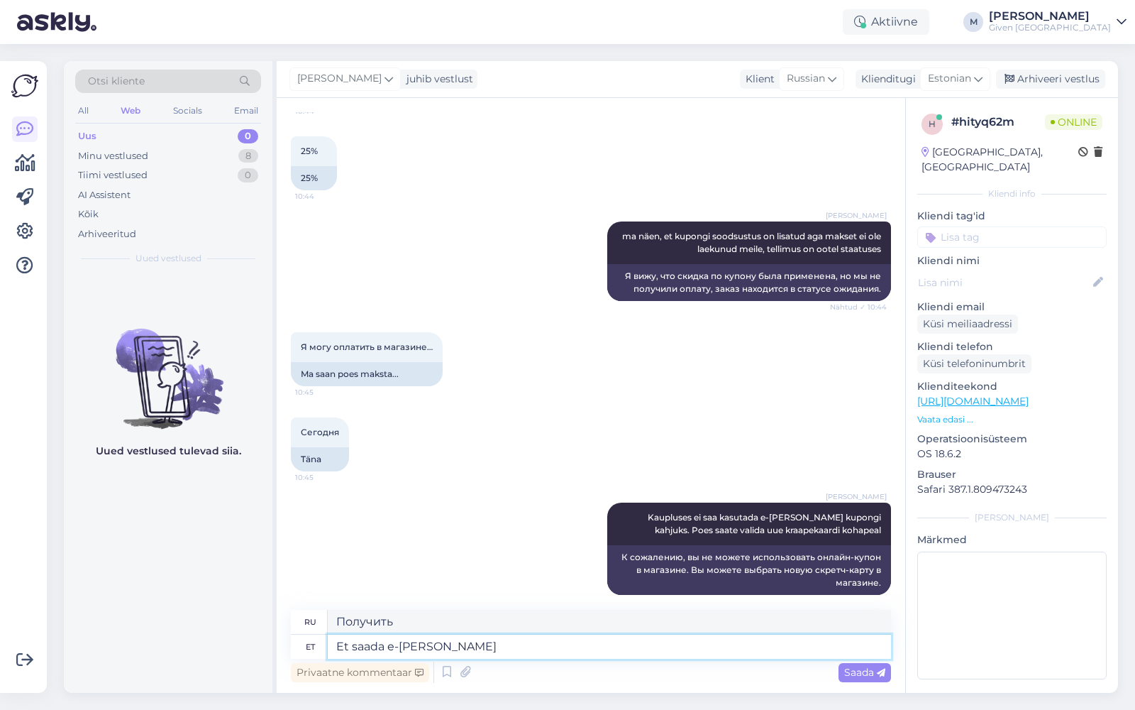
type textarea "Чтобы получить интернет-магазин"
type textarea "Et saada e-[PERSON_NAME] soodustus,"
type textarea "Чтобы получить скидку в интернет-магазине,"
type textarea "Et saada e-[PERSON_NAME] soodustust, peate"
type textarea "Чтобы получить скидку в интернет-магазине, необходимо"
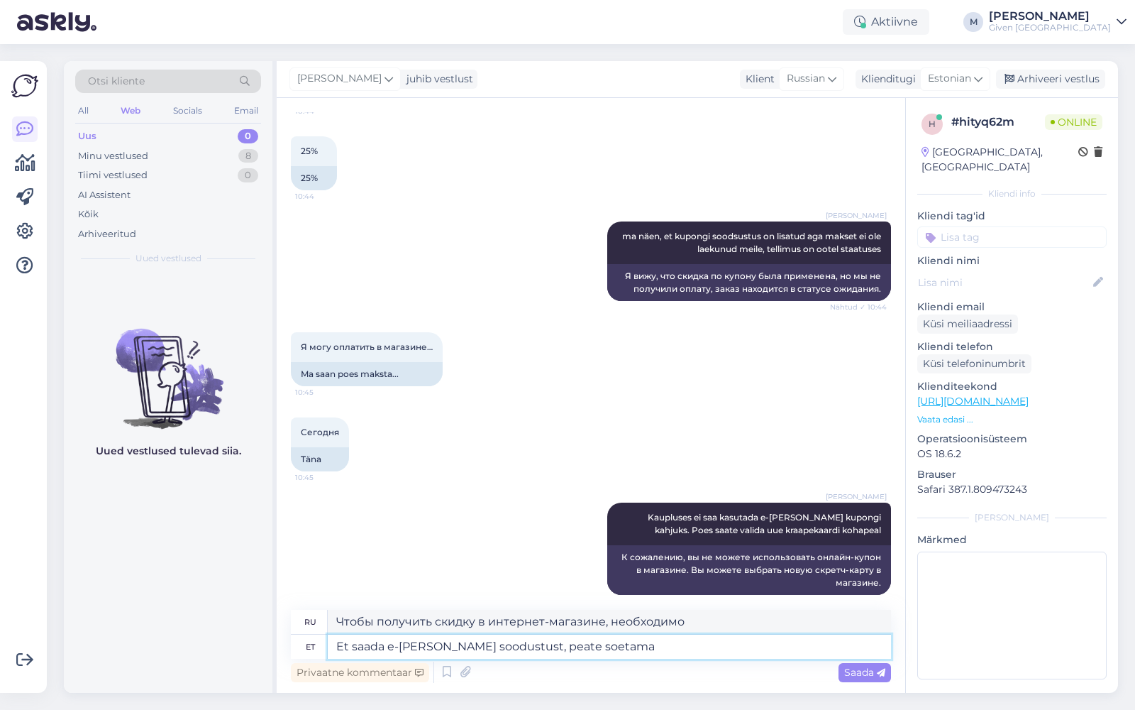
type textarea "Et saada e-[PERSON_NAME] soodustust, peate soetama t"
type textarea "Чтобы получить скидку в интернет-магазине, необходимо приобрести"
type textarea "Et saada e-[PERSON_NAME] soodustust, peate soetama toote e-"
type textarea "Чтобы получить скидку в интернет-магазине, необходимо приобрести товар"
type textarea "Et saada e-[PERSON_NAME] soodustust, peate soetama toote e-poes ja"
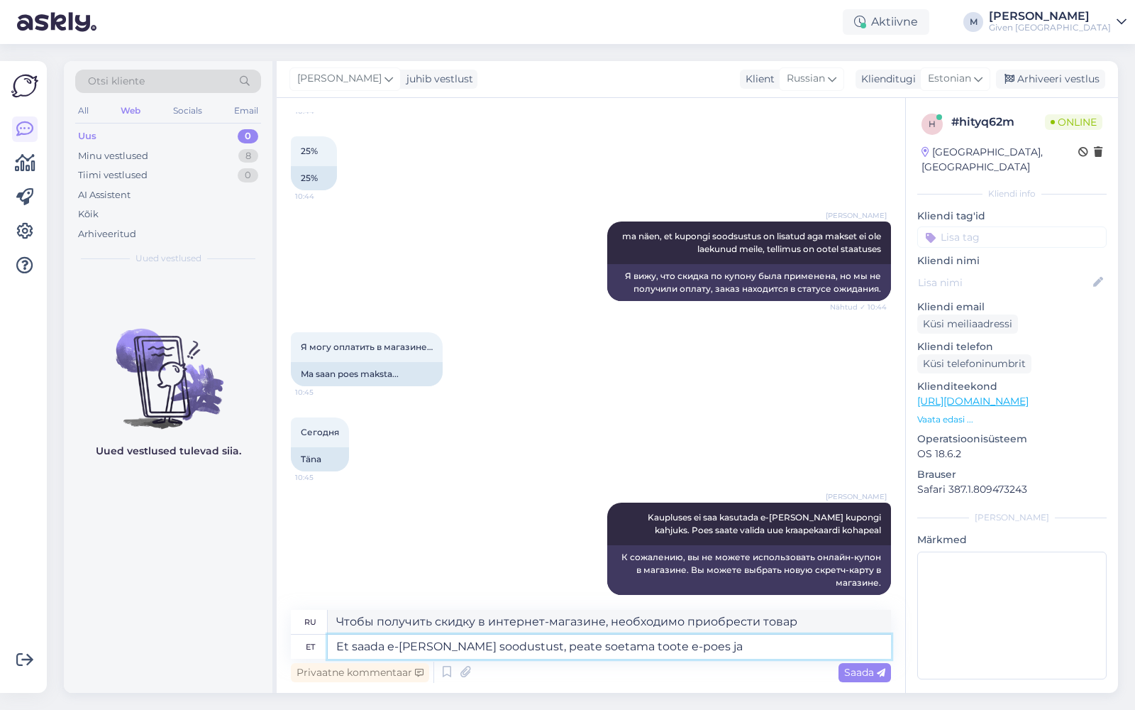
type textarea "Чтобы получить скидку интернет-магазина, необходимо приобрести товар в интернет…"
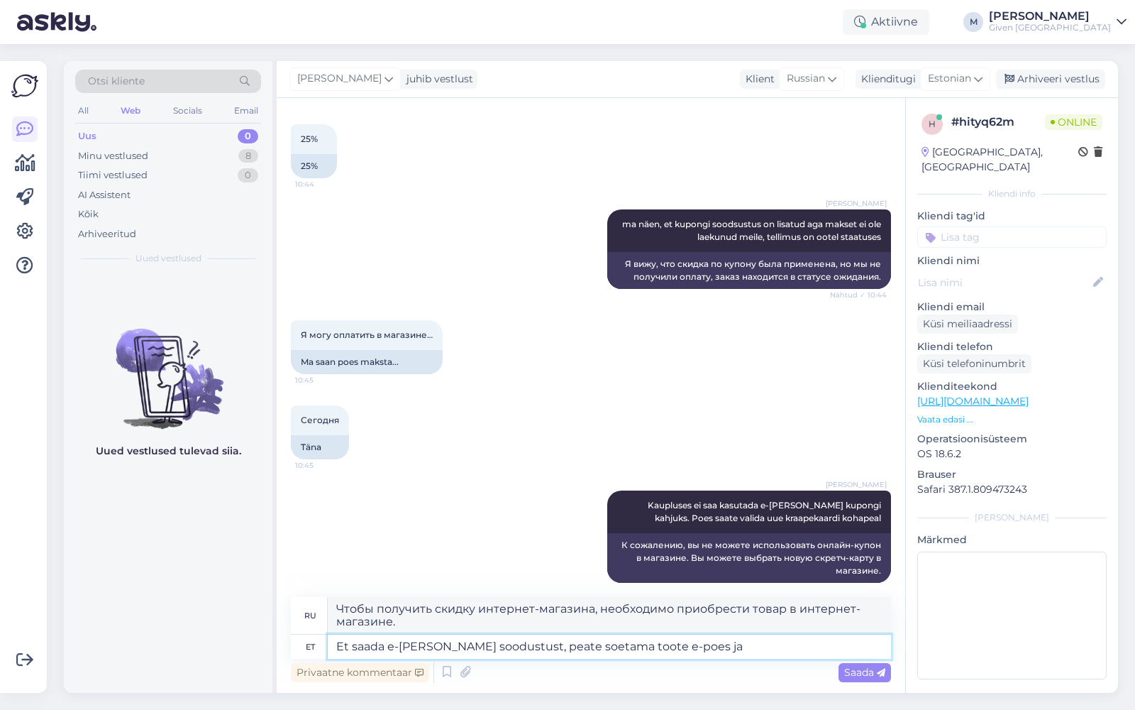
type textarea "Et saada e-[PERSON_NAME] soodustust, peate soetama toote e-poes ja s"
type textarea "Чтобы получить скидку в интернет-магазине, необходимо приобрести товар в интерн…"
type textarea "Et saada e-[PERSON_NAME] soodustust, peate soetama toote e-poes ja saate va"
type textarea "Чтобы получить скидку в интернет-магазине, вам необходимо приобрести товар в ин…"
type textarea "Et saada e-[PERSON_NAME] soodustust, peate soetama toote e-poes ja saate valida…"
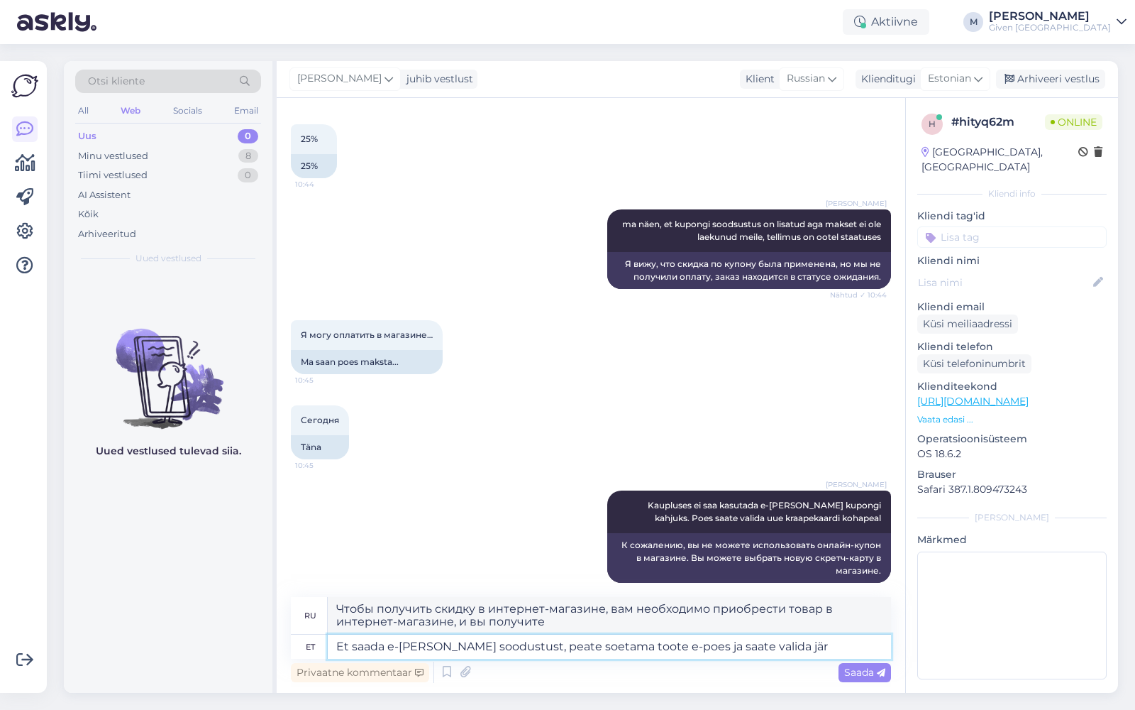
type textarea "Чтобы получить скидку в интернет-магазине, вам необходимо приобрести товар в ин…"
type textarea "Et saada e-[PERSON_NAME] soodustust, peate soetama toote e-poes ja saate valida…"
type textarea "Чтобы получить скидку в интернет-магазине, вам необходимо приобрести товар в ин…"
type textarea "Et saada e-[PERSON_NAME] soodustust, peate soetama toote e-poes ja saate valida…"
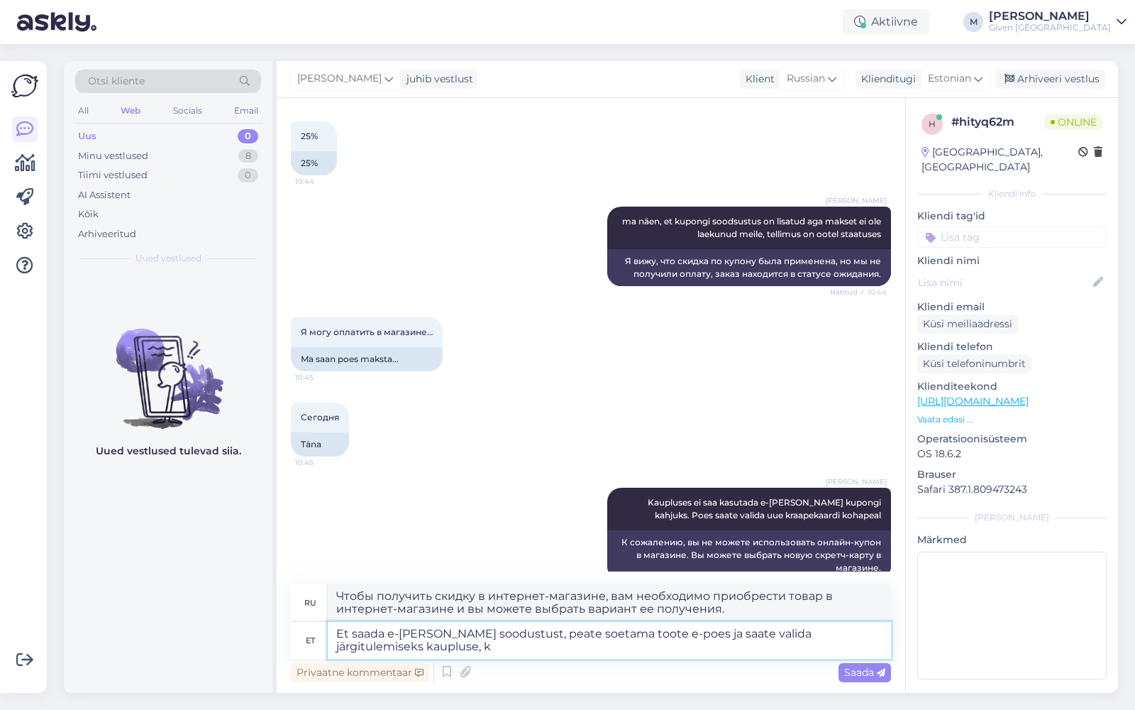
type textarea "Чтобы получить скидку в интернет-магазине, вам необходимо приобрести товар в ин…"
type textarea "Et saada e-[PERSON_NAME] soodustust, peate soetama toote e-poes ja saate valida…"
type textarea "Чтобы получить скидку в интернет-магазине, необходимо приобрести товар в интерн…"
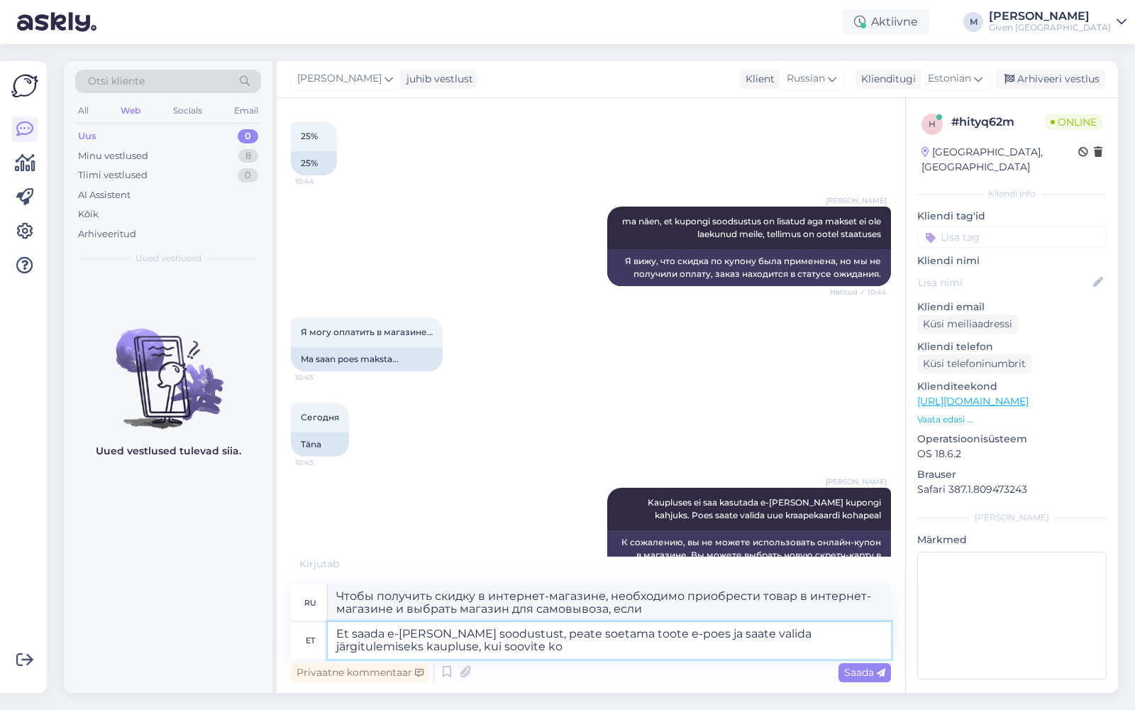
type textarea "Et saada e-[PERSON_NAME] soodustust, peate soetama toote e-poes ja saate valida…"
type textarea "Чтобы получить скидку в интернет-магазине, вам необходимо приобрести товар в ин…"
type textarea "Et saada e-[PERSON_NAME] soodustust, peate soetama toote e-poes ja saate valida…"
type textarea "Чтобы получить скидку в интернет-магазине, вам необходимо приобрести товар в ин…"
type textarea "Et saada e-[PERSON_NAME] soodustust, peate soetama toote e-poes ja saate valida…"
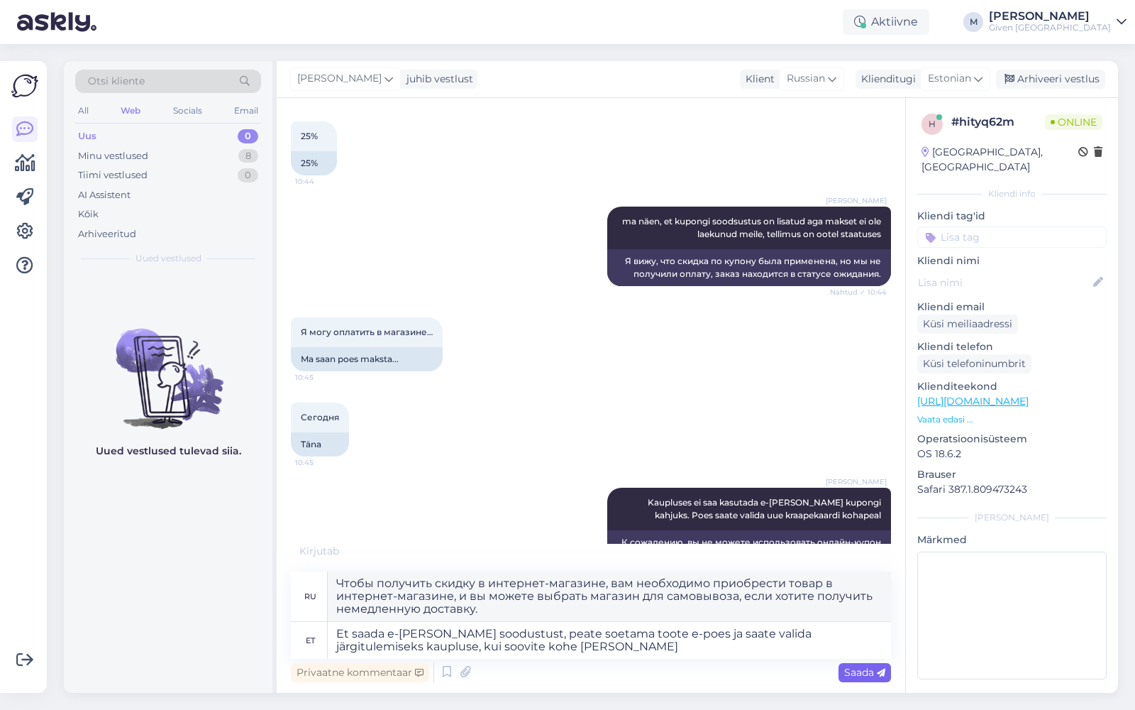
click at [871, 679] on div "Saada" at bounding box center [865, 672] width 53 height 19
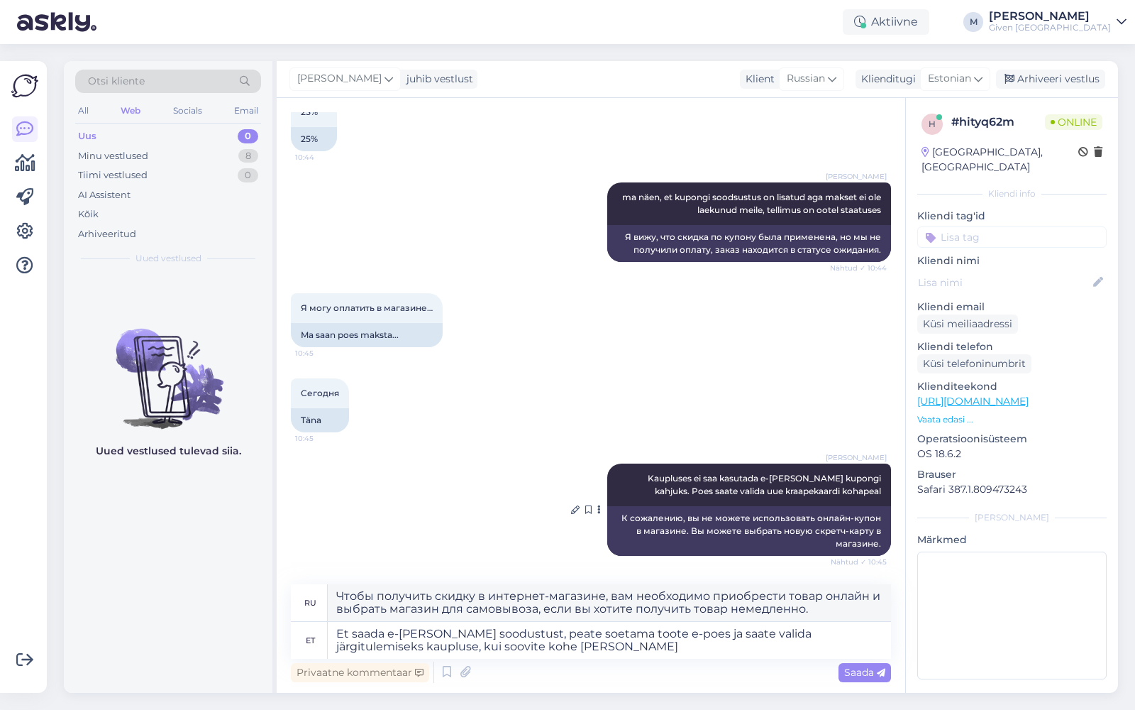
scroll to position [938, 0]
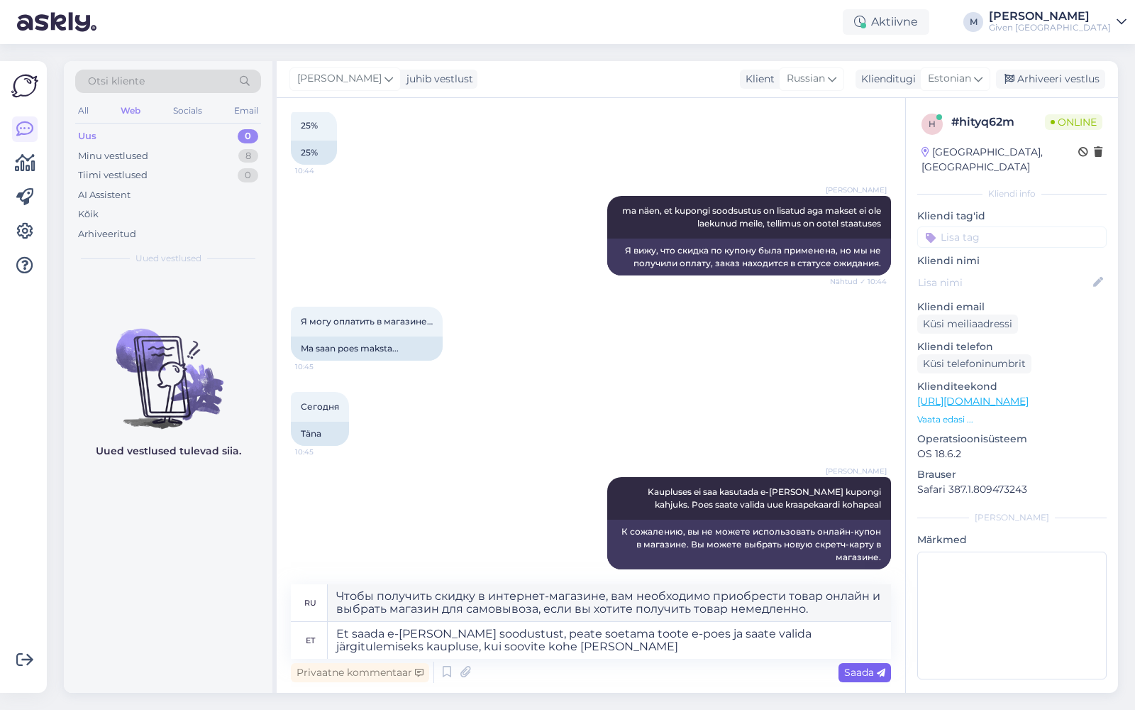
click at [862, 673] on span "Saada" at bounding box center [865, 672] width 41 height 13
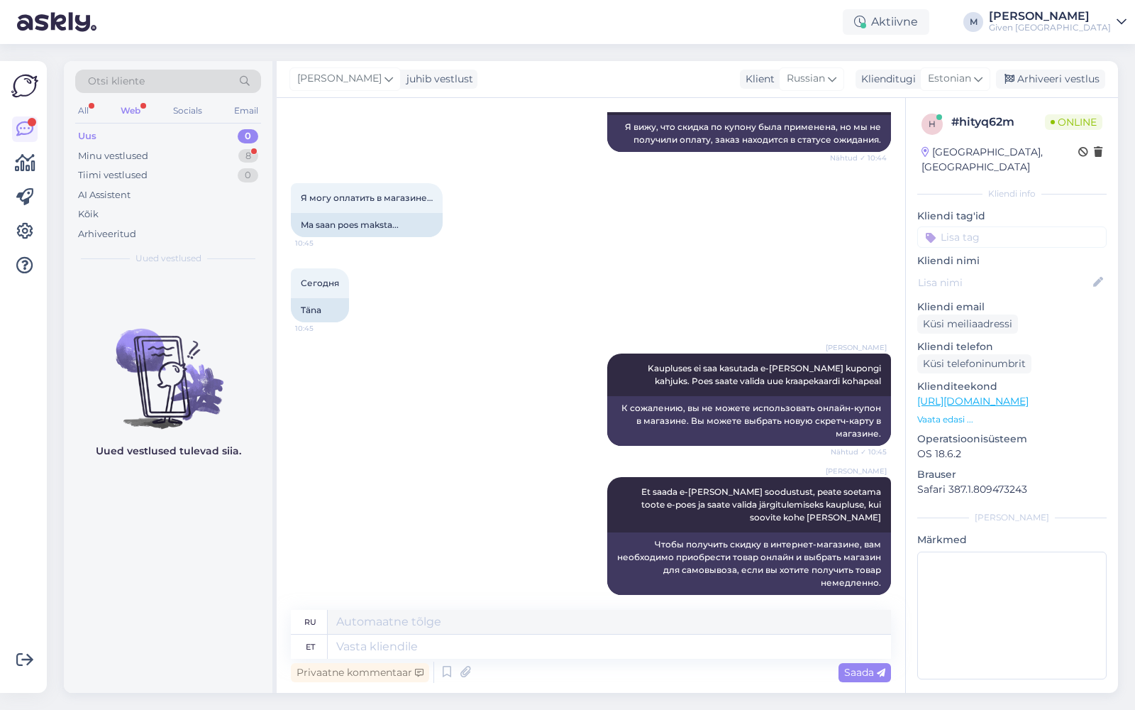
scroll to position [1147, 0]
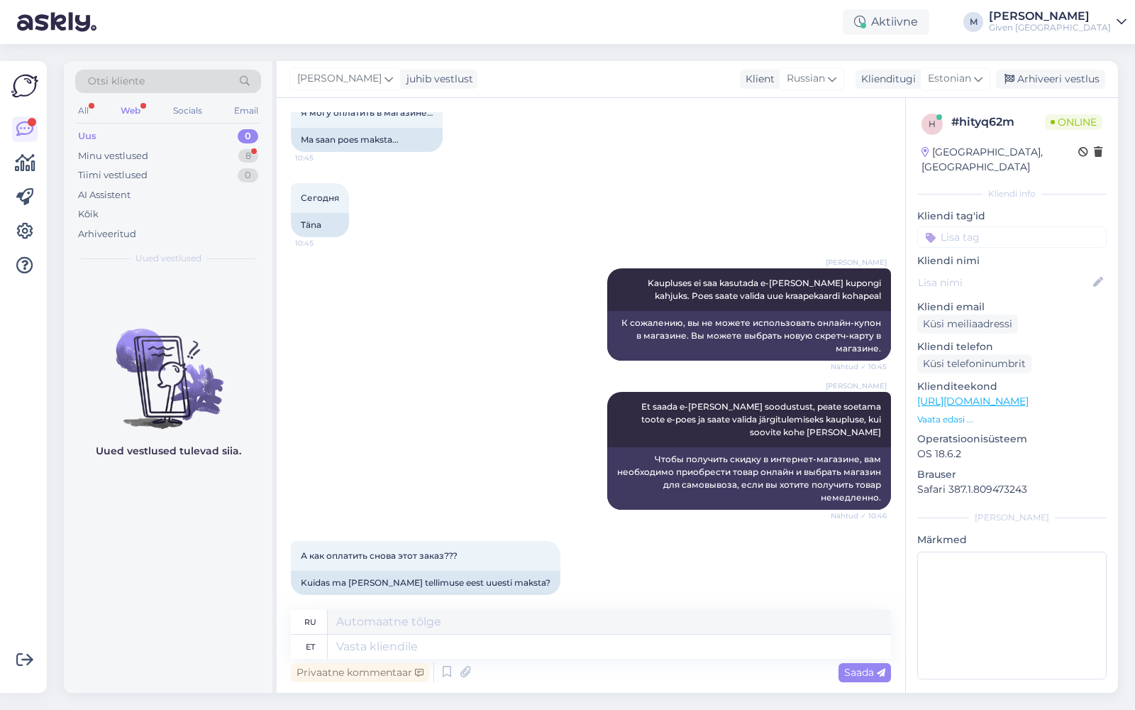
click at [535, 662] on div "Privaatne kommentaar Saada" at bounding box center [591, 672] width 600 height 27
click at [537, 651] on textarea at bounding box center [609, 646] width 563 height 24
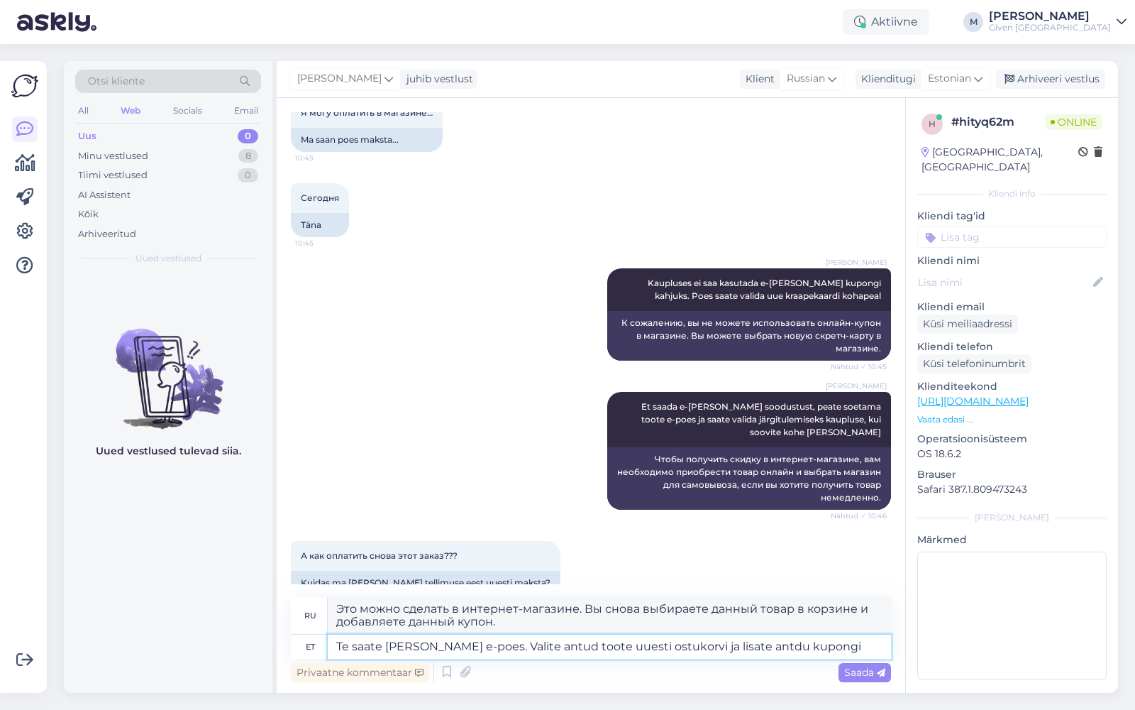
click at [764, 647] on textarea "Te saate [PERSON_NAME] e-poes. Valite antud toote uuesti ostukorvi ja lisate an…" at bounding box center [609, 646] width 563 height 24
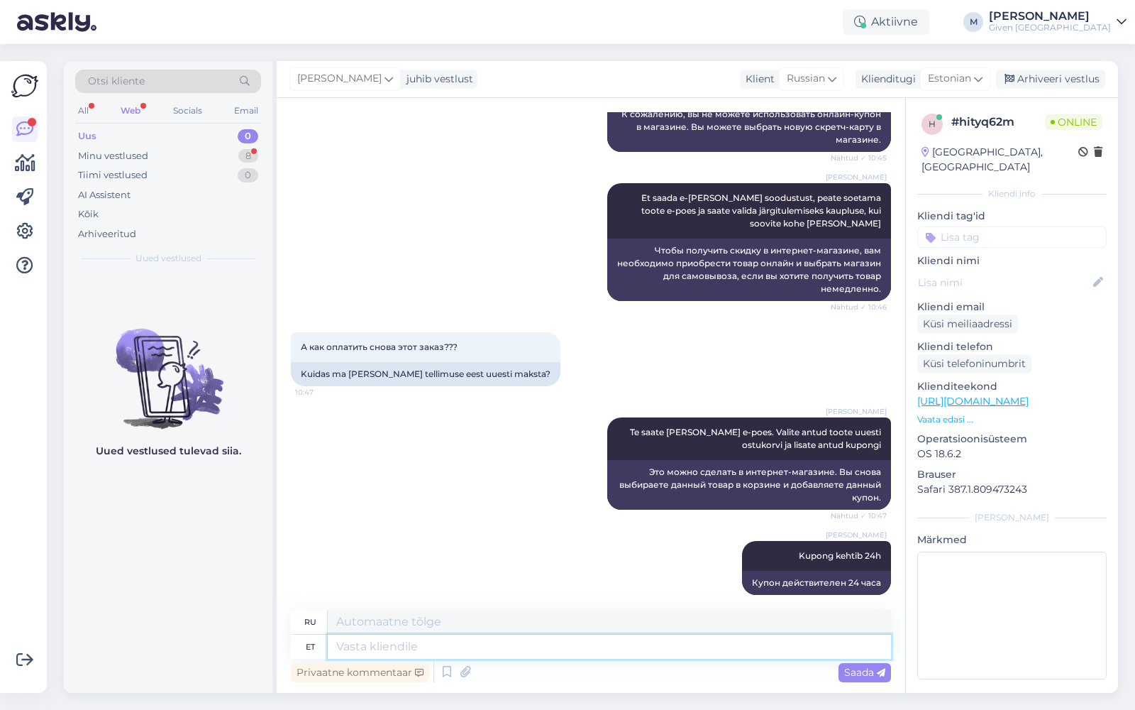
scroll to position [1441, 0]
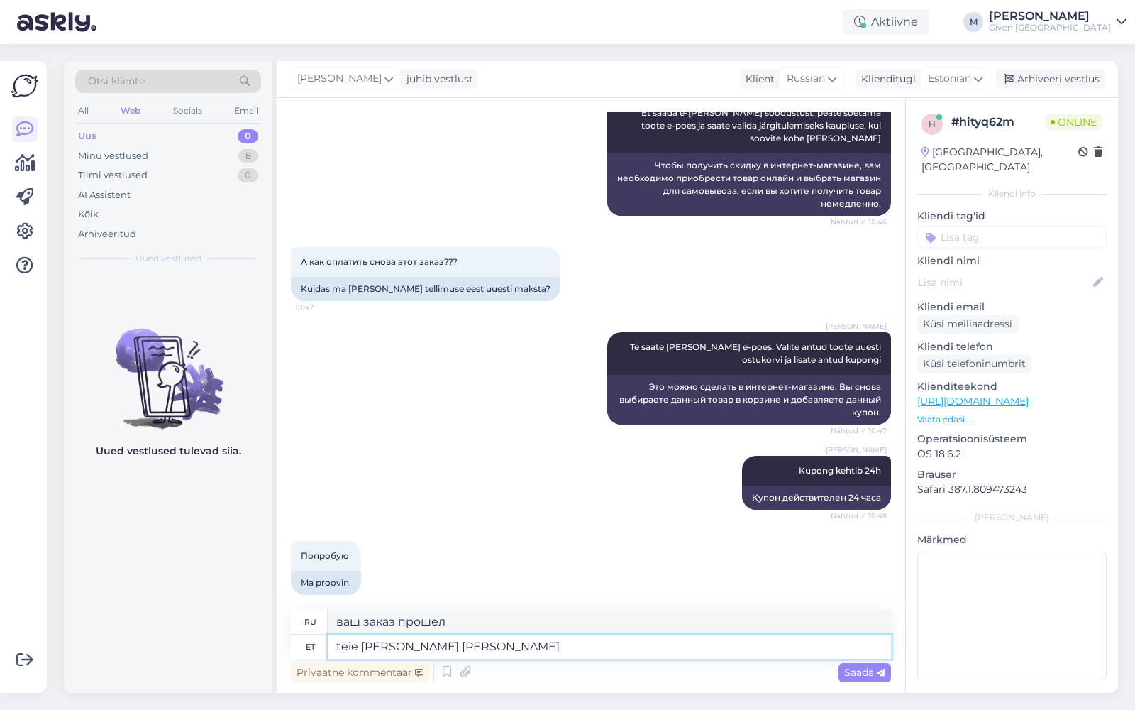
click at [341, 642] on textarea "teie [PERSON_NAME] [PERSON_NAME]" at bounding box center [609, 646] width 563 height 24
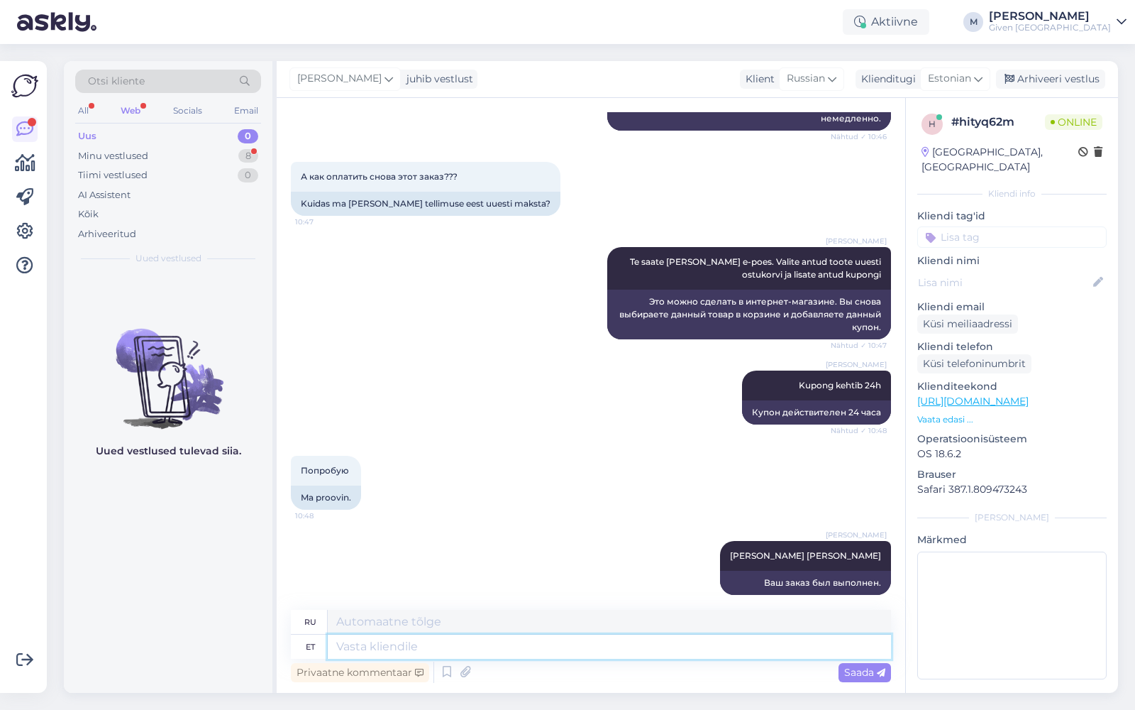
scroll to position [1611, 0]
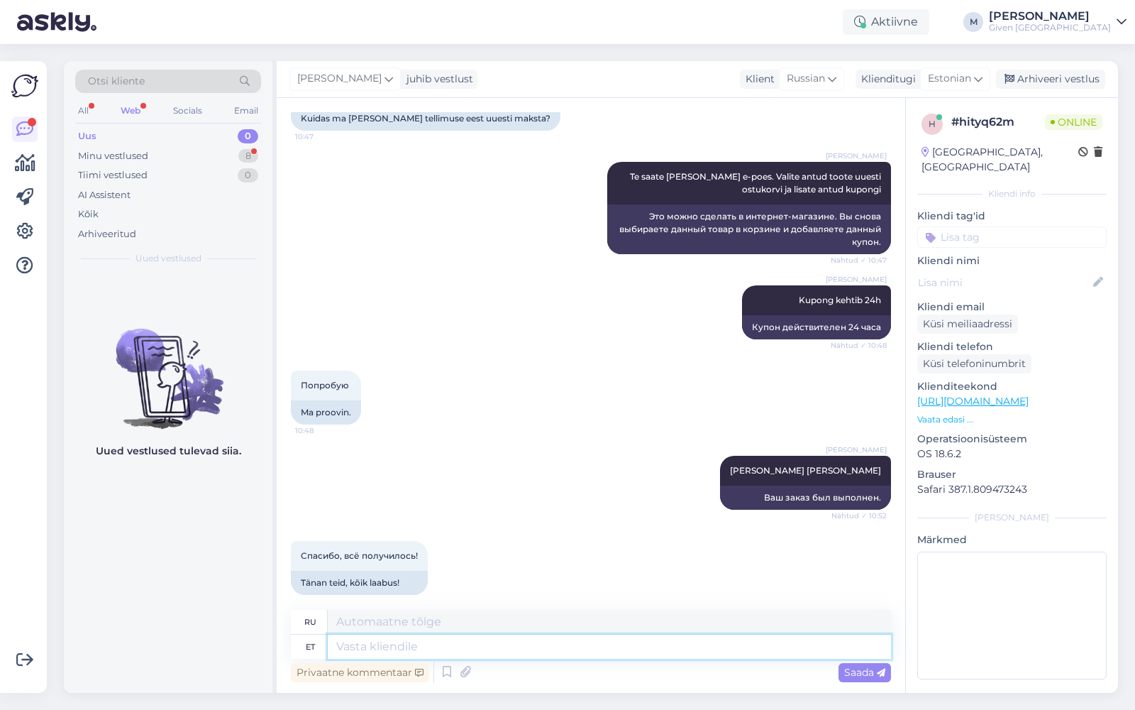
click at [475, 651] on textarea at bounding box center [609, 646] width 563 height 24
click at [859, 677] on div "Saada" at bounding box center [865, 672] width 53 height 19
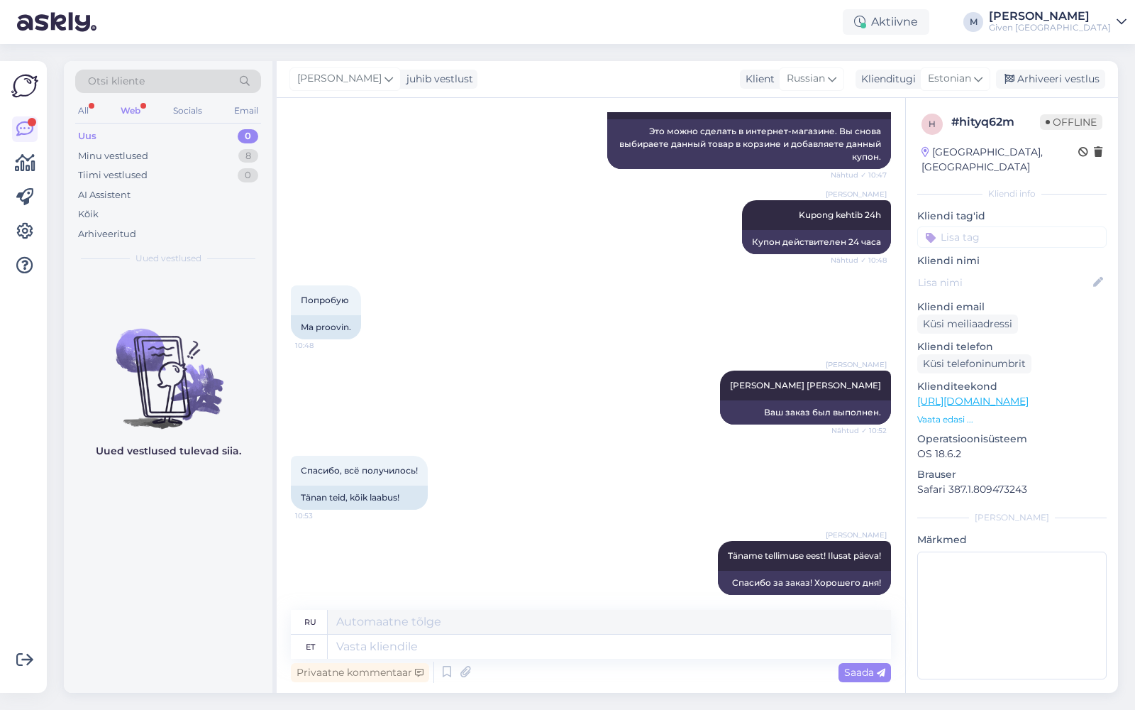
click at [133, 109] on div "Web" at bounding box center [131, 110] width 26 height 18
click at [127, 217] on div "Kõik" at bounding box center [168, 214] width 186 height 20
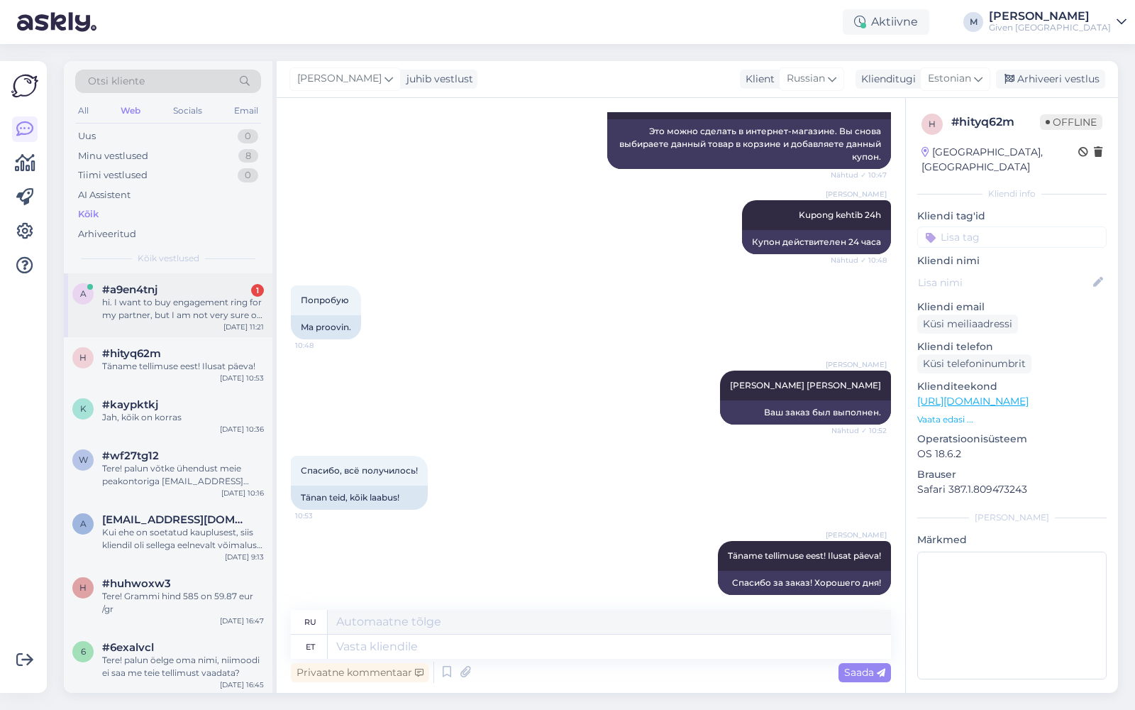
click at [189, 288] on div "#a9en4tnj 1" at bounding box center [183, 289] width 162 height 13
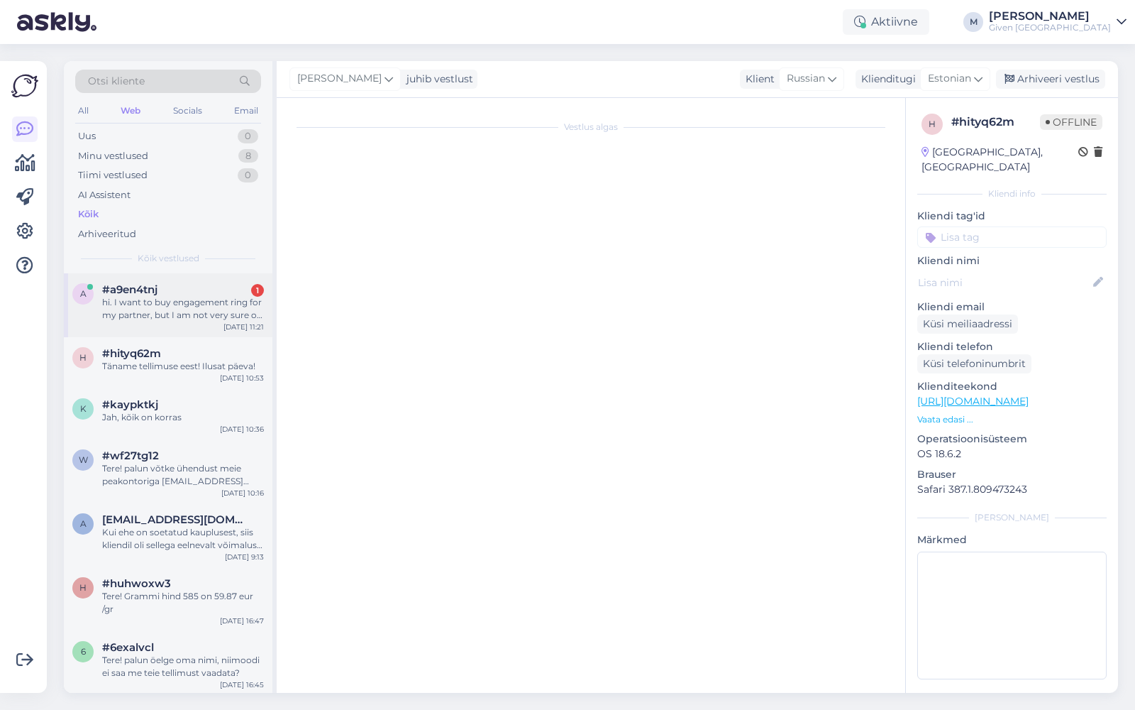
scroll to position [0, 0]
